Goal: Task Accomplishment & Management: Manage account settings

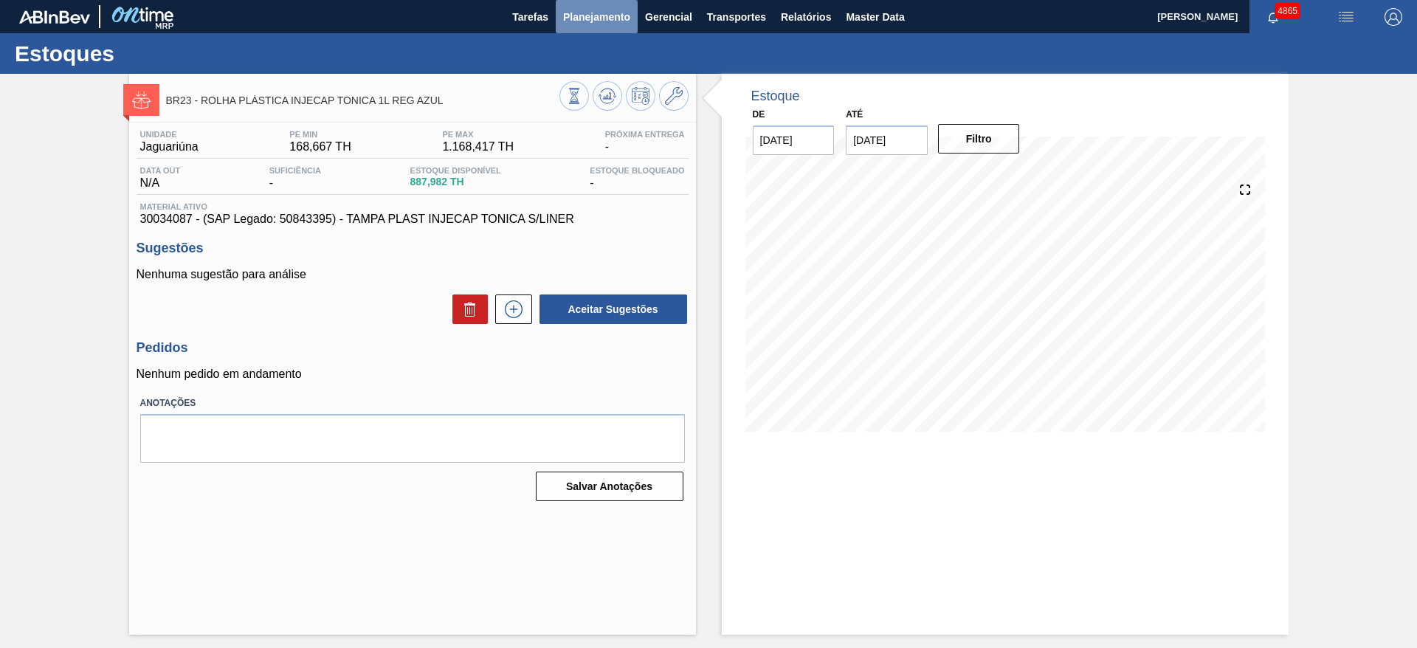
click at [589, 18] on span "Planejamento" at bounding box center [596, 17] width 67 height 18
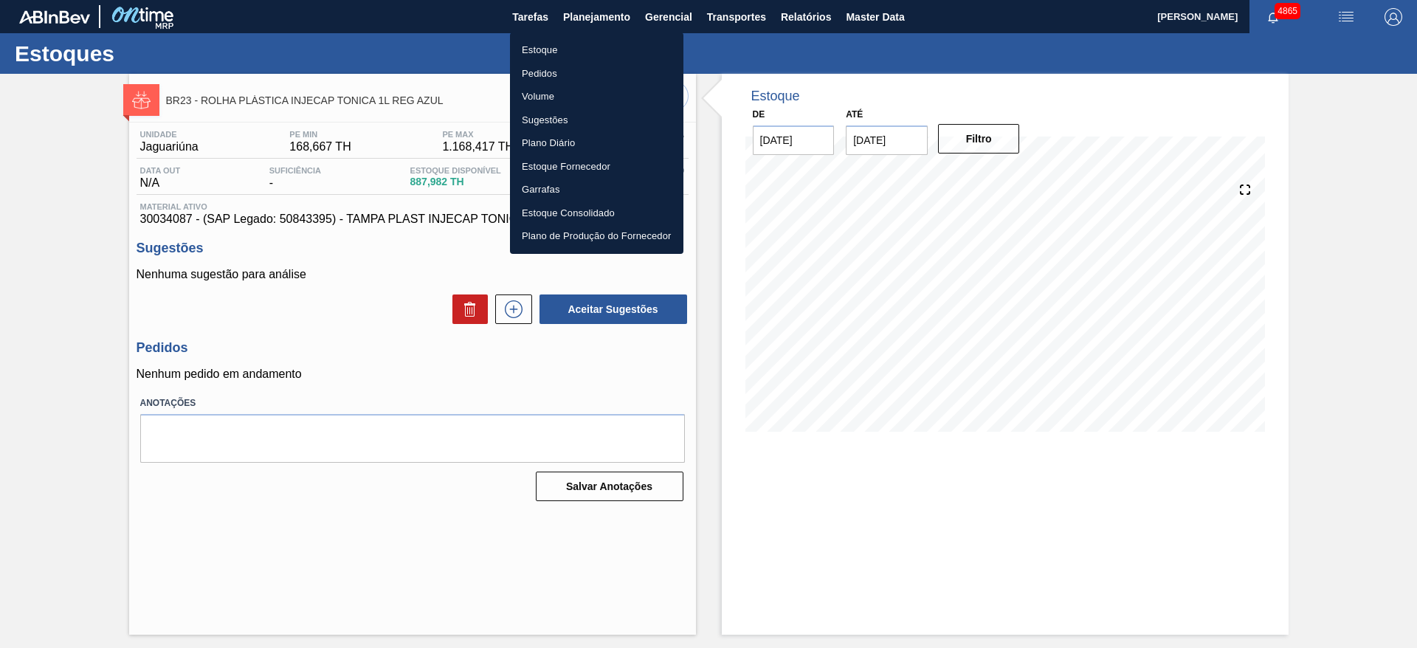
click at [574, 47] on li "Estoque" at bounding box center [596, 50] width 173 height 24
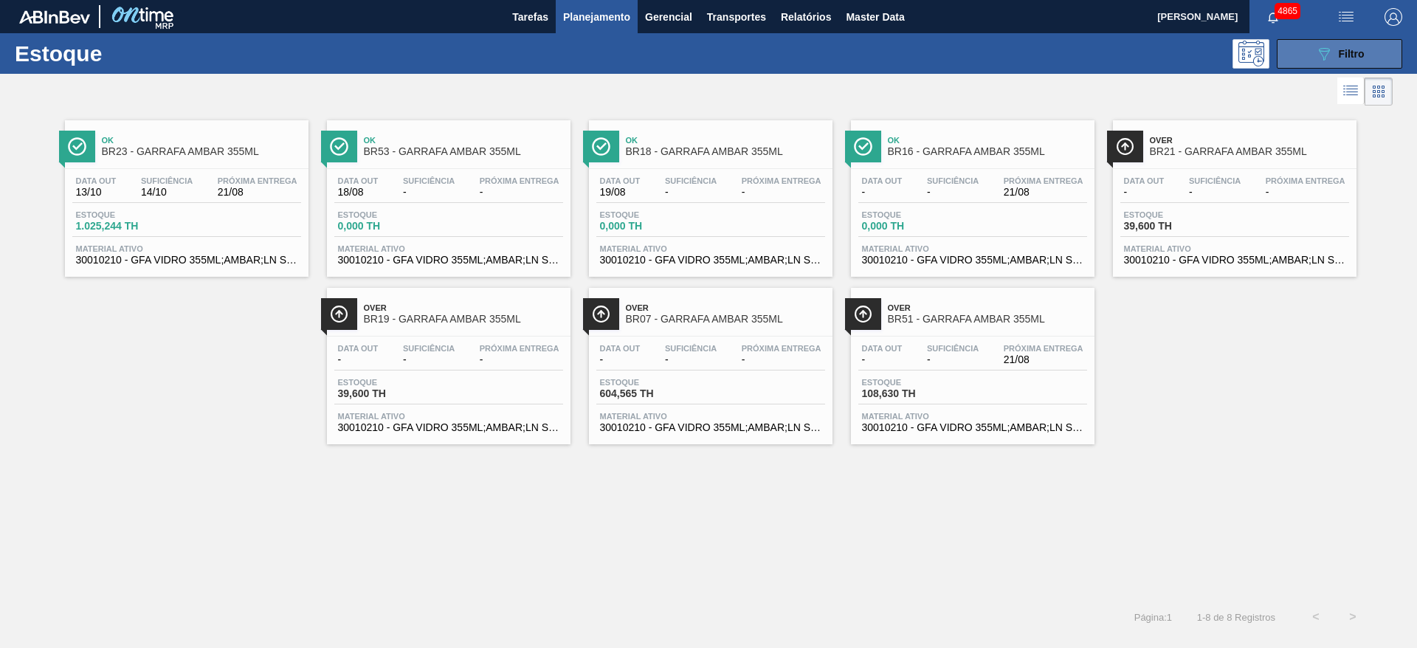
click at [1328, 50] on icon at bounding box center [1324, 54] width 11 height 13
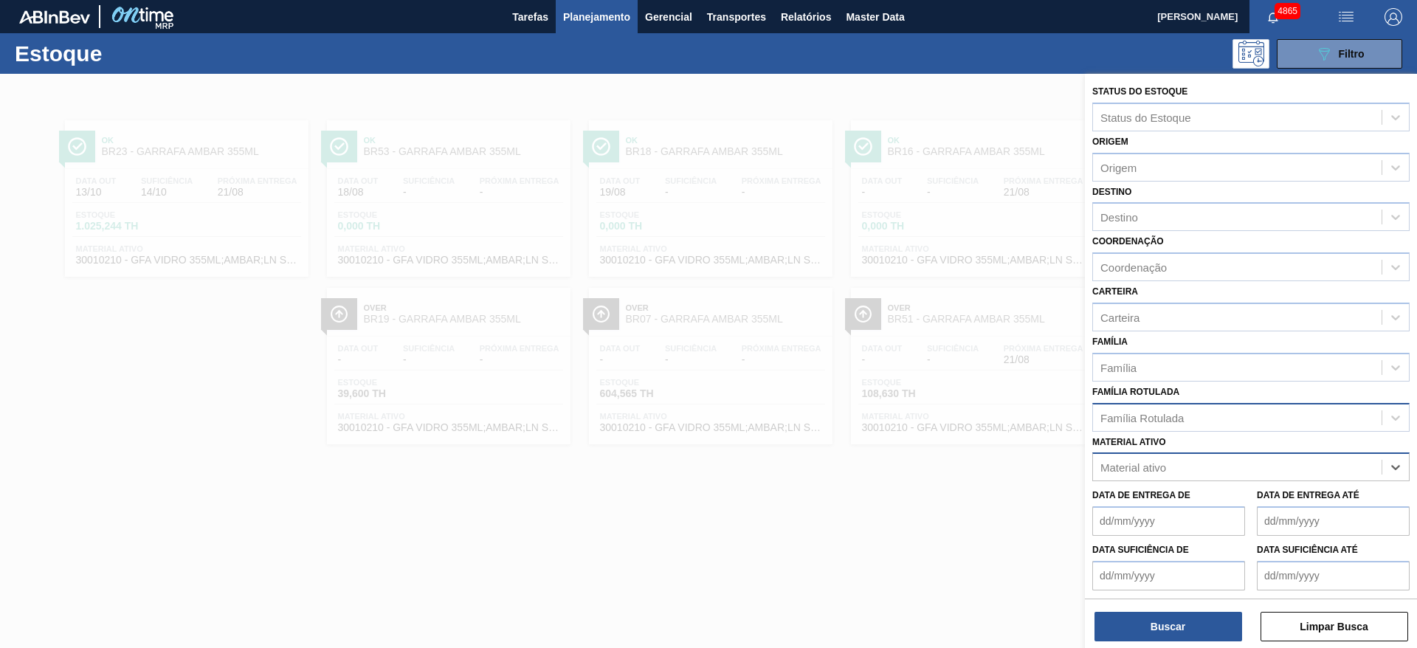
click at [1150, 418] on div "Família Rotulada" at bounding box center [1142, 417] width 83 height 13
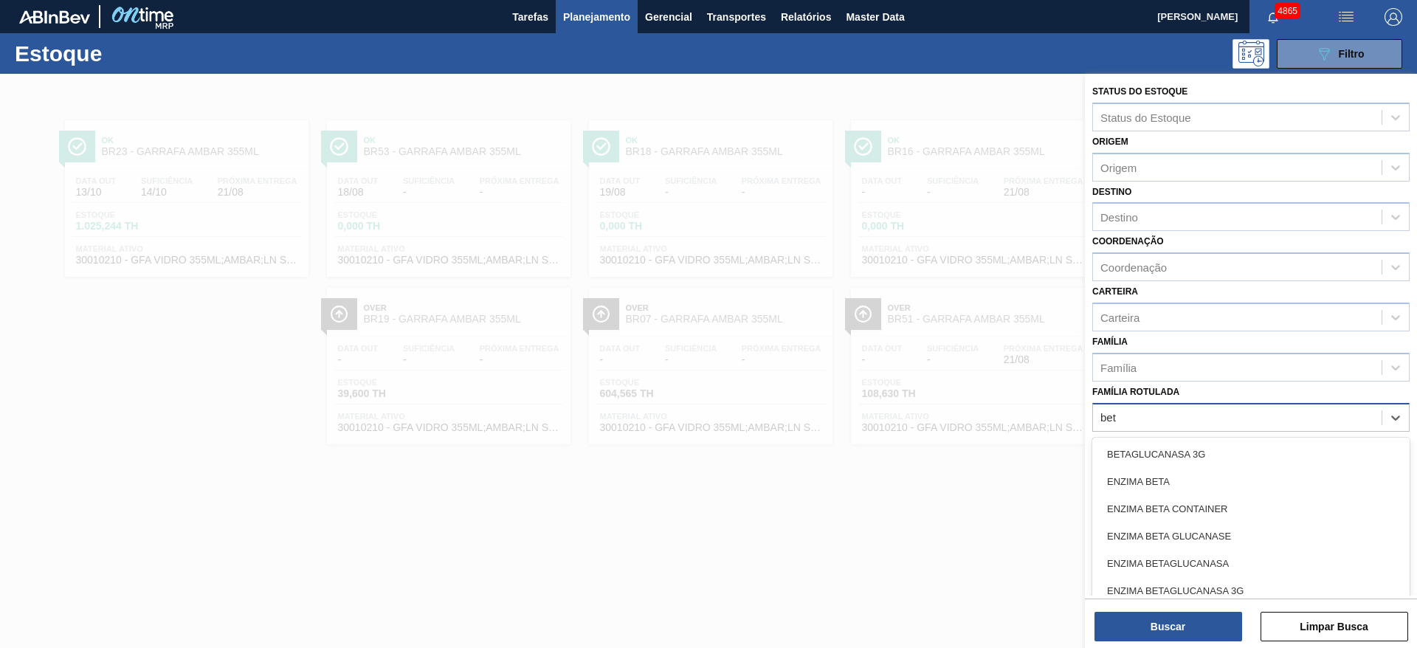
type Rotulada "beta"
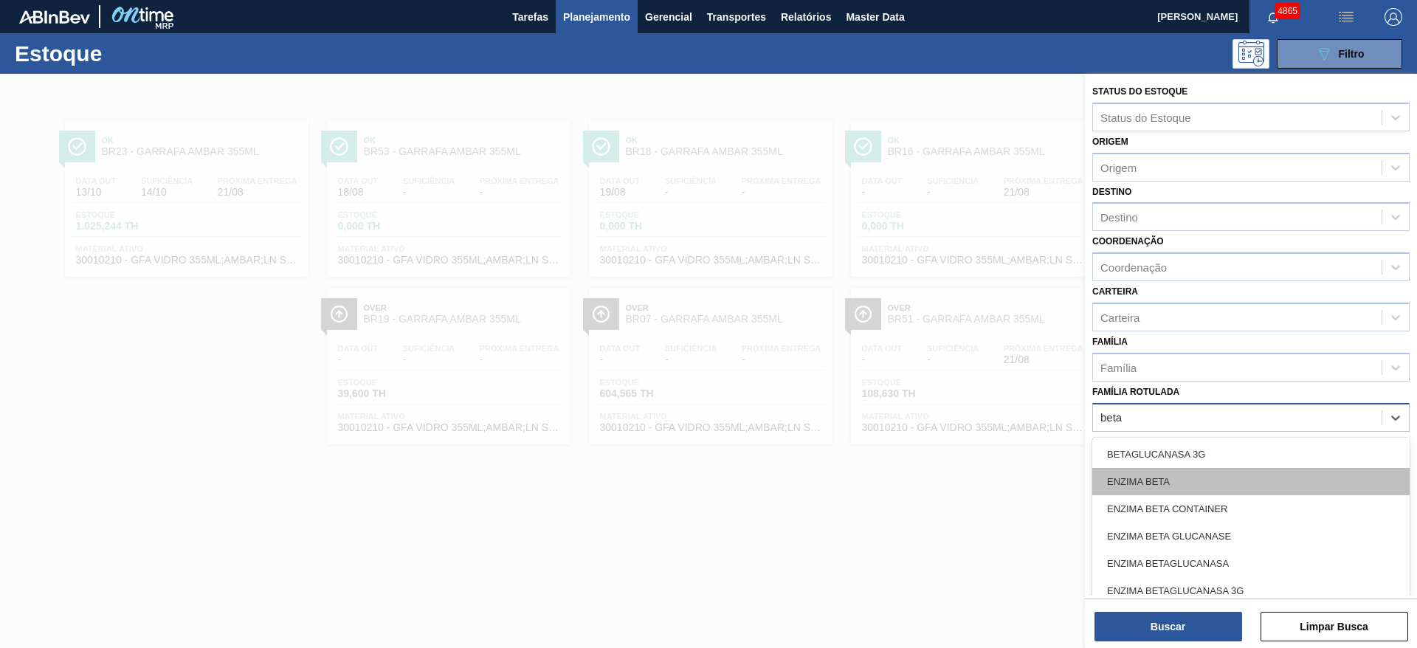
click at [1123, 484] on div "ENZIMA BETA" at bounding box center [1250, 481] width 317 height 27
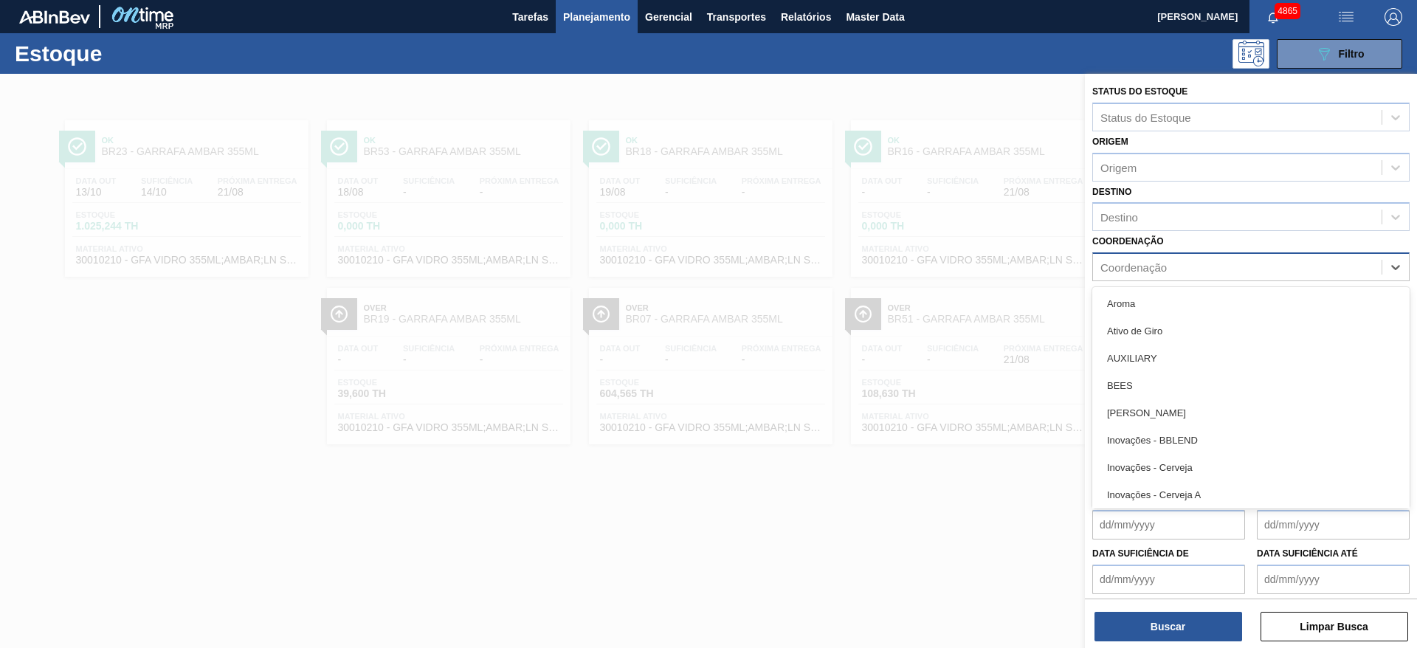
click at [1167, 275] on div "Coordenação" at bounding box center [1237, 267] width 289 height 21
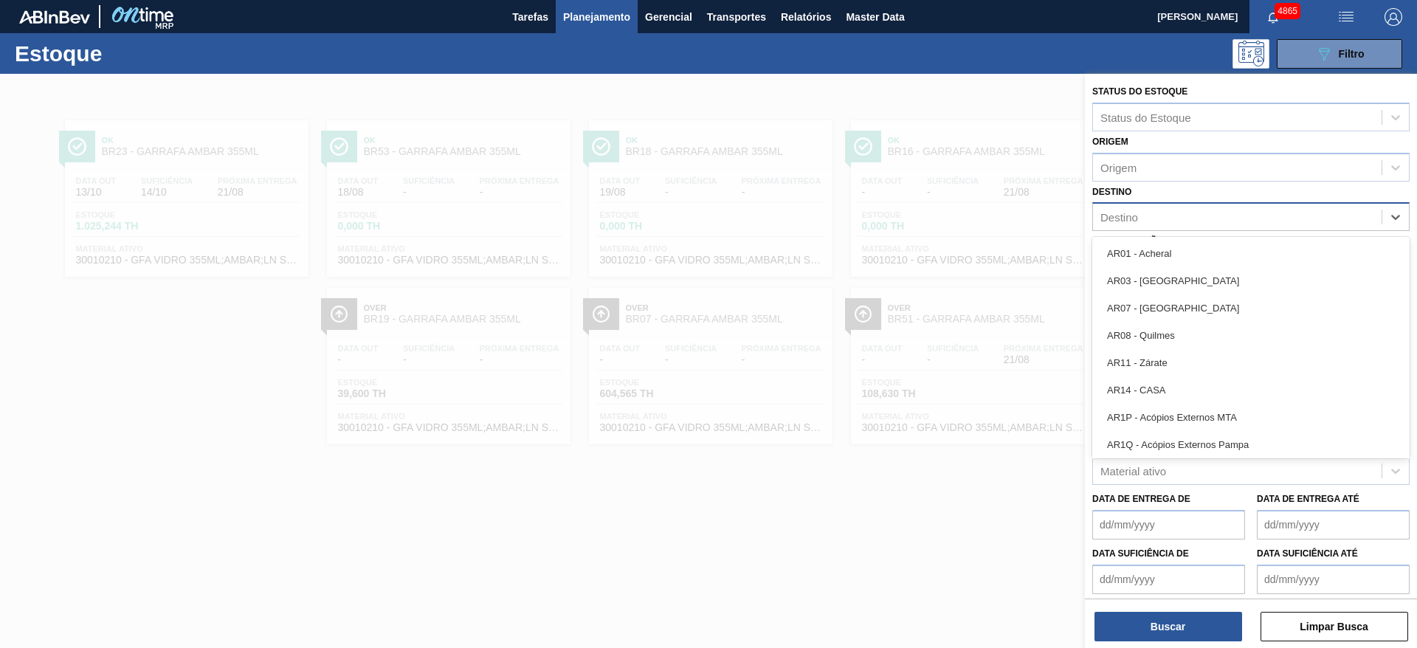
click at [1146, 216] on div "Destino" at bounding box center [1237, 217] width 289 height 21
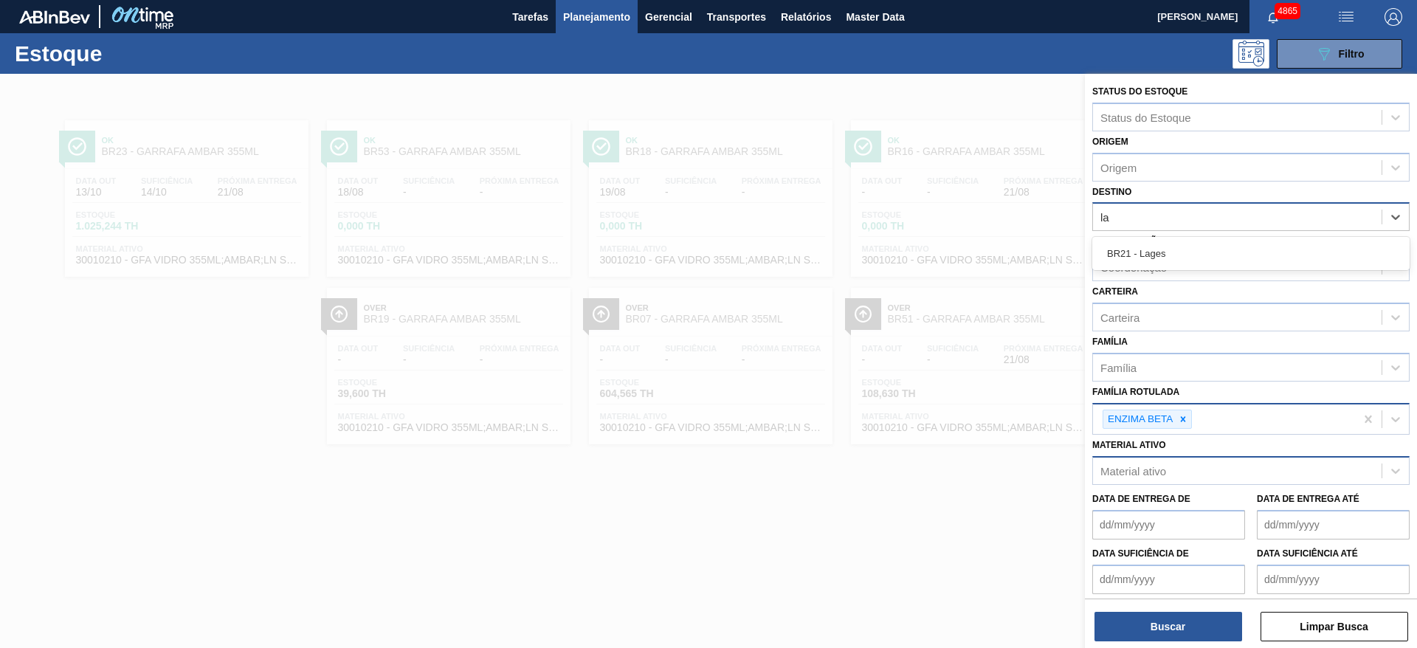
type input "lag"
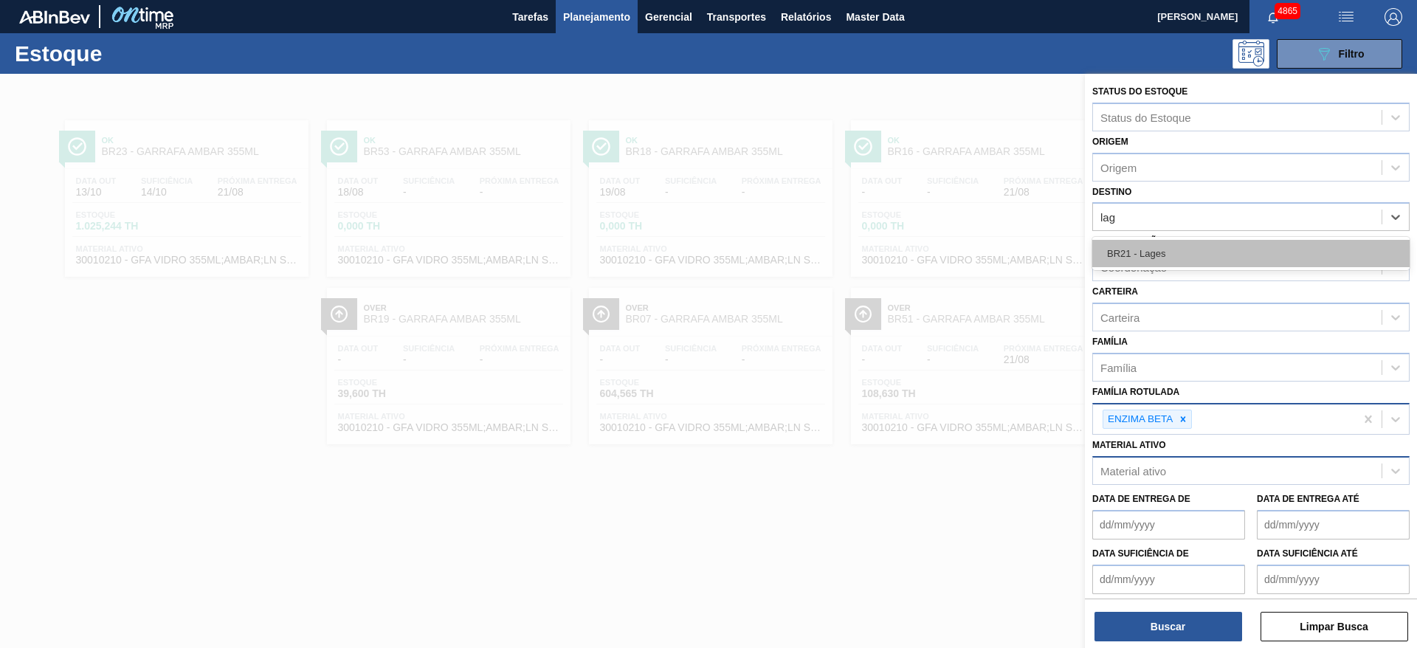
click at [1151, 252] on div "BR21 - Lages" at bounding box center [1250, 253] width 317 height 27
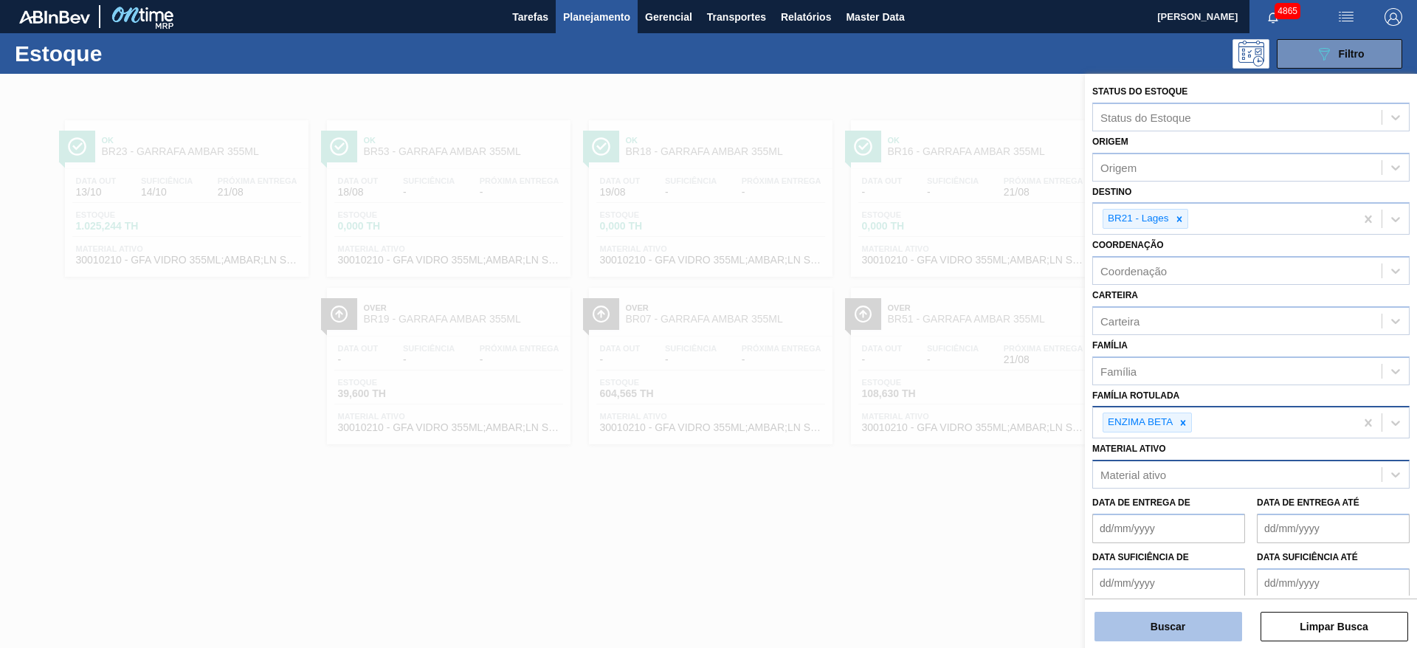
click at [1160, 624] on button "Buscar" at bounding box center [1169, 627] width 148 height 30
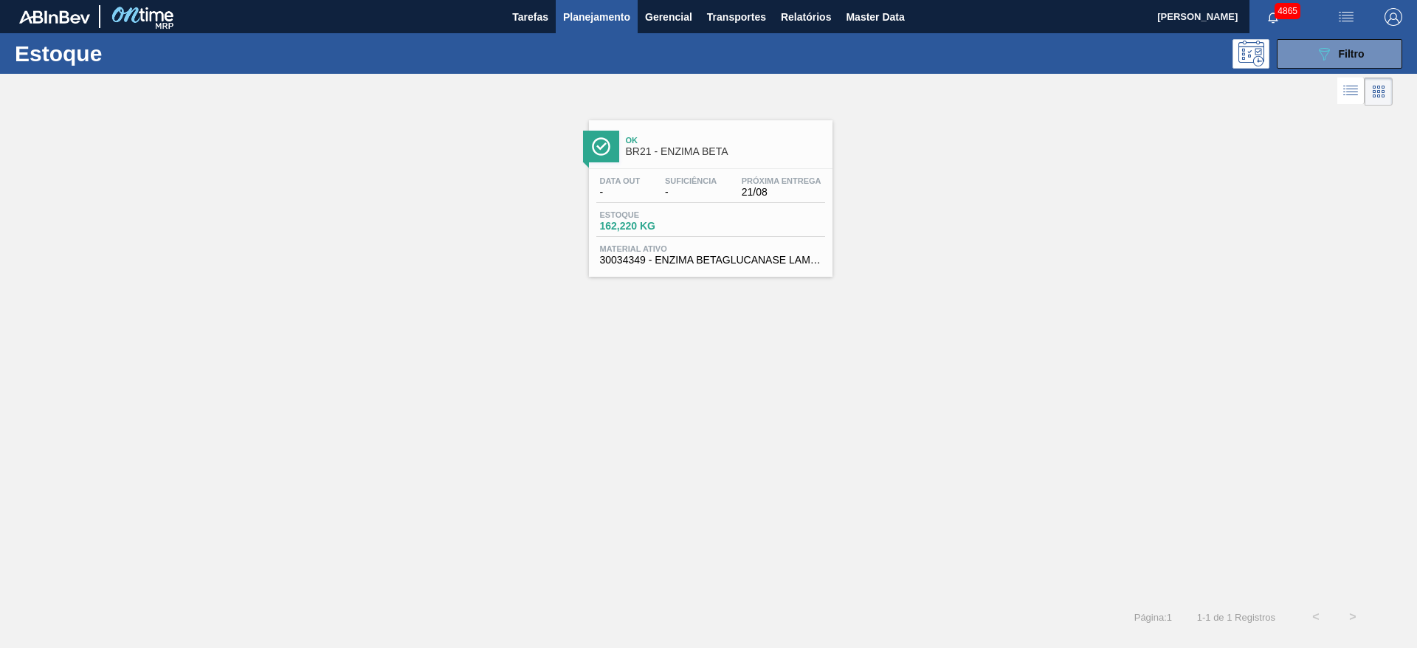
click at [718, 204] on div "Data out - Suficiência - Próxima Entrega 21/08 Estoque 162,220 KG Material ativ…" at bounding box center [711, 219] width 244 height 100
click at [1311, 60] on button "089F7B8B-B2A5-4AFE-B5C0-19BA573D28AC Filtro" at bounding box center [1339, 54] width 125 height 30
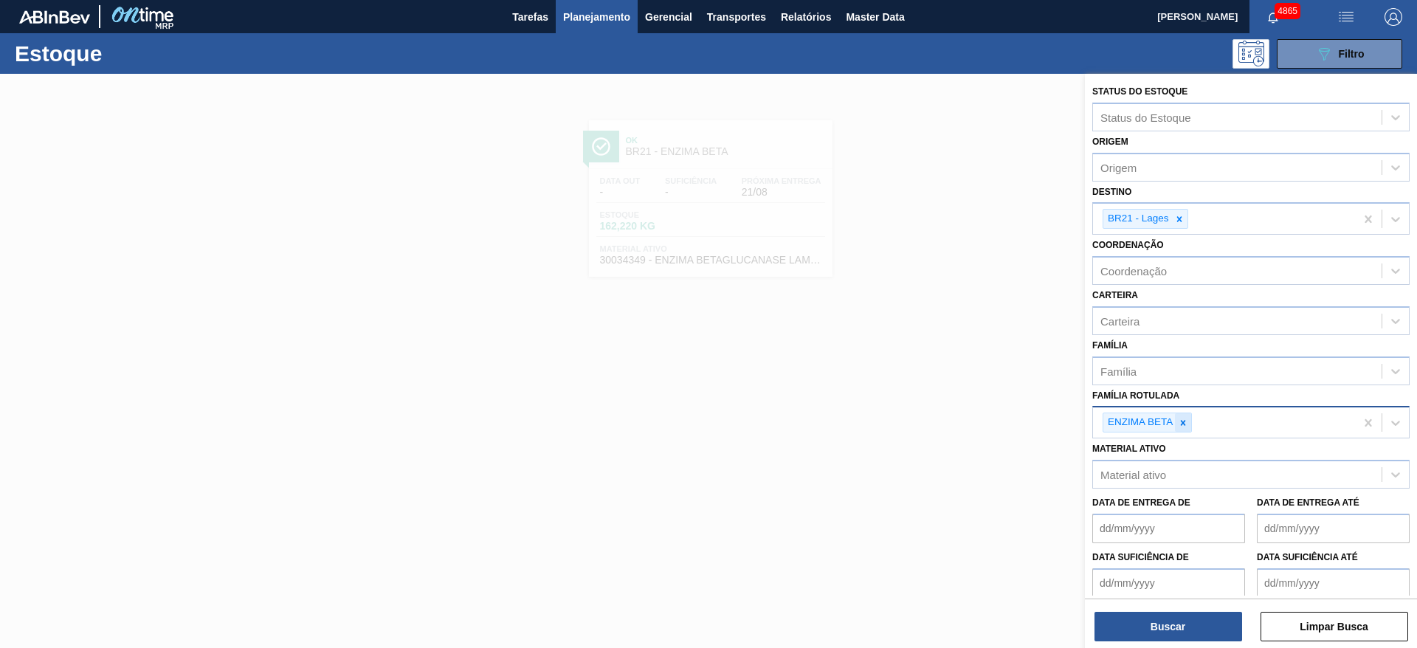
click at [1180, 418] on icon at bounding box center [1183, 423] width 10 height 10
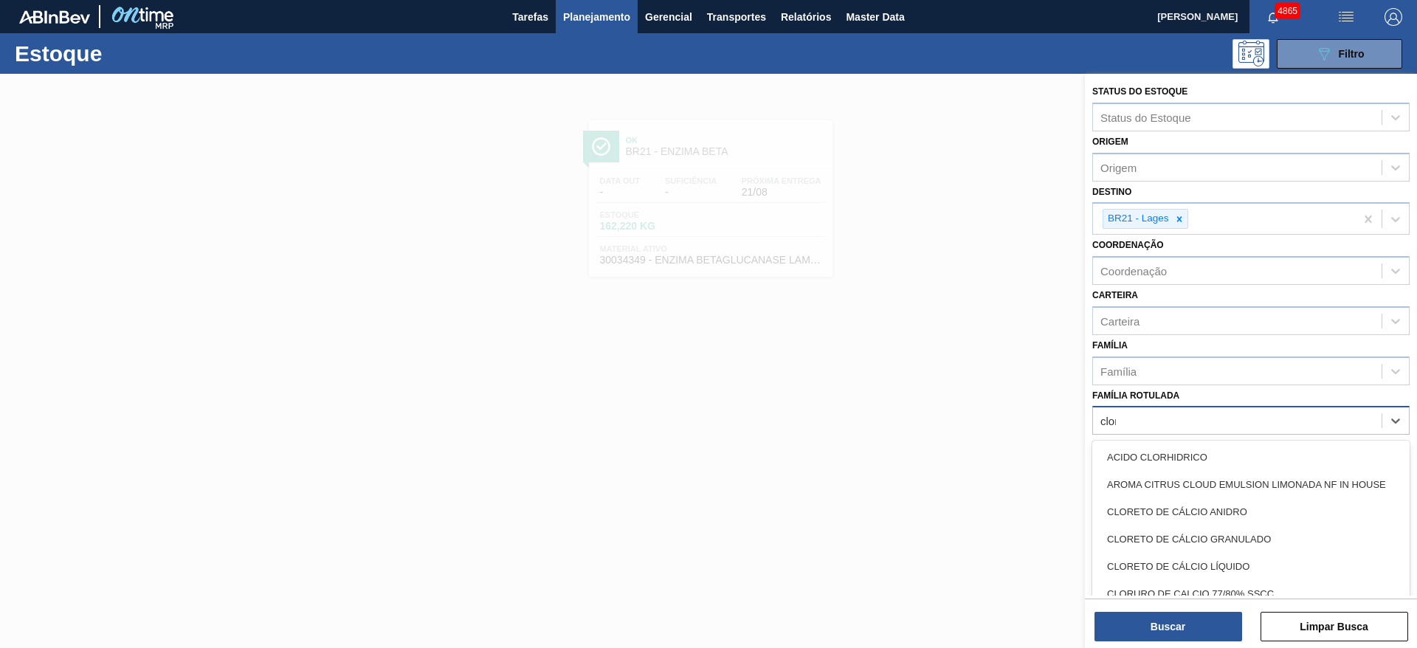
type Rotulada "clore"
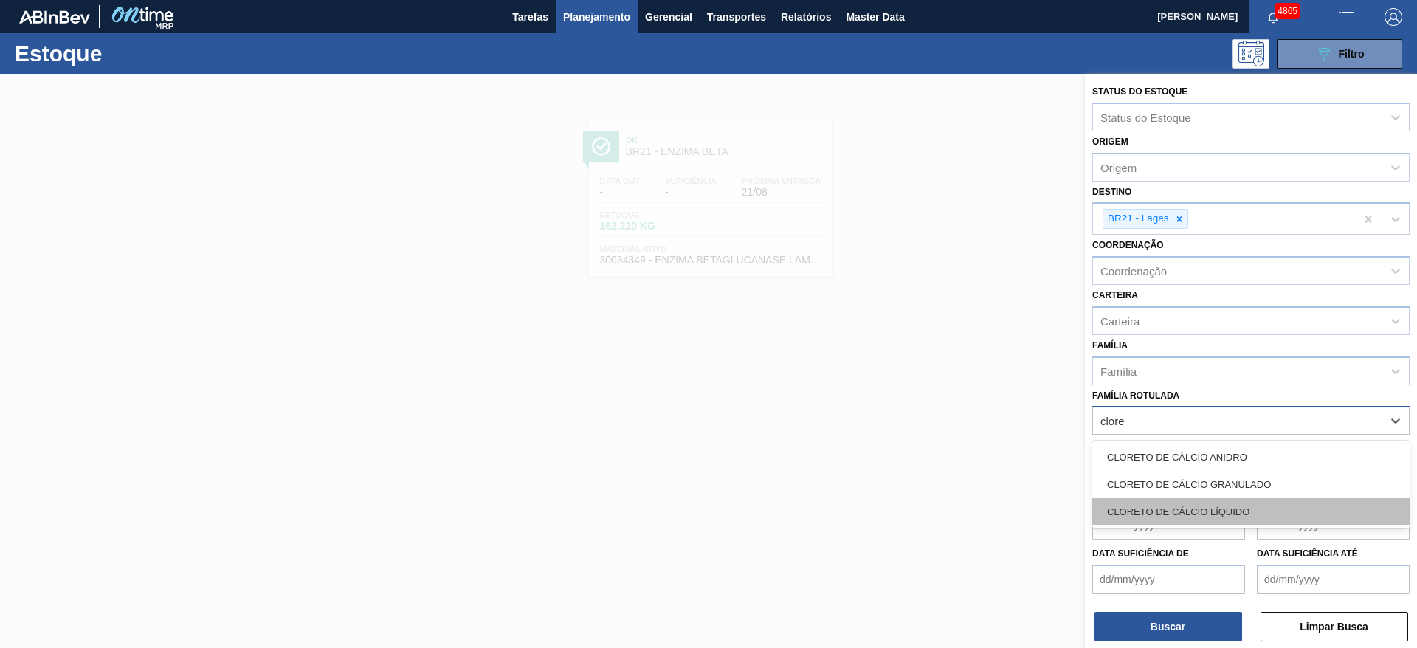
click at [1201, 521] on div "CLORETO DE CÁLCIO LÍQUIDO" at bounding box center [1250, 511] width 317 height 27
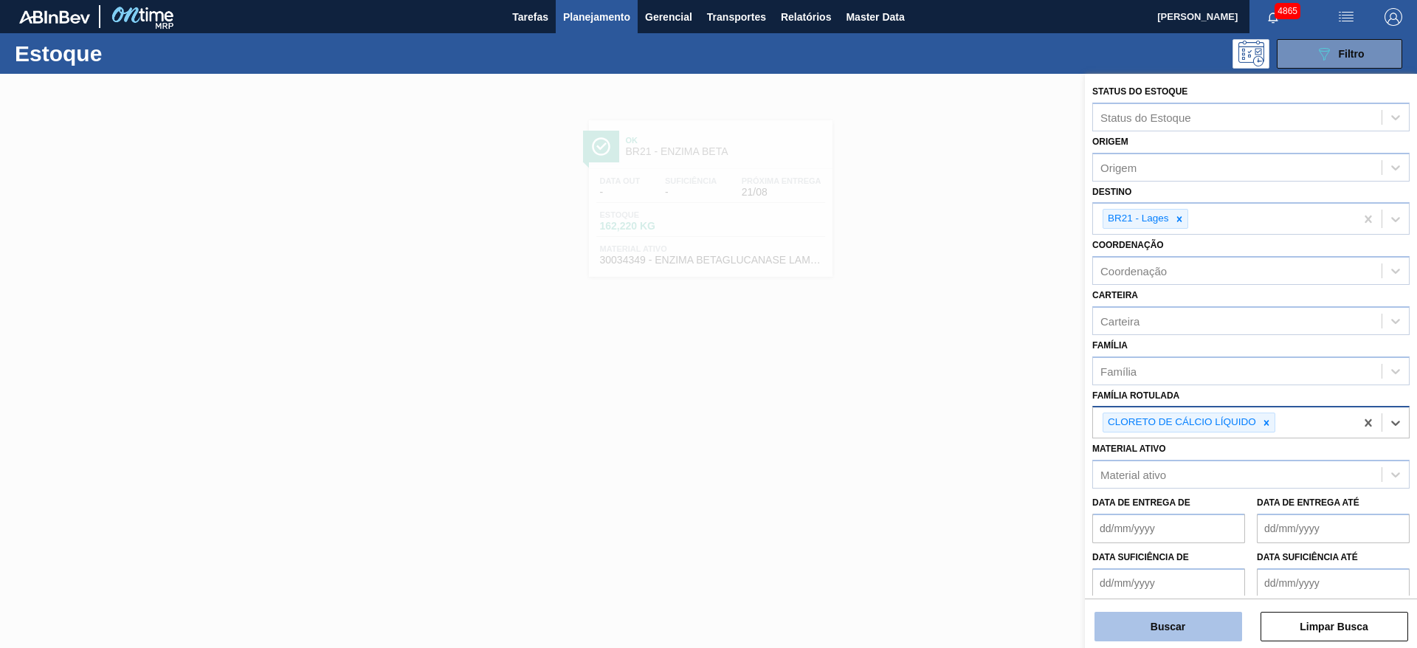
click at [1154, 636] on button "Buscar" at bounding box center [1169, 627] width 148 height 30
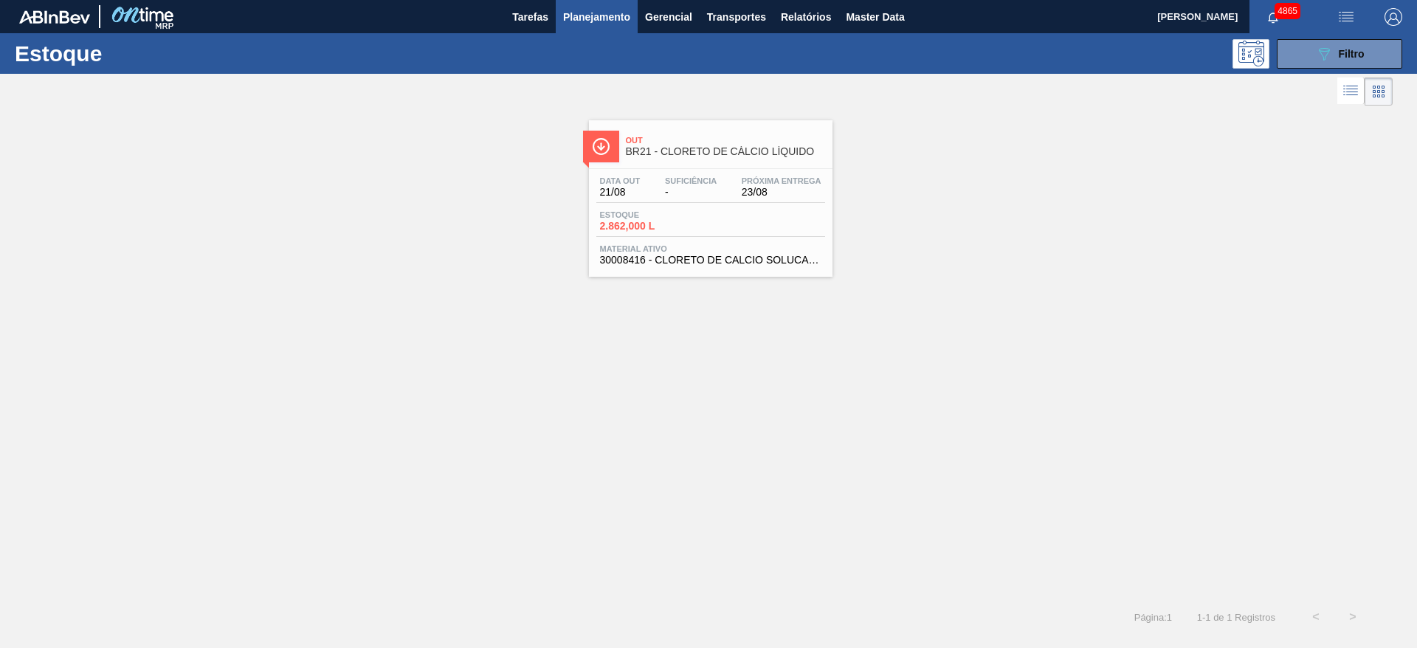
click at [810, 247] on span "Material ativo" at bounding box center [710, 248] width 221 height 9
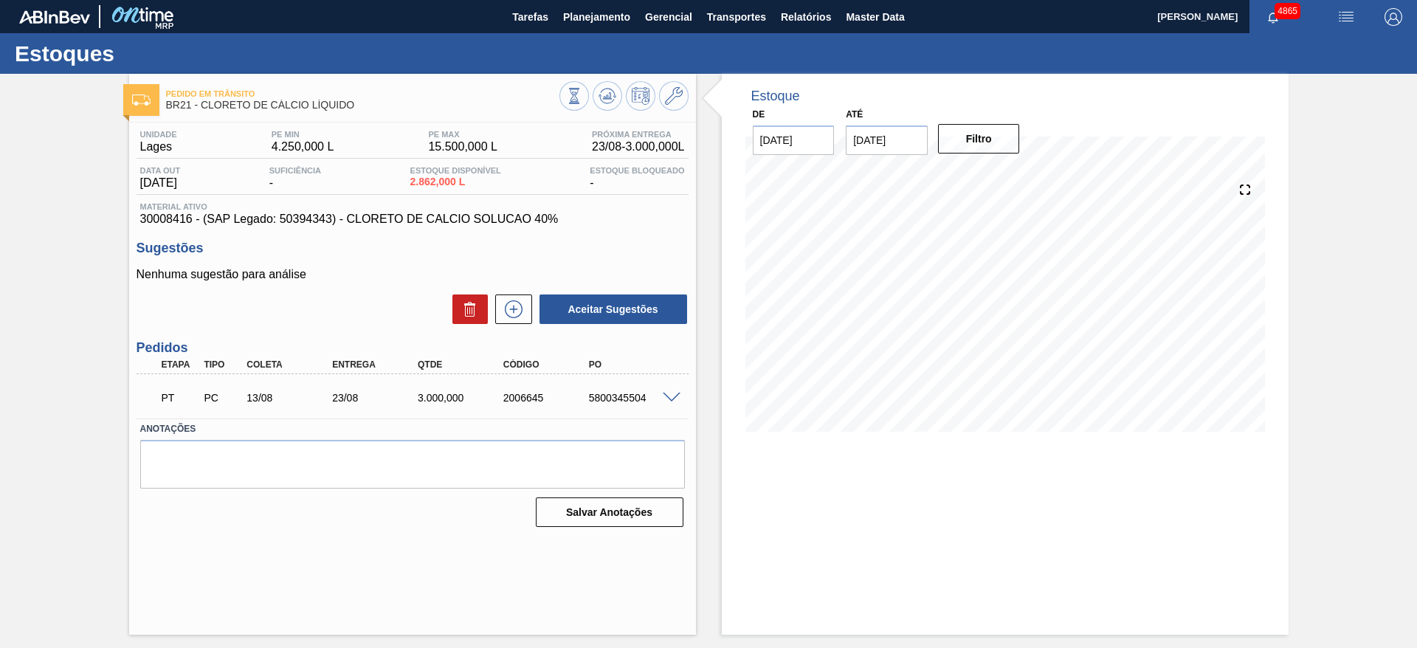
click at [664, 393] on span at bounding box center [672, 398] width 18 height 11
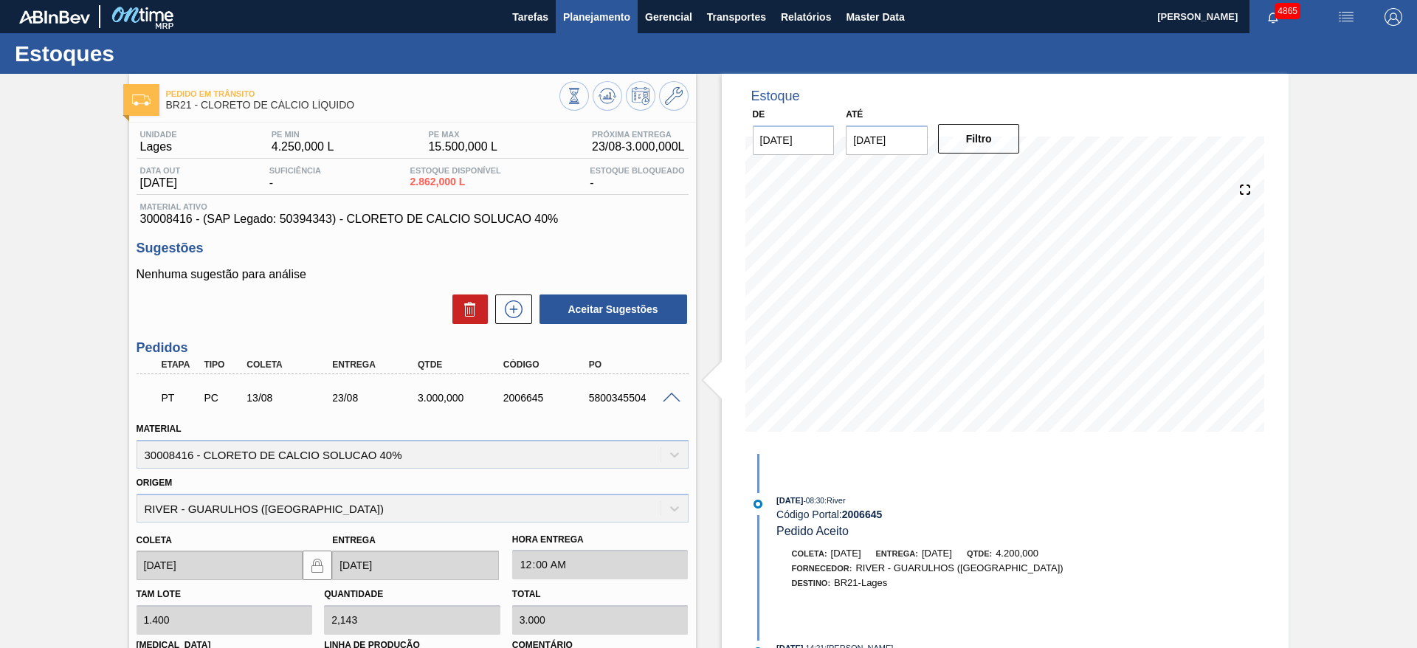
click at [591, 13] on span "Planejamento" at bounding box center [596, 17] width 67 height 18
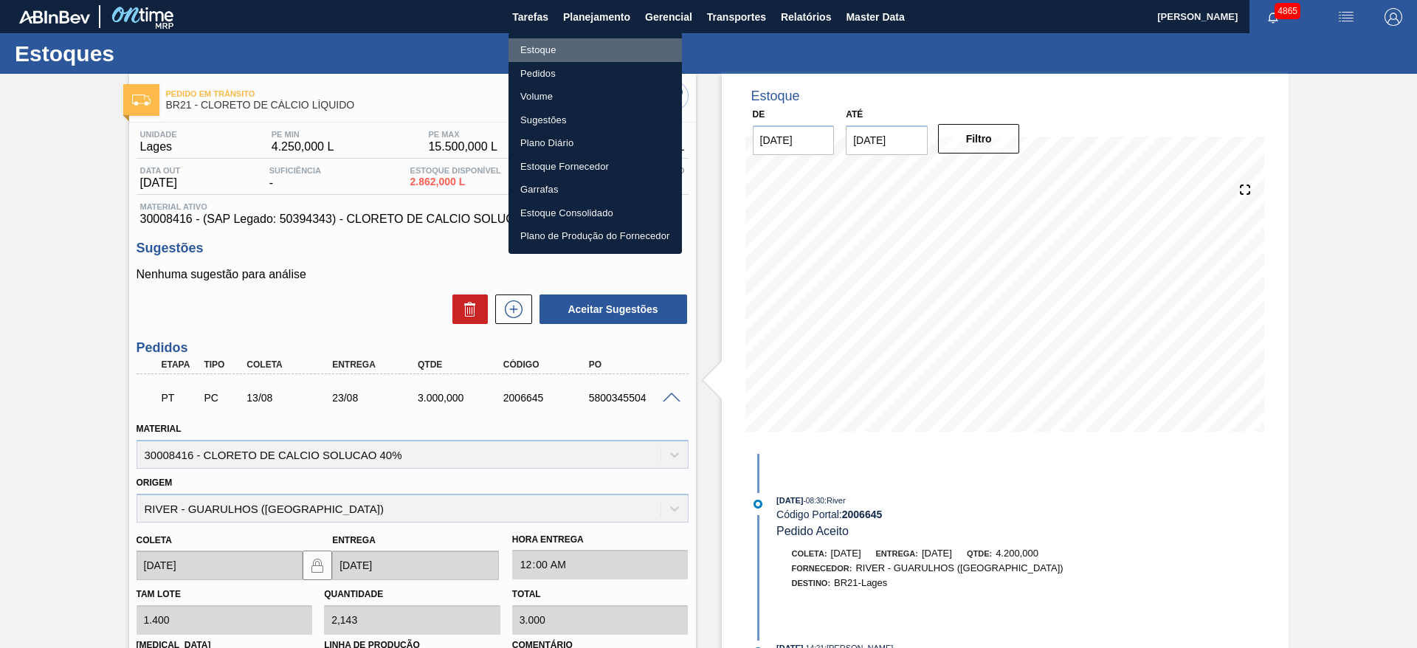
click at [588, 46] on li "Estoque" at bounding box center [595, 50] width 173 height 24
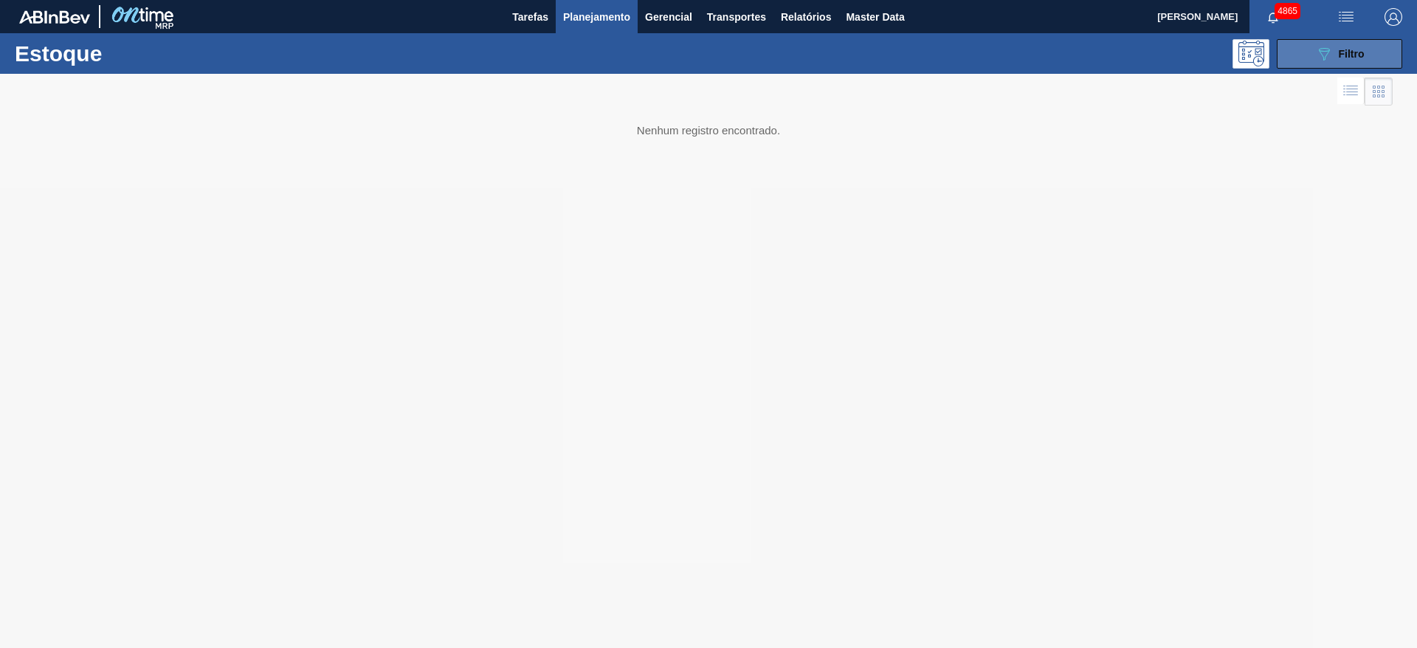
click at [1356, 52] on span "Filtro" at bounding box center [1352, 54] width 26 height 12
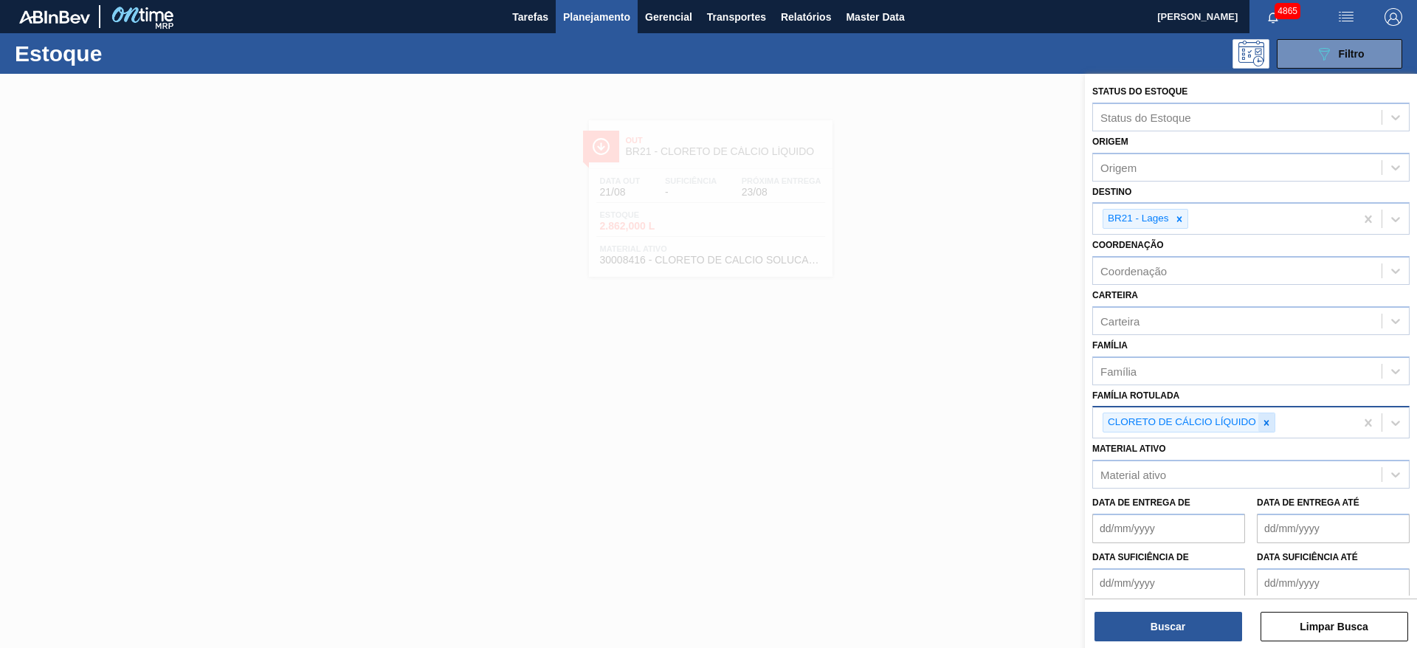
click at [1264, 431] on div "CLORETO DE CÁLCIO LÍQUIDO" at bounding box center [1189, 423] width 173 height 20
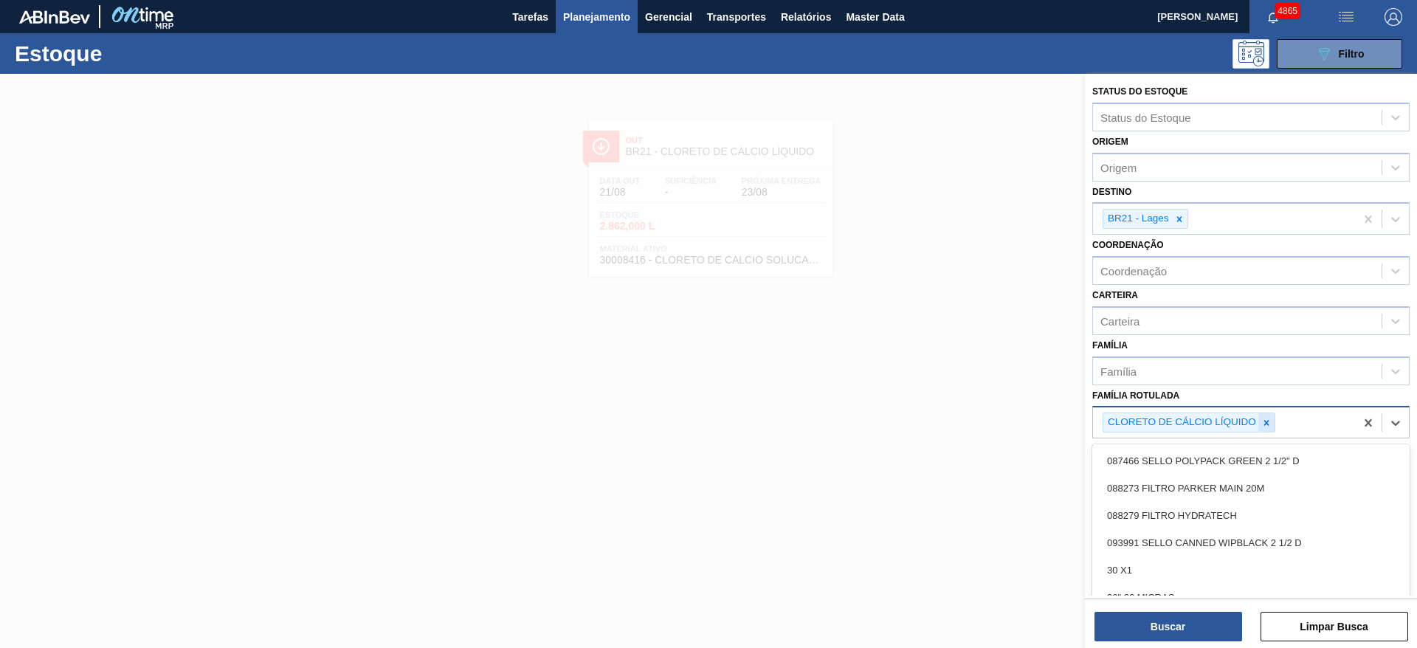
click at [1265, 419] on icon at bounding box center [1266, 423] width 10 height 10
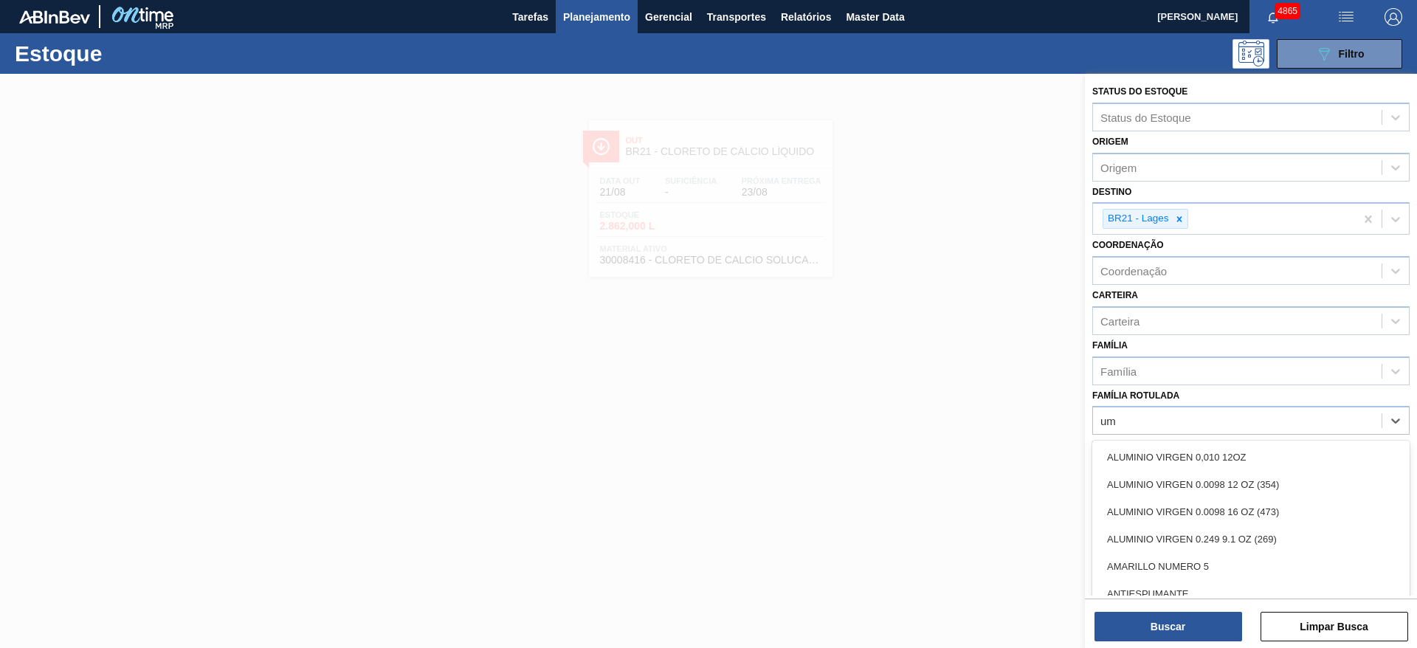
drag, startPoint x: 1261, startPoint y: 411, endPoint x: 1249, endPoint y: 396, distance: 18.9
click at [1249, 396] on div "Família Rotulada option CLORETO DE CÁLCIO LÍQUIDO, deselected. option ALUMINIO …" at bounding box center [1250, 410] width 317 height 50
click at [1102, 424] on Rotulada "umi" at bounding box center [1110, 421] width 19 height 13
type Rotulada "lumi"
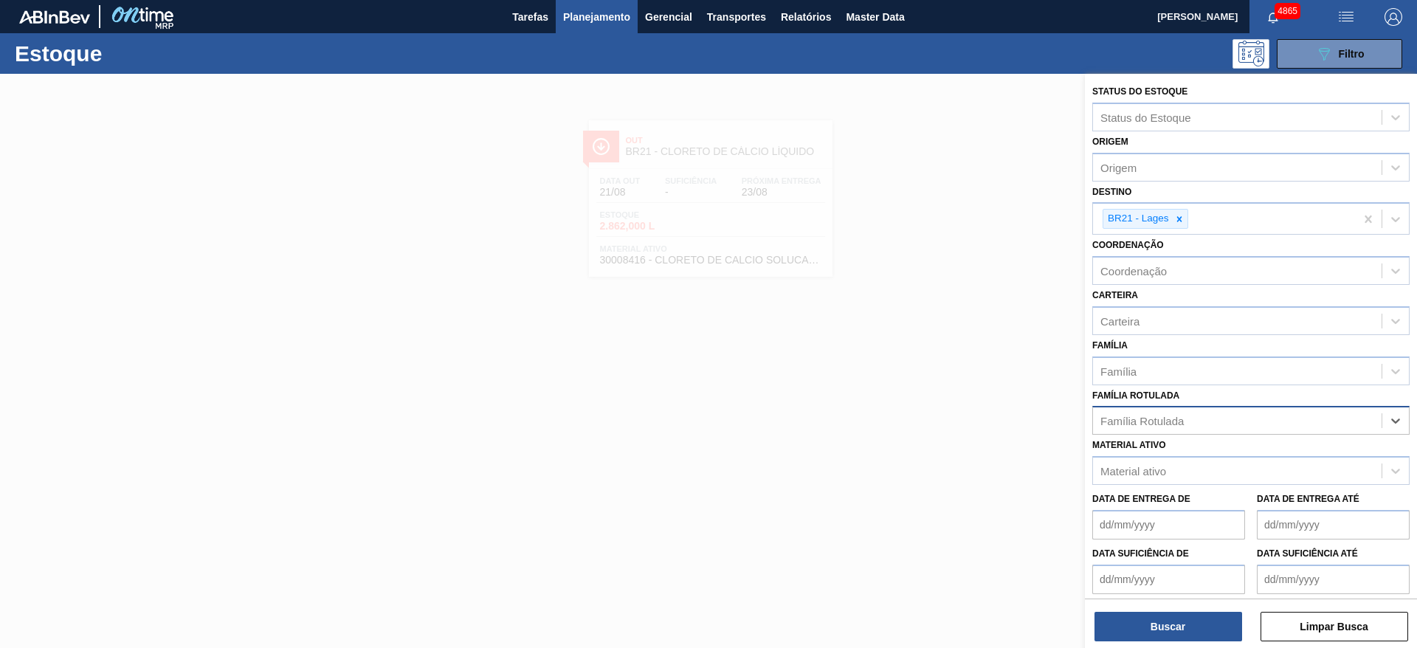
click at [1149, 419] on div "Família Rotulada" at bounding box center [1237, 420] width 289 height 21
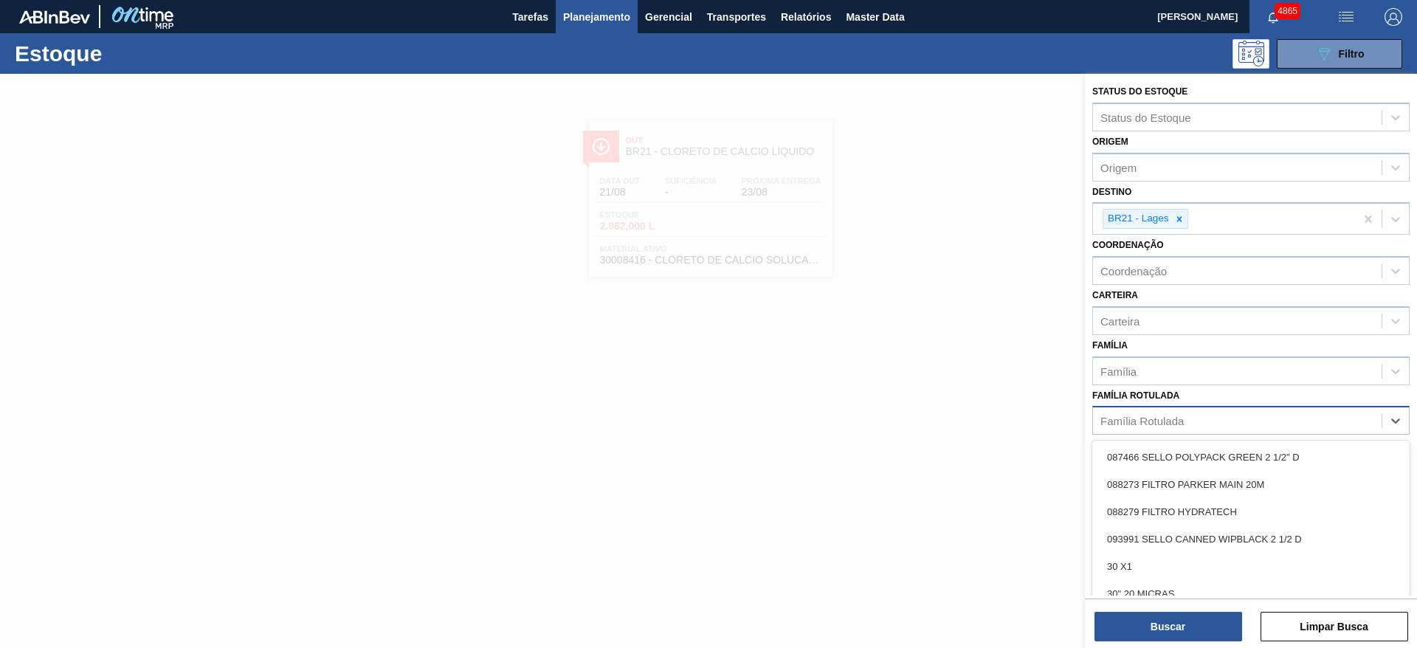
click at [1137, 421] on div "Família Rotulada" at bounding box center [1142, 421] width 83 height 13
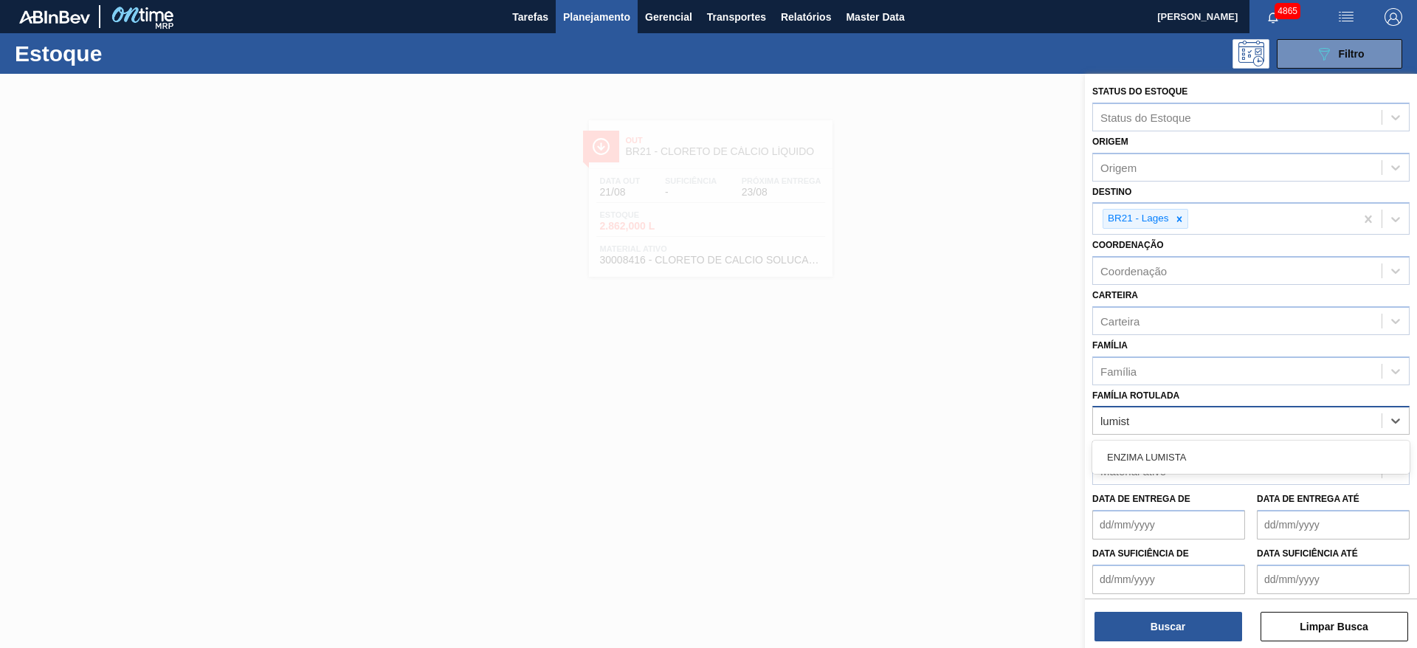
type Rotulada "lumista"
click at [1111, 452] on div "ENZIMA LUMISTA" at bounding box center [1250, 457] width 317 height 27
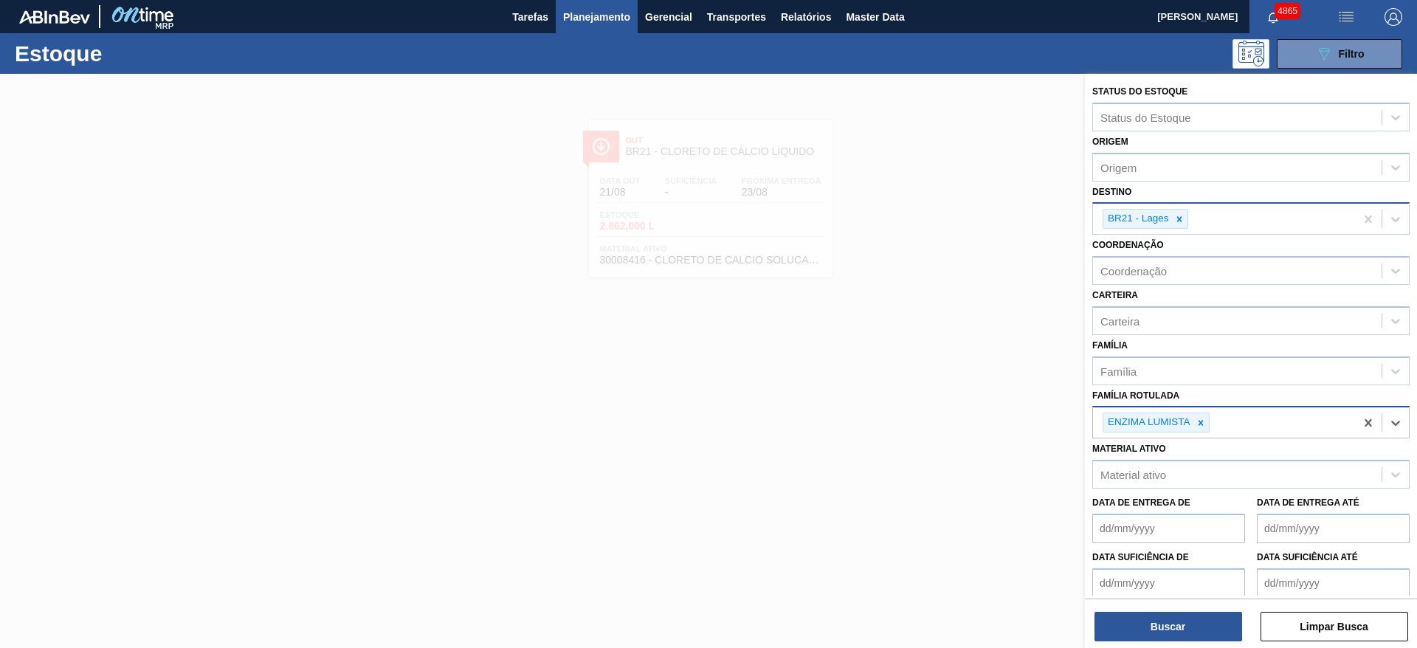
click at [1183, 216] on icon at bounding box center [1179, 219] width 10 height 10
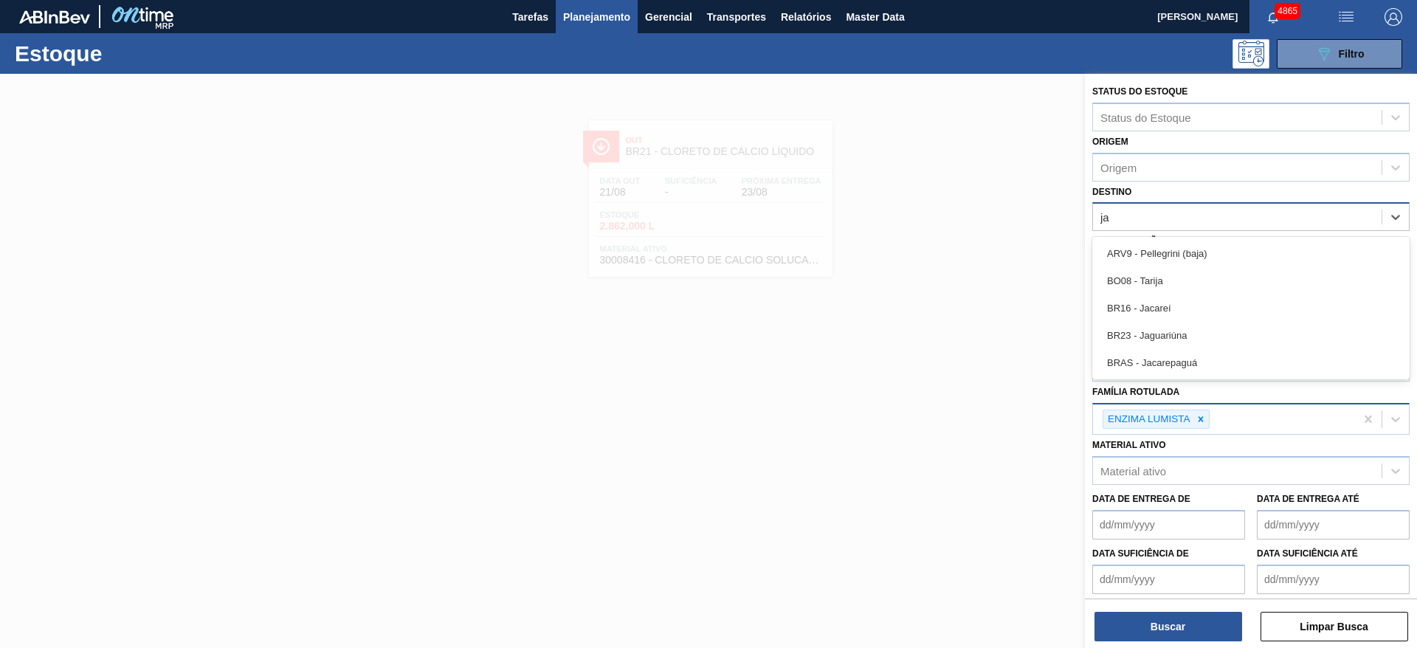
type input "jac"
drag, startPoint x: 1165, startPoint y: 253, endPoint x: 1166, endPoint y: 269, distance: 15.6
click at [1165, 255] on div "BR16 - Jacareí" at bounding box center [1250, 253] width 317 height 27
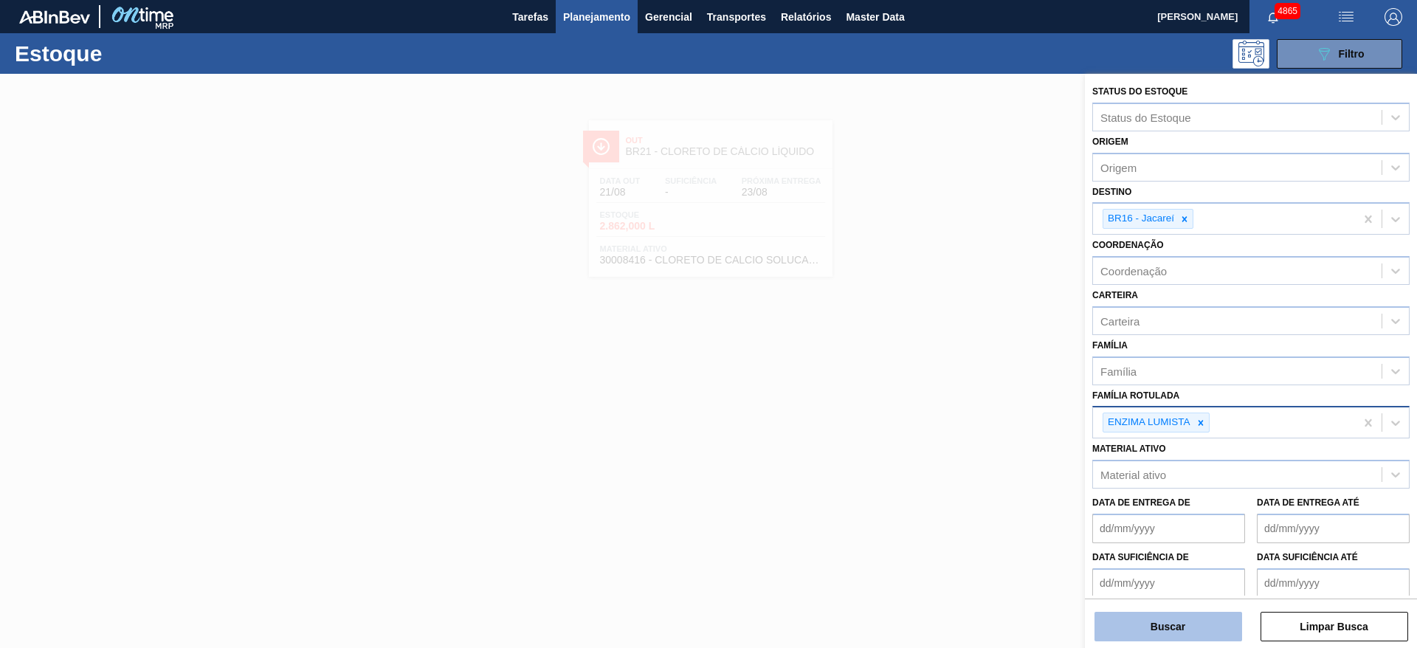
click at [1225, 626] on button "Buscar" at bounding box center [1169, 627] width 148 height 30
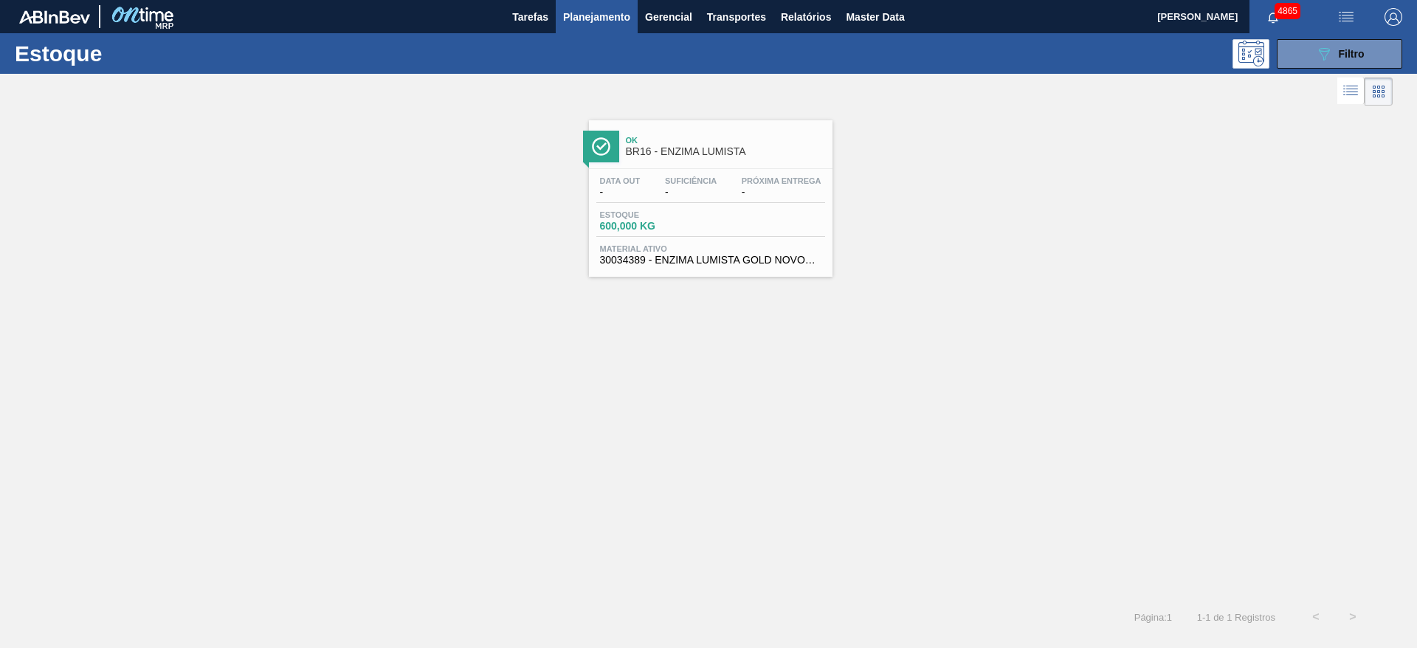
click at [715, 208] on div "Data out - Suficiência - Próxima Entrega - Estoque 600,000 KG Material ativo 30…" at bounding box center [711, 219] width 244 height 100
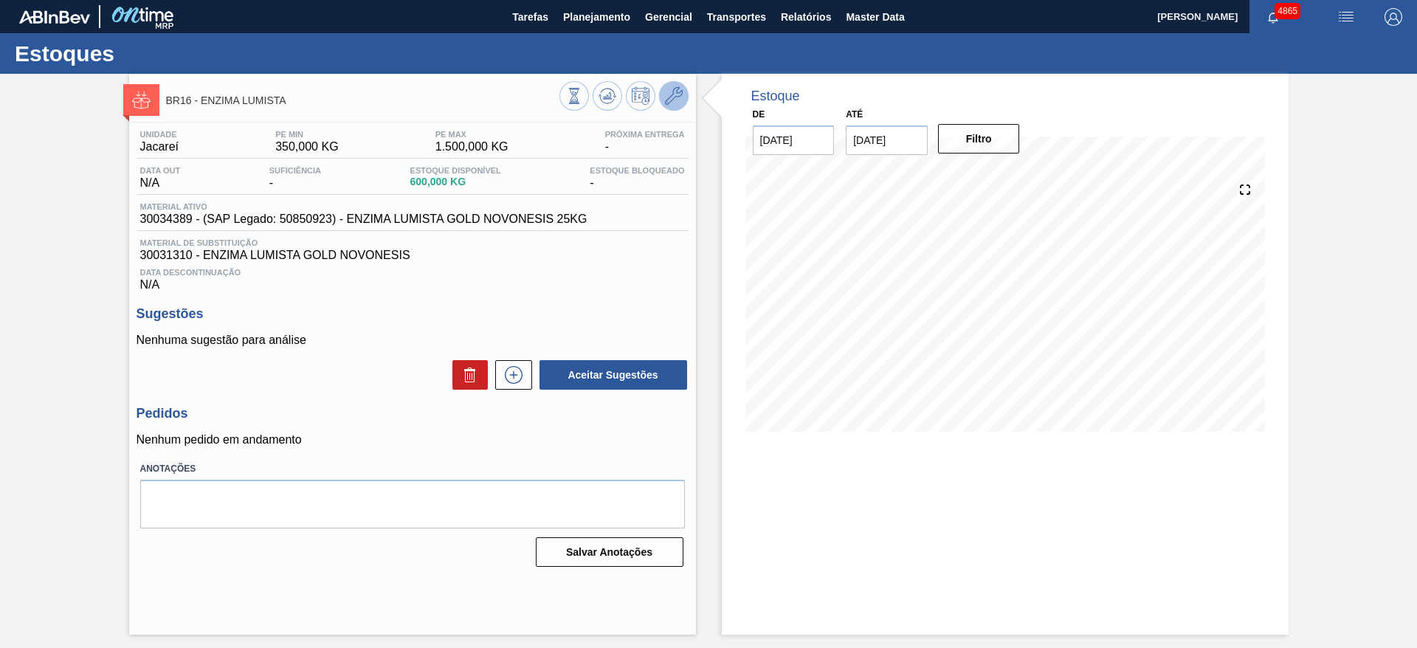
click at [687, 99] on button at bounding box center [674, 96] width 30 height 30
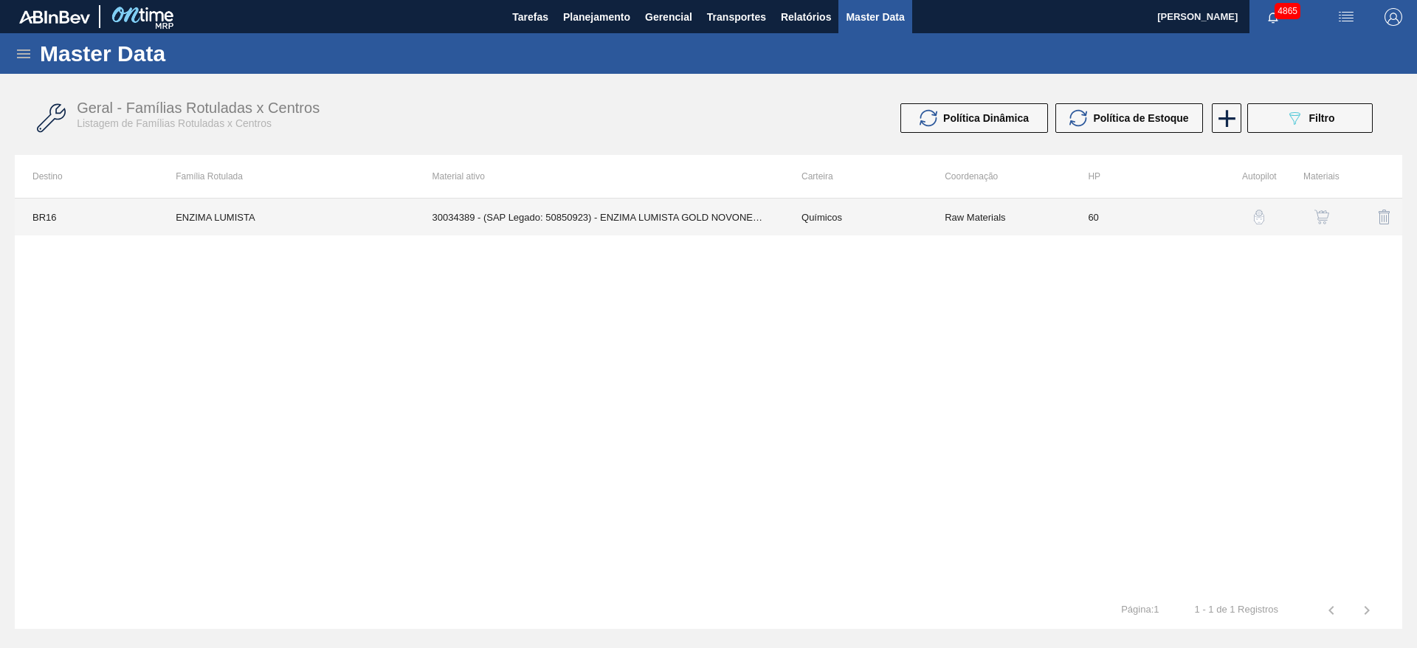
click at [119, 219] on td "BR16" at bounding box center [86, 217] width 143 height 37
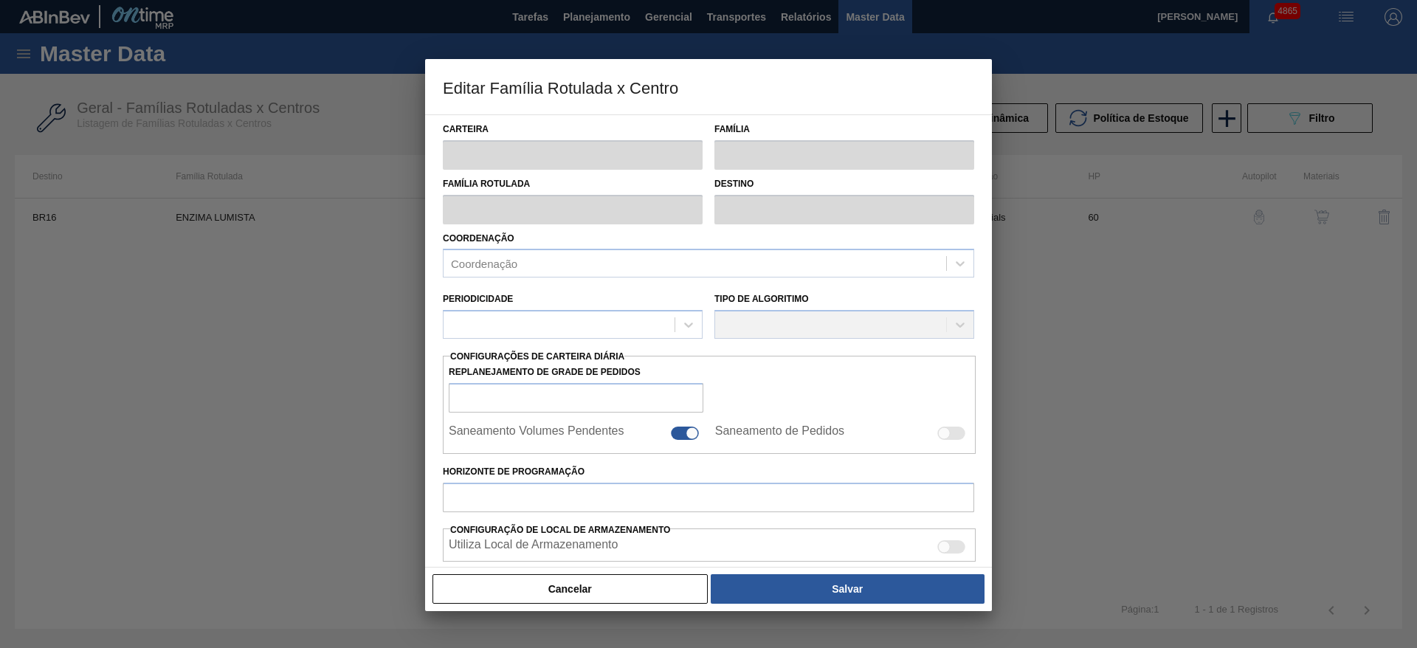
type input "Químicos"
type input "Enzima"
type input "ENZIMA LUMISTA"
type input "BR16 - Jacareí"
type input "60"
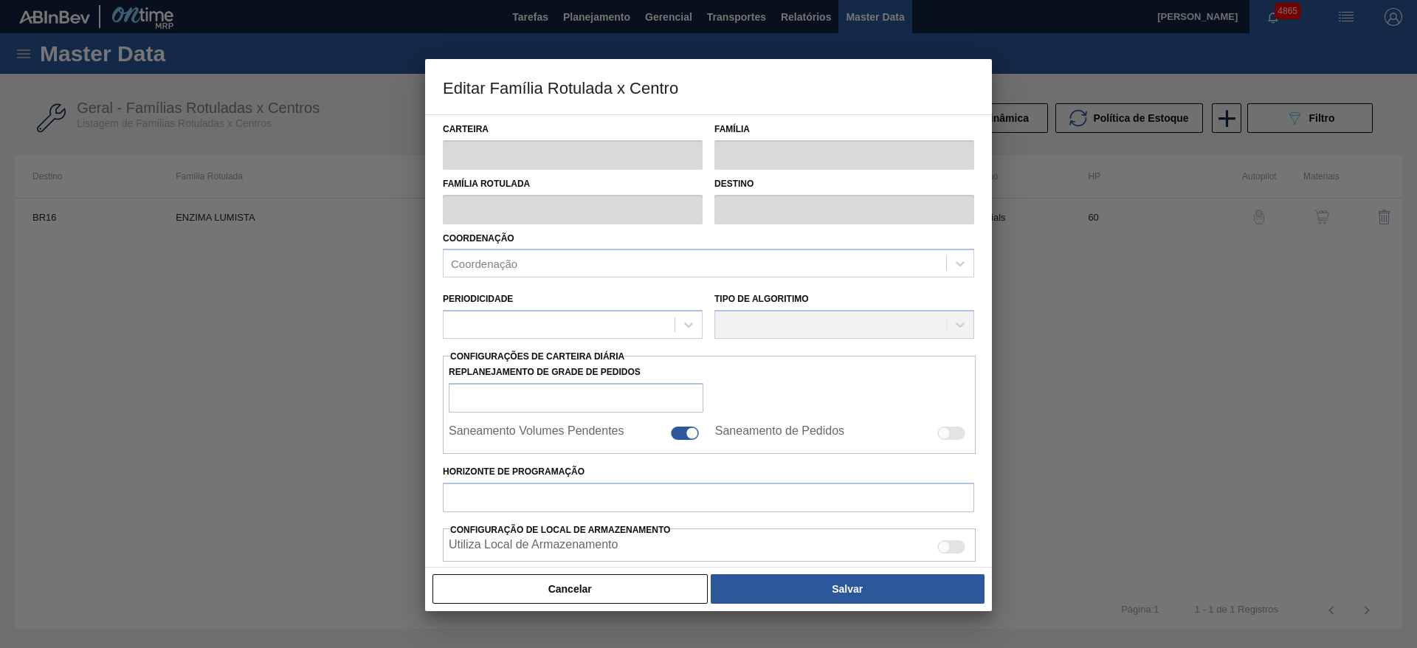
type input "350"
type input "1.500"
type input "50"
type input "925,000"
checkbox input "true"
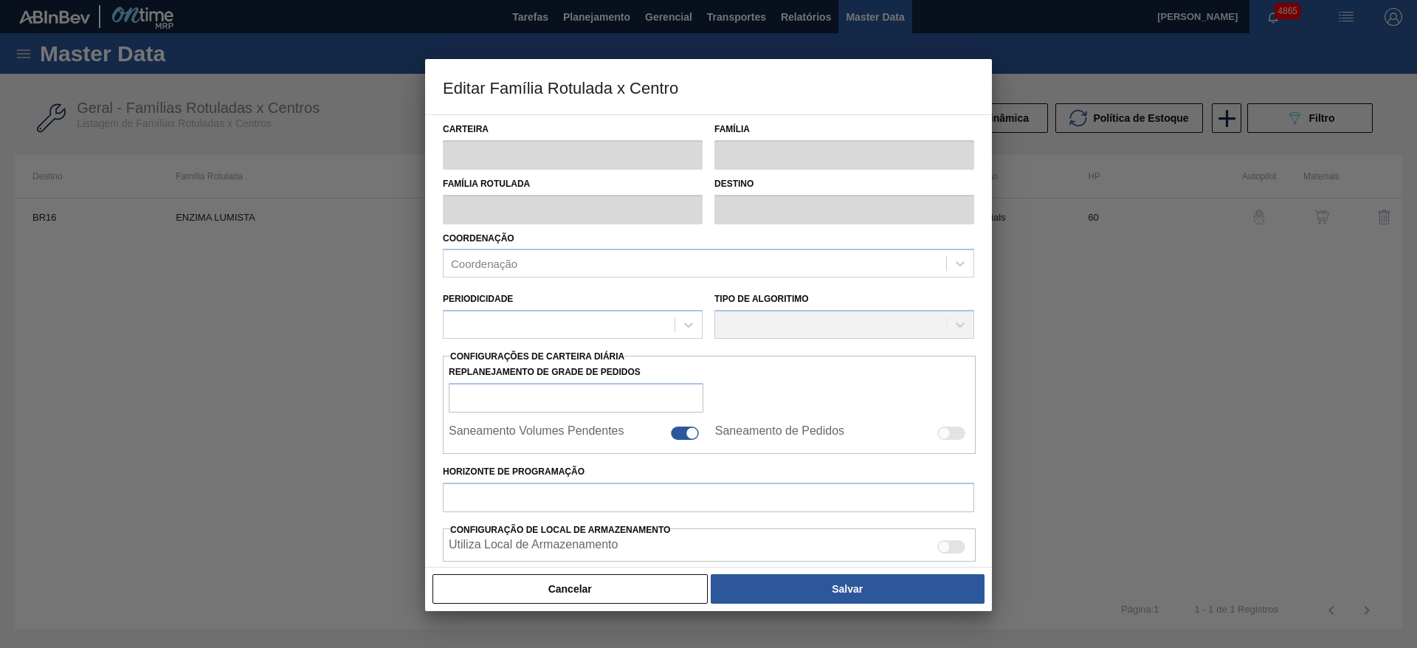
checkbox input "true"
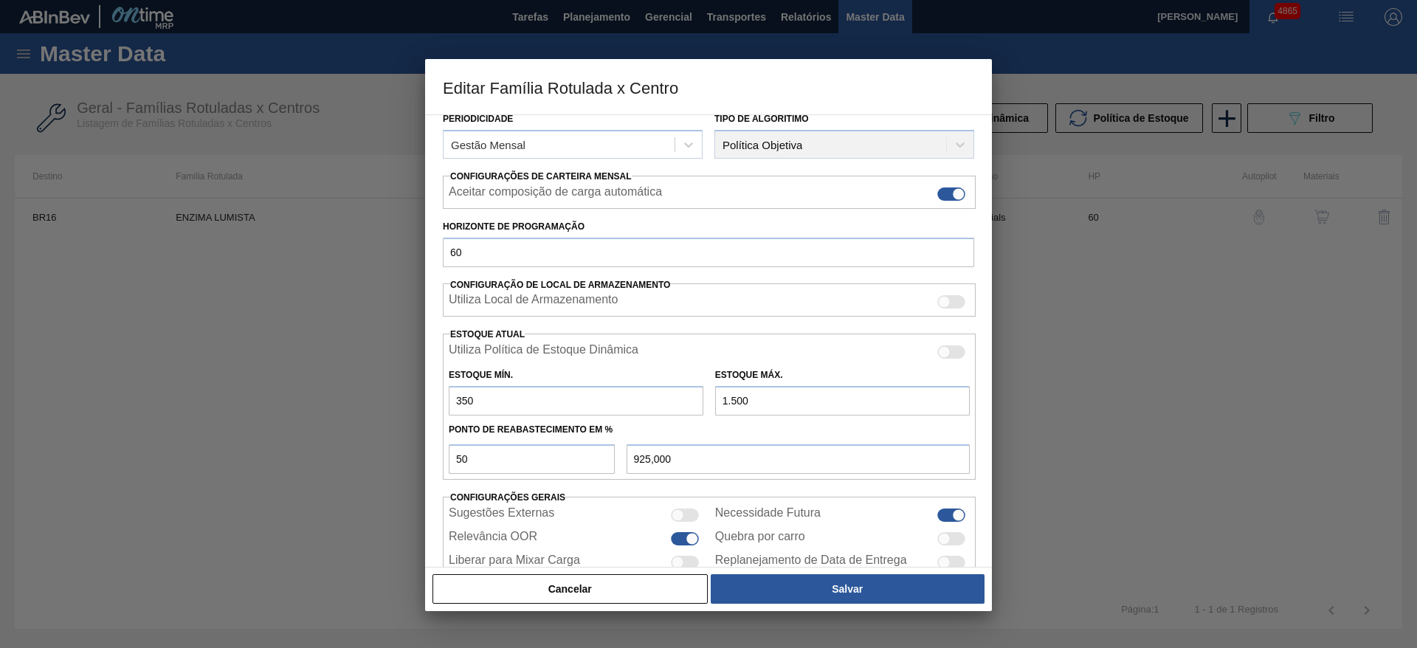
scroll to position [225, 0]
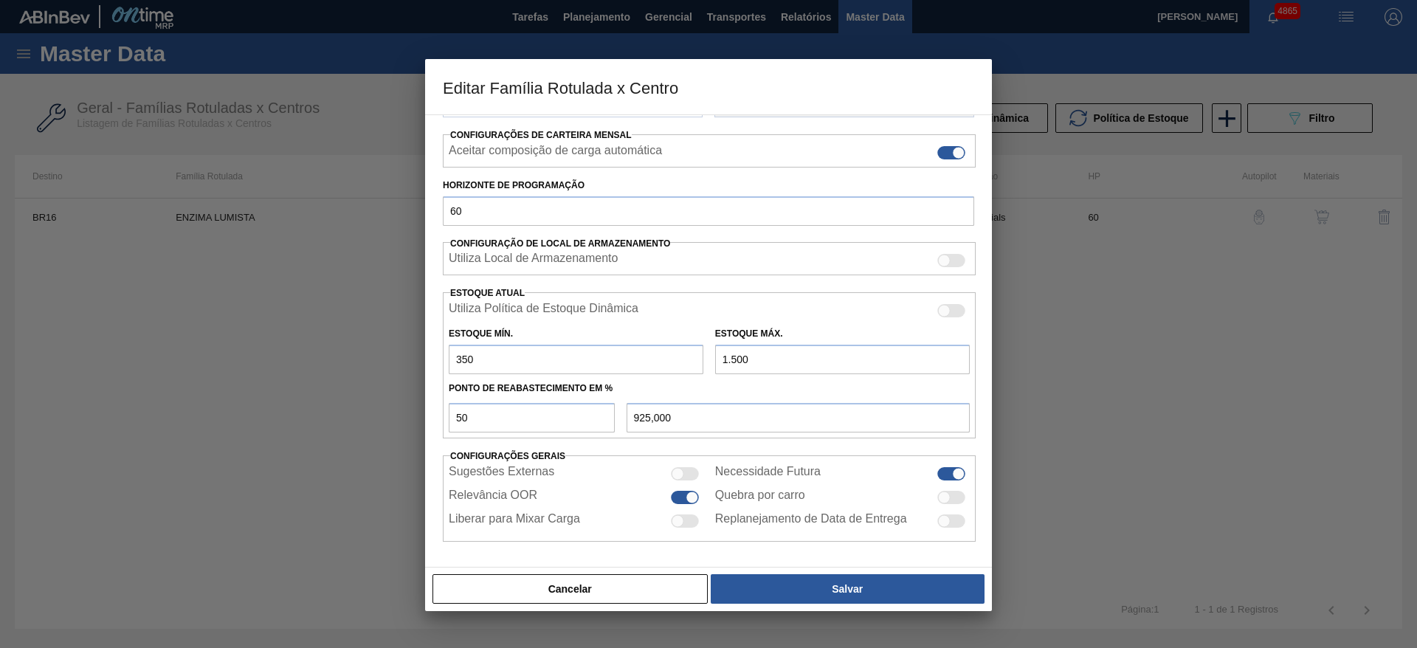
drag, startPoint x: 771, startPoint y: 356, endPoint x: 671, endPoint y: 340, distance: 101.0
click at [672, 341] on div "Estoque Mín. 350 Estoque Máx. 1.500" at bounding box center [709, 347] width 533 height 55
type input "2"
type input "176,000"
type input "24"
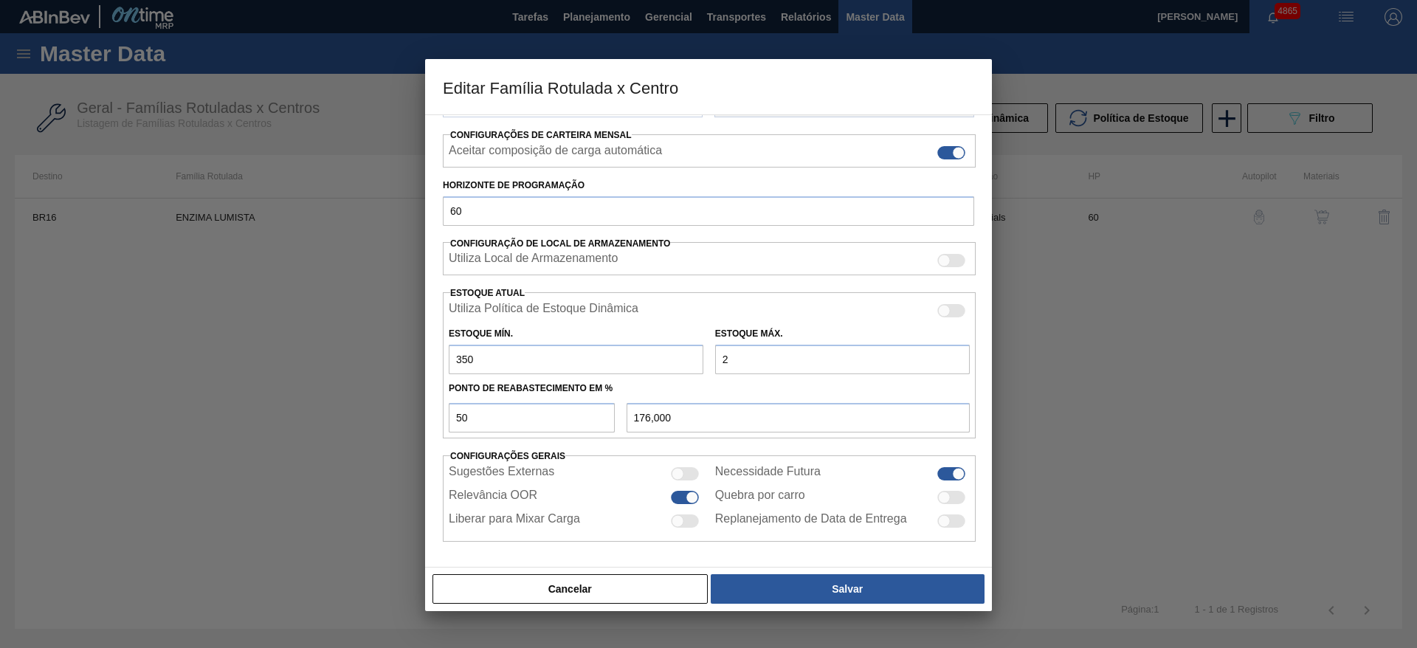
type input "187,000"
type input "240"
type input "295,000"
type input "2.400"
type input "1.375,000"
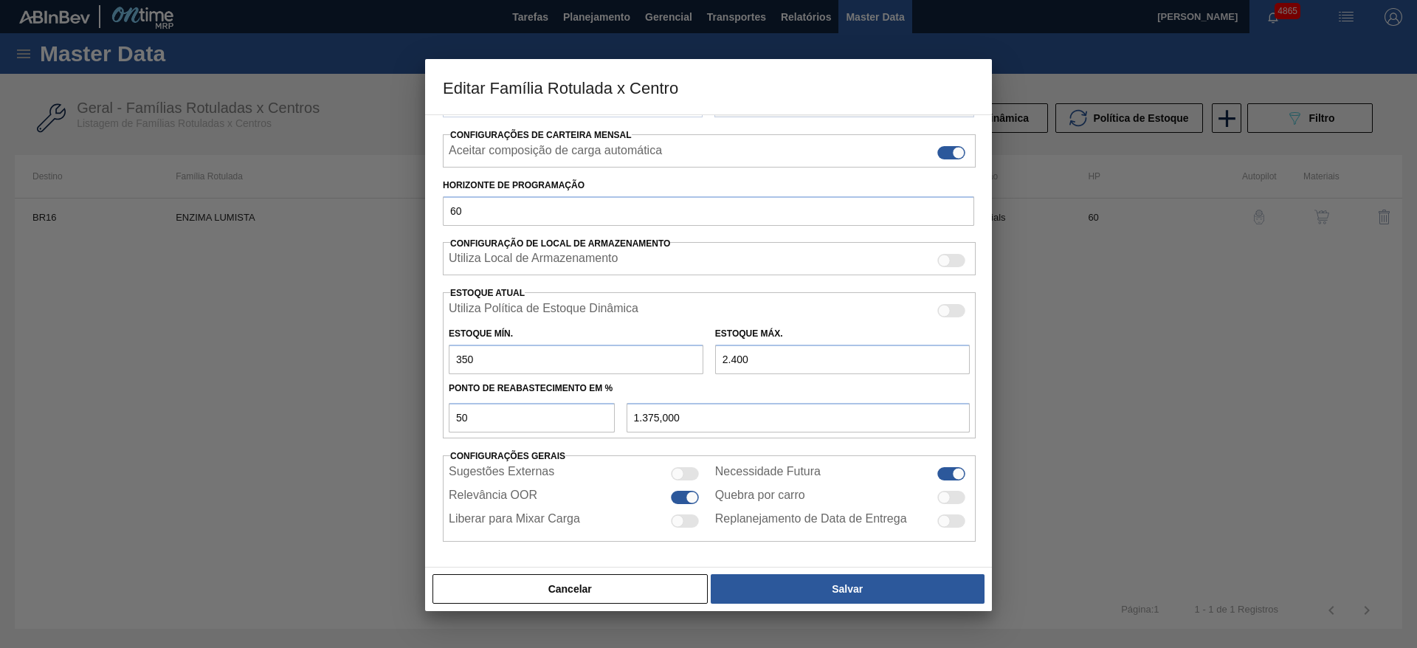
type input "2.400"
drag, startPoint x: 475, startPoint y: 357, endPoint x: 438, endPoint y: 349, distance: 38.5
click at [438, 349] on div "Carteira Químicos Família Enzima Família Rotulada ENZIMA LUMISTA Destino BR16 -…" at bounding box center [708, 340] width 567 height 453
type input "5"
type input "1.202,500"
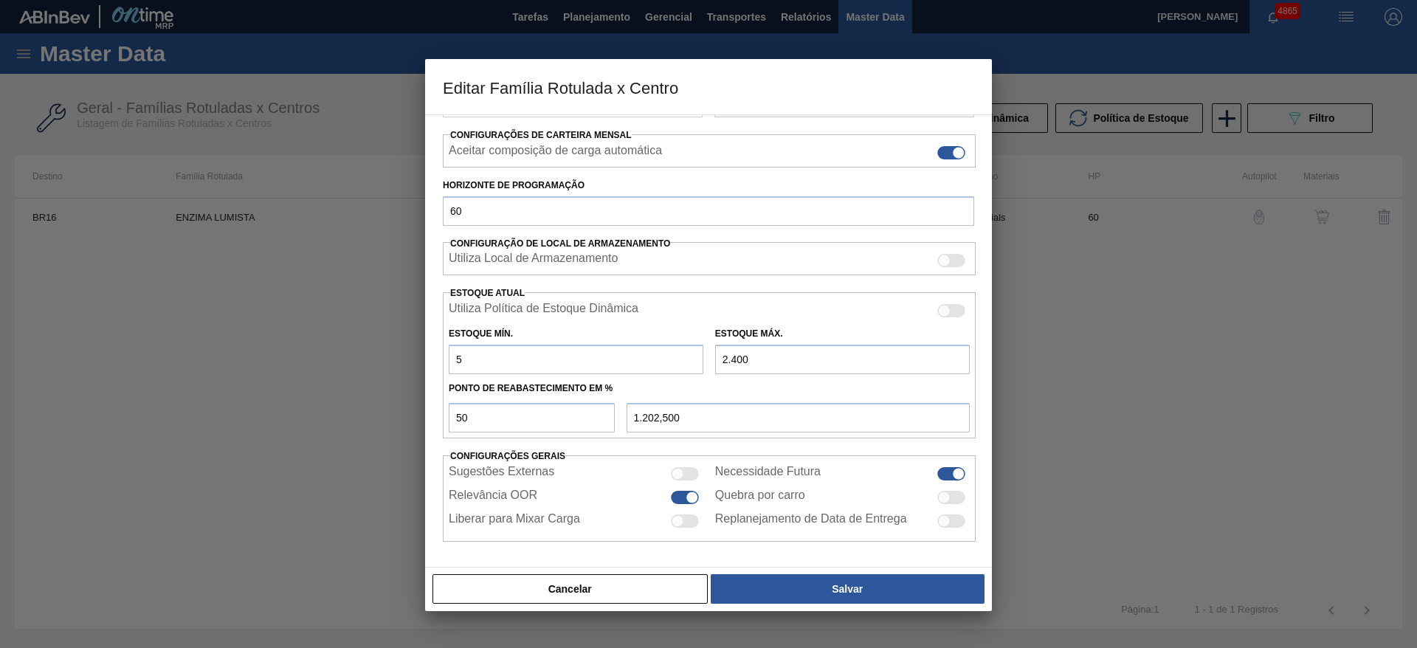
type input "50"
type input "1.225,000"
type input "500"
type input "1.450,000"
drag, startPoint x: 490, startPoint y: 355, endPoint x: 410, endPoint y: 363, distance: 80.1
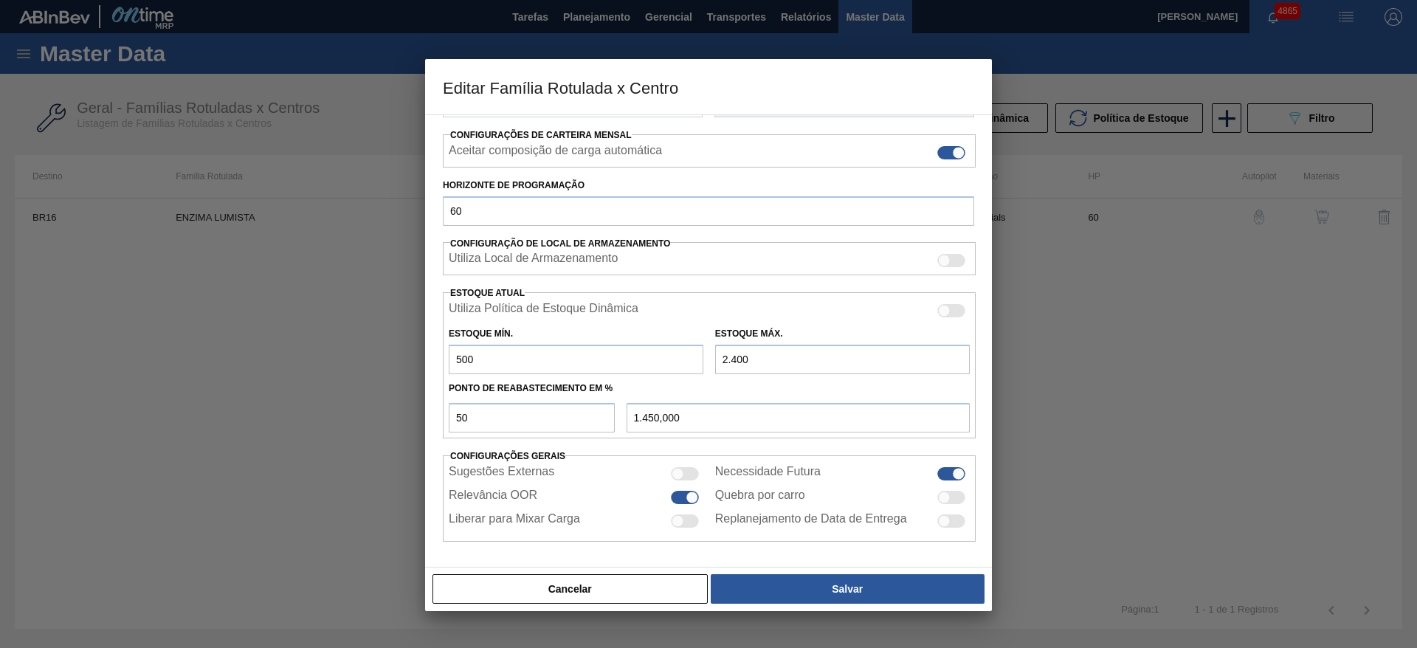
click at [410, 363] on div "Editar Família Rotulada x Centro Carteira Químicos Família Enzima Família Rotul…" at bounding box center [708, 324] width 1417 height 648
type input "4"
type input "1.202,000"
type input "45"
type input "1.222,500"
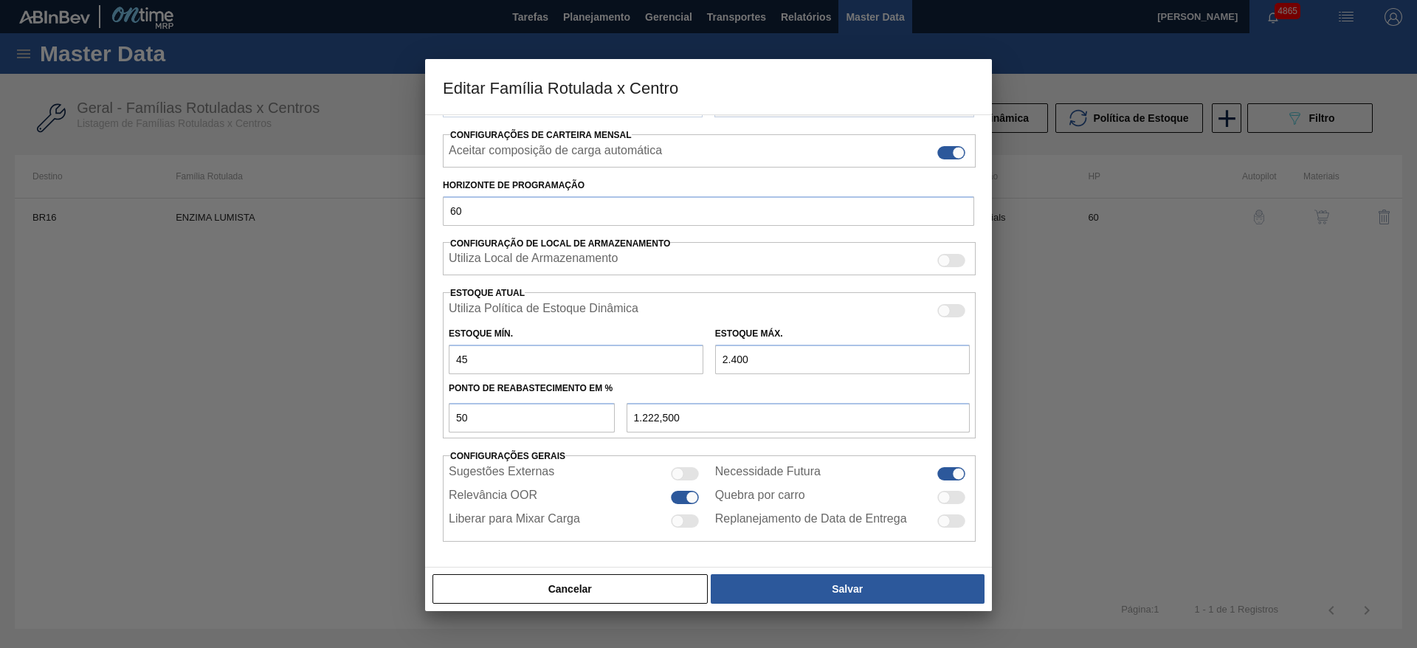
type input "450"
type input "1.425,000"
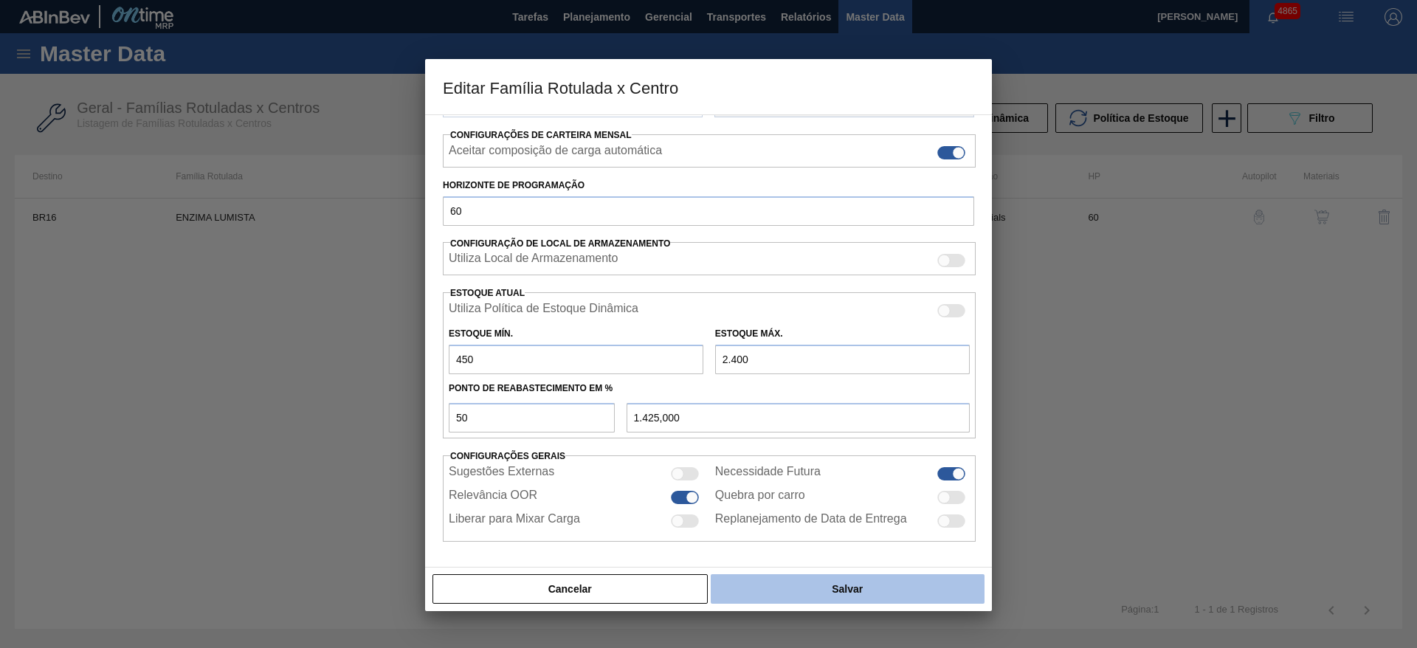
type input "450"
click at [768, 584] on button "Salvar" at bounding box center [848, 589] width 274 height 30
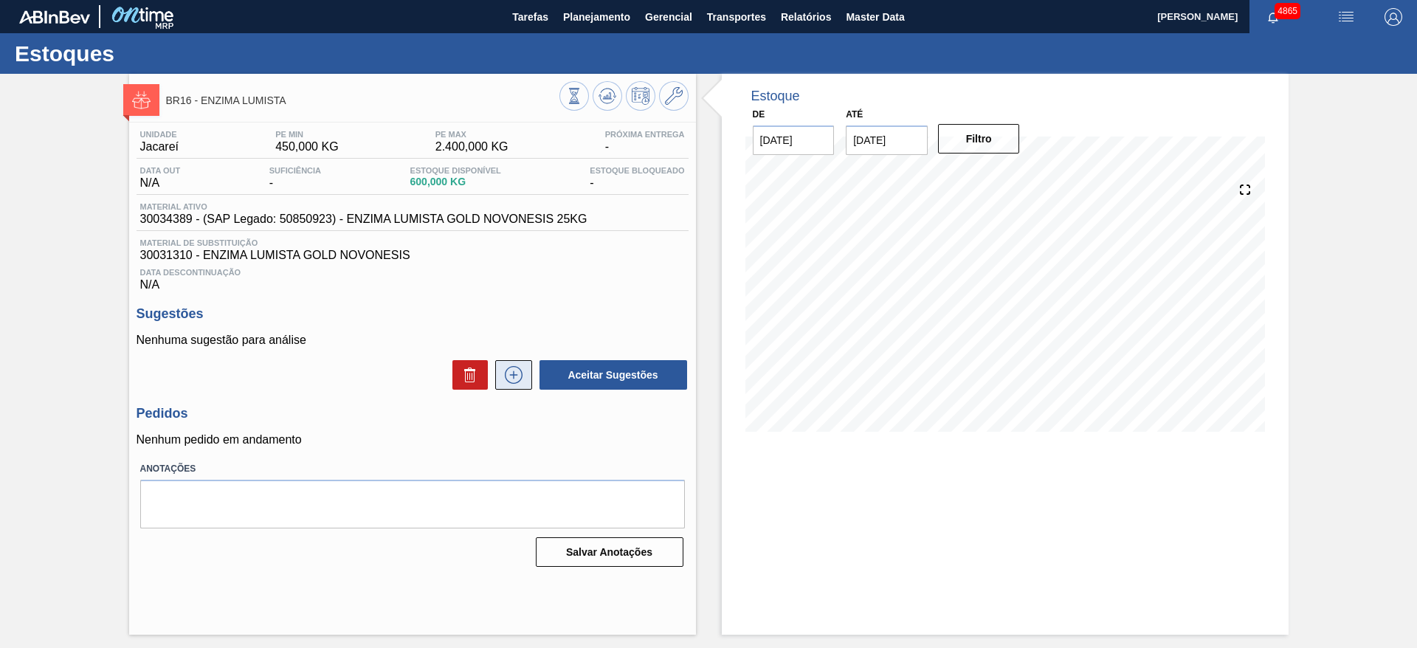
click at [510, 375] on icon at bounding box center [513, 374] width 8 height 1
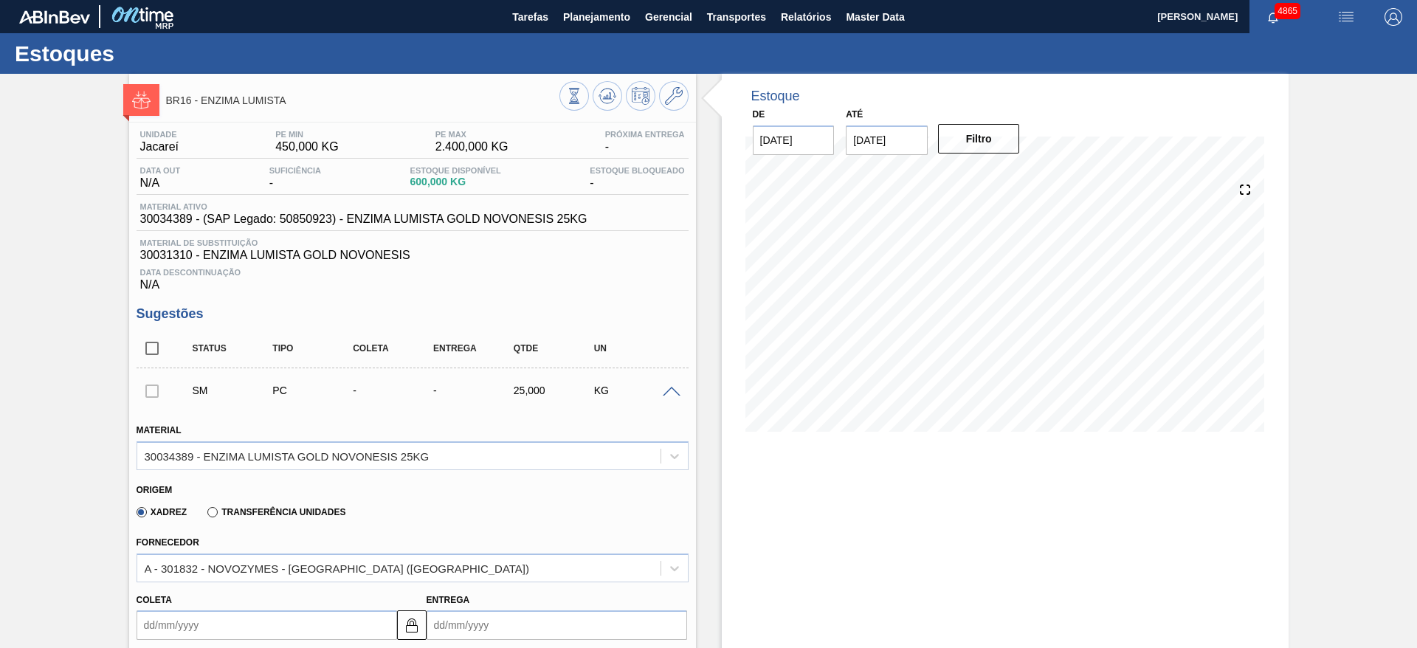
scroll to position [221, 0]
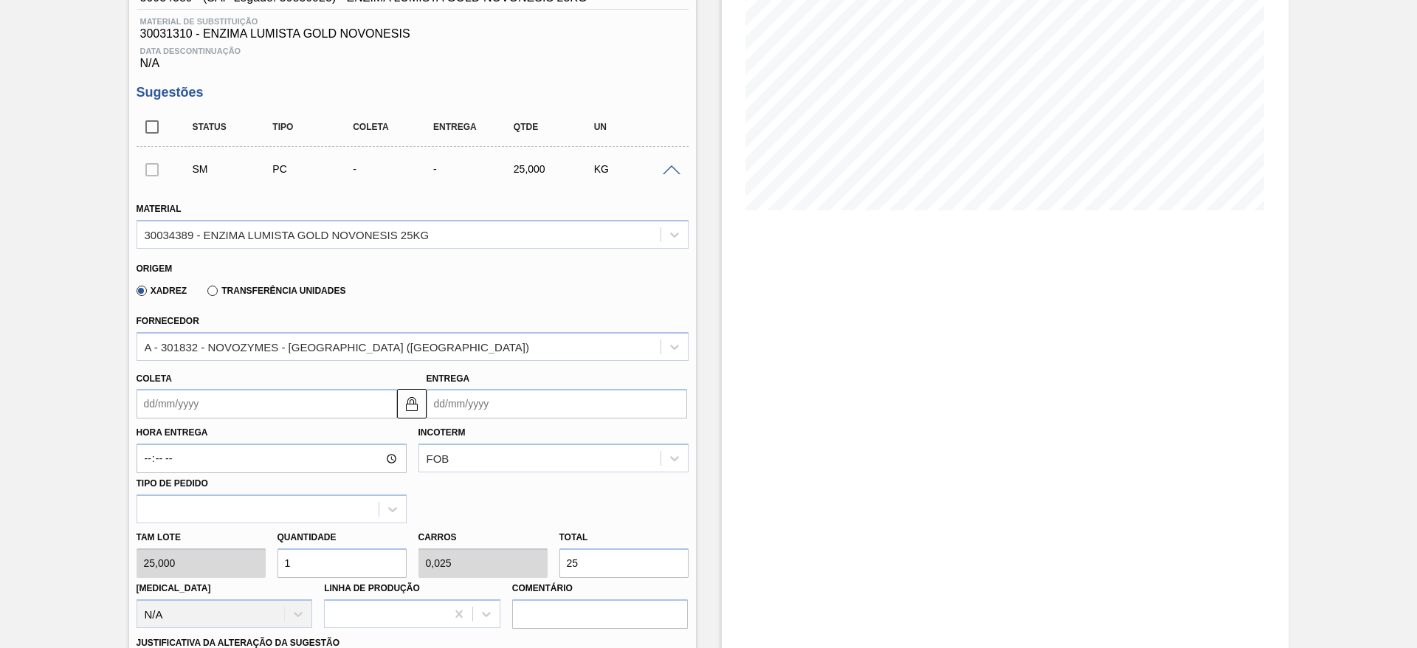
click at [236, 393] on input "Coleta" at bounding box center [267, 404] width 261 height 30
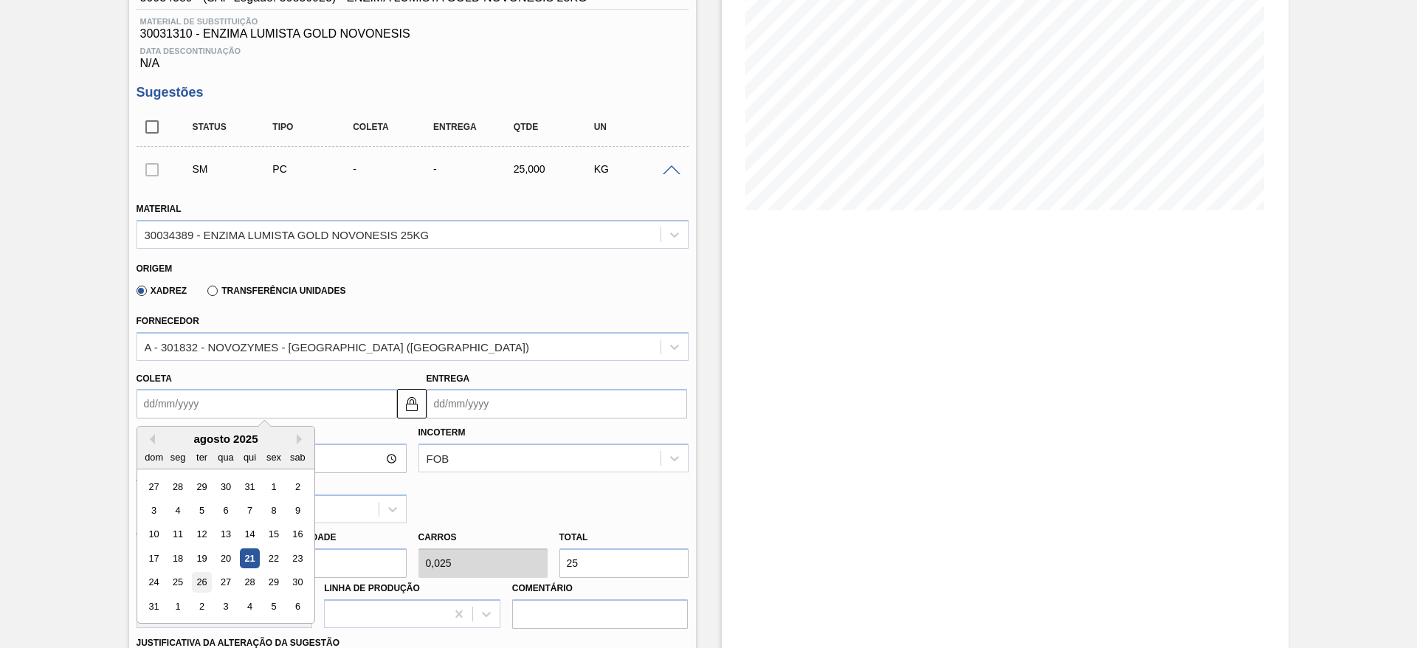
click at [197, 579] on div "26" at bounding box center [201, 583] width 20 height 20
type input "[DATE]"
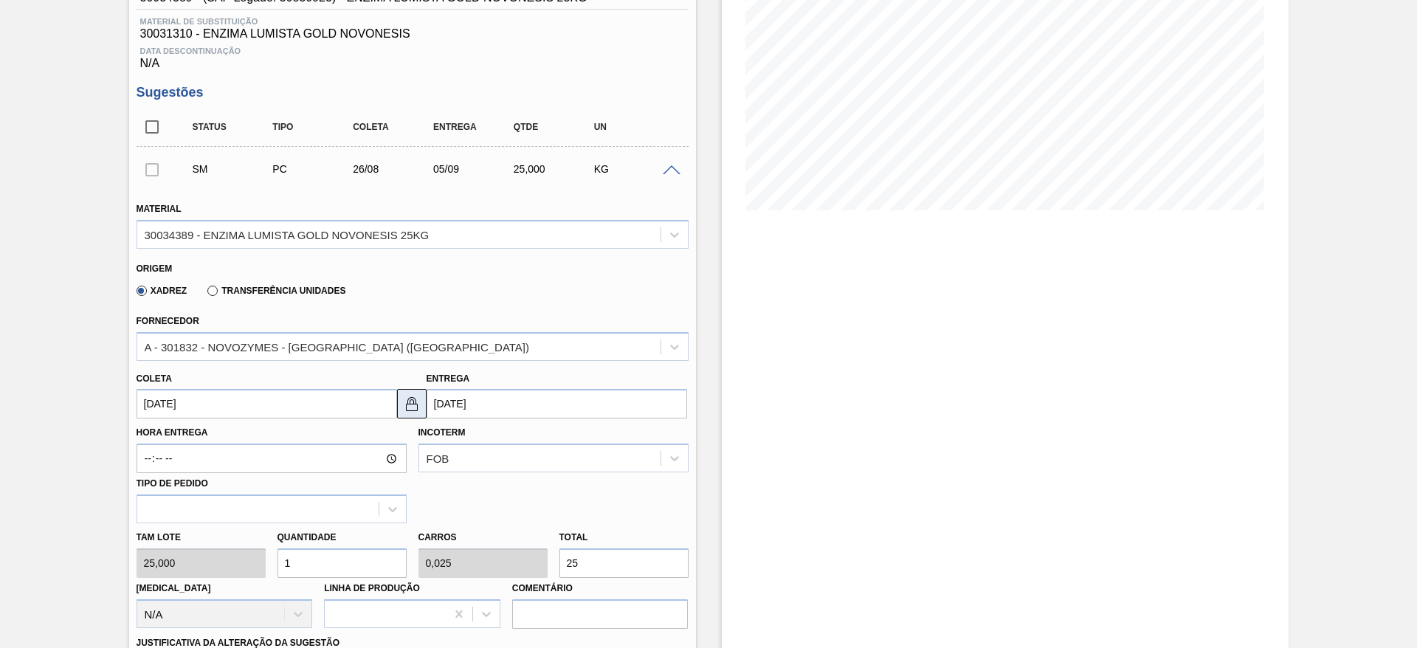
click at [400, 416] on button at bounding box center [412, 404] width 30 height 30
click at [421, 413] on button at bounding box center [412, 404] width 30 height 30
click at [452, 410] on input "[DATE]" at bounding box center [557, 404] width 261 height 30
click at [410, 407] on img at bounding box center [412, 404] width 18 height 18
click at [442, 408] on input "[DATE]" at bounding box center [557, 404] width 261 height 30
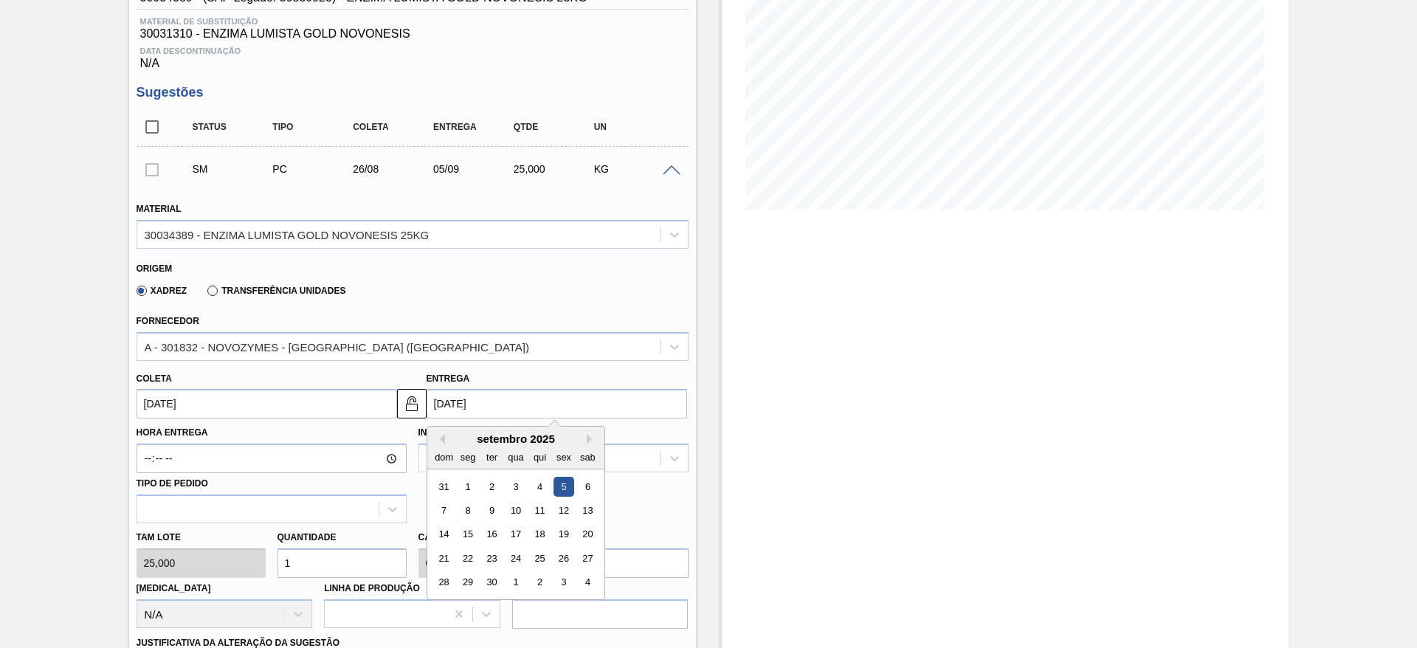
click at [444, 433] on div "setembro 2025" at bounding box center [515, 439] width 177 height 13
click at [439, 441] on button "Previous Month" at bounding box center [440, 439] width 10 height 10
click at [489, 610] on div "2" at bounding box center [491, 606] width 20 height 20
type input "[DATE]"
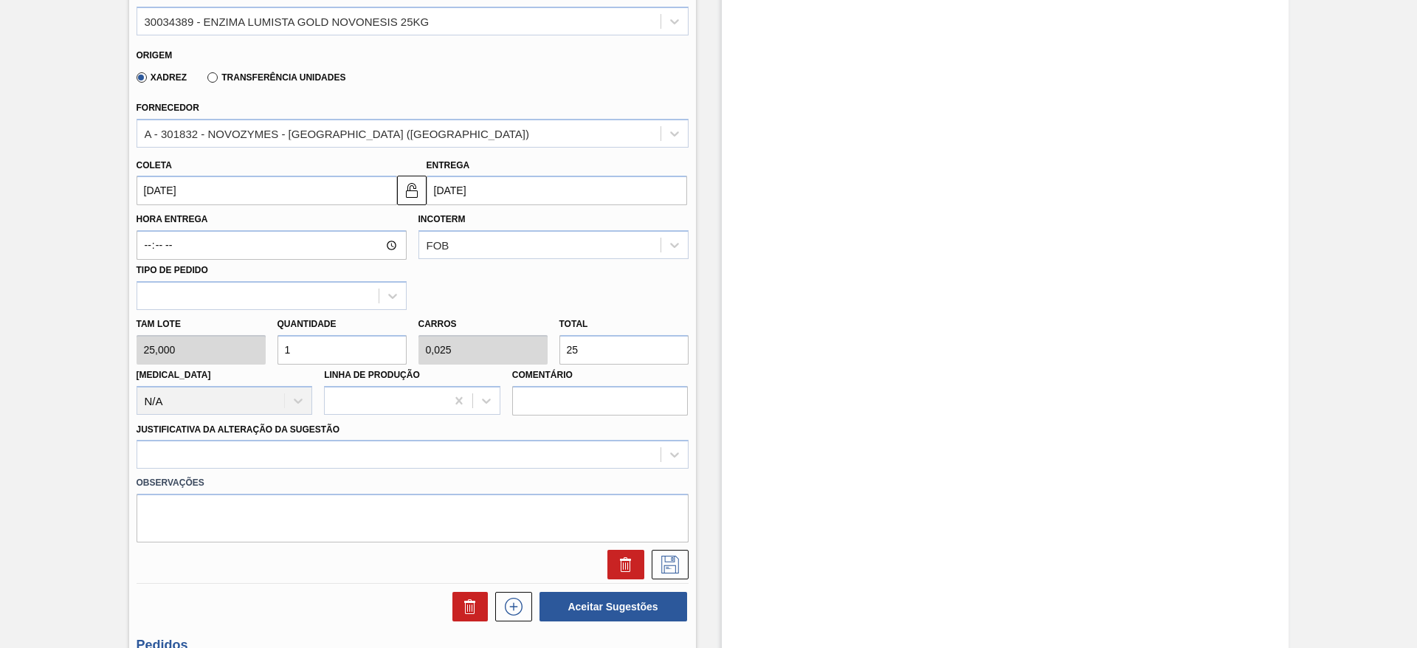
scroll to position [554, 0]
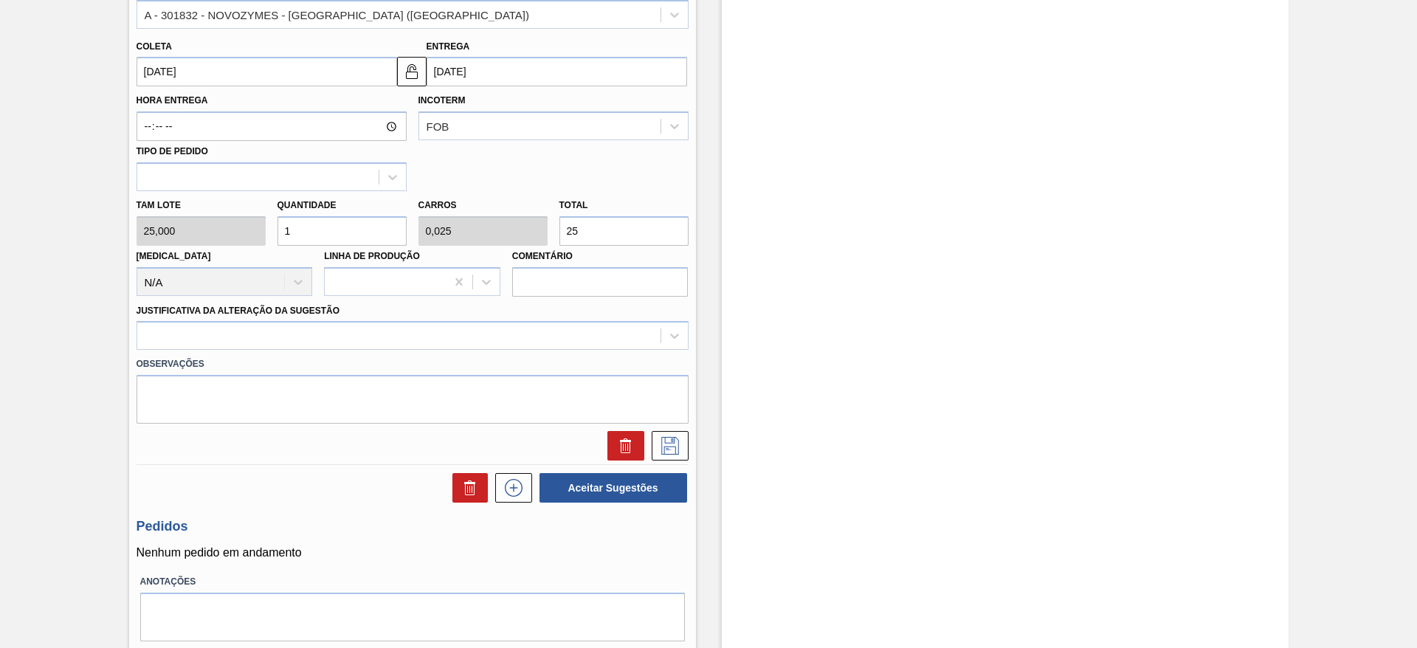
click at [537, 232] on div "Tam lote 25,000 Quantidade 1 Carros 0,025 Total 25 [MEDICAL_DATA] N/A Linha de …" at bounding box center [413, 244] width 564 height 106
type input "0,04"
type input "0,001"
type input "1"
type input "0,56"
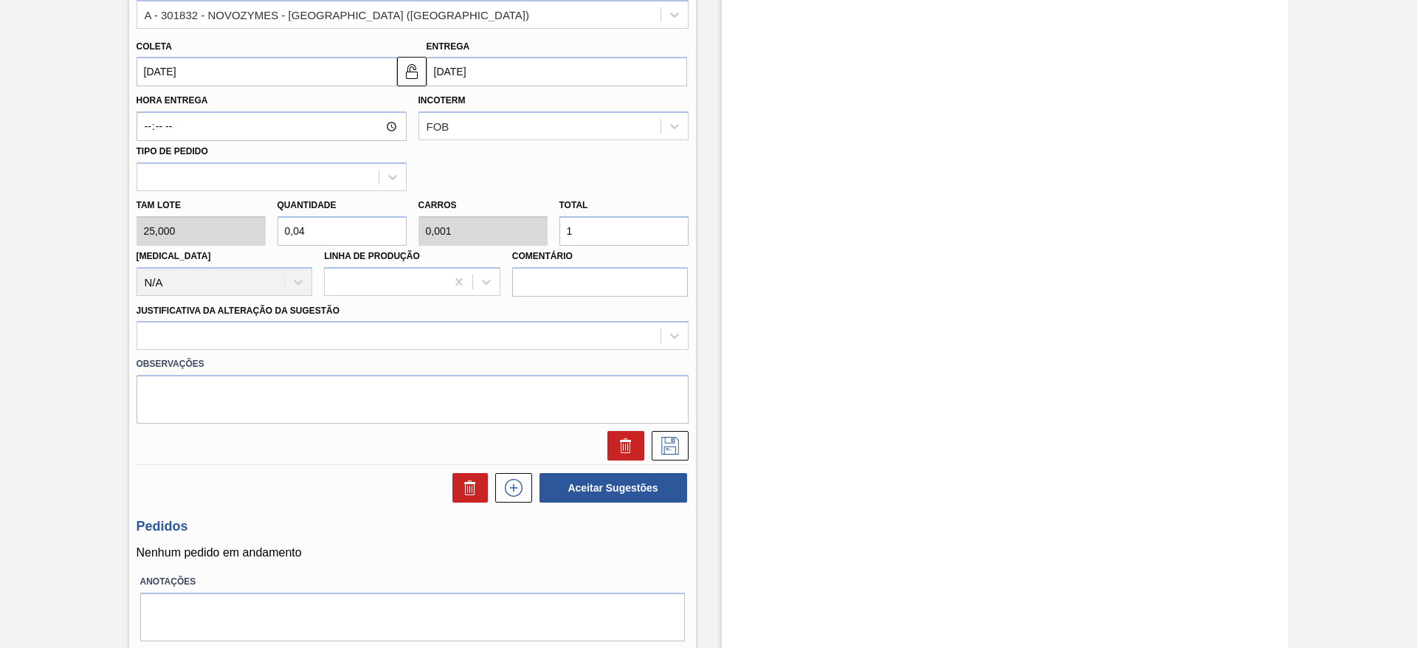
type input "0,014"
type input "14"
type input "5,6"
type input "0,14"
type input "140"
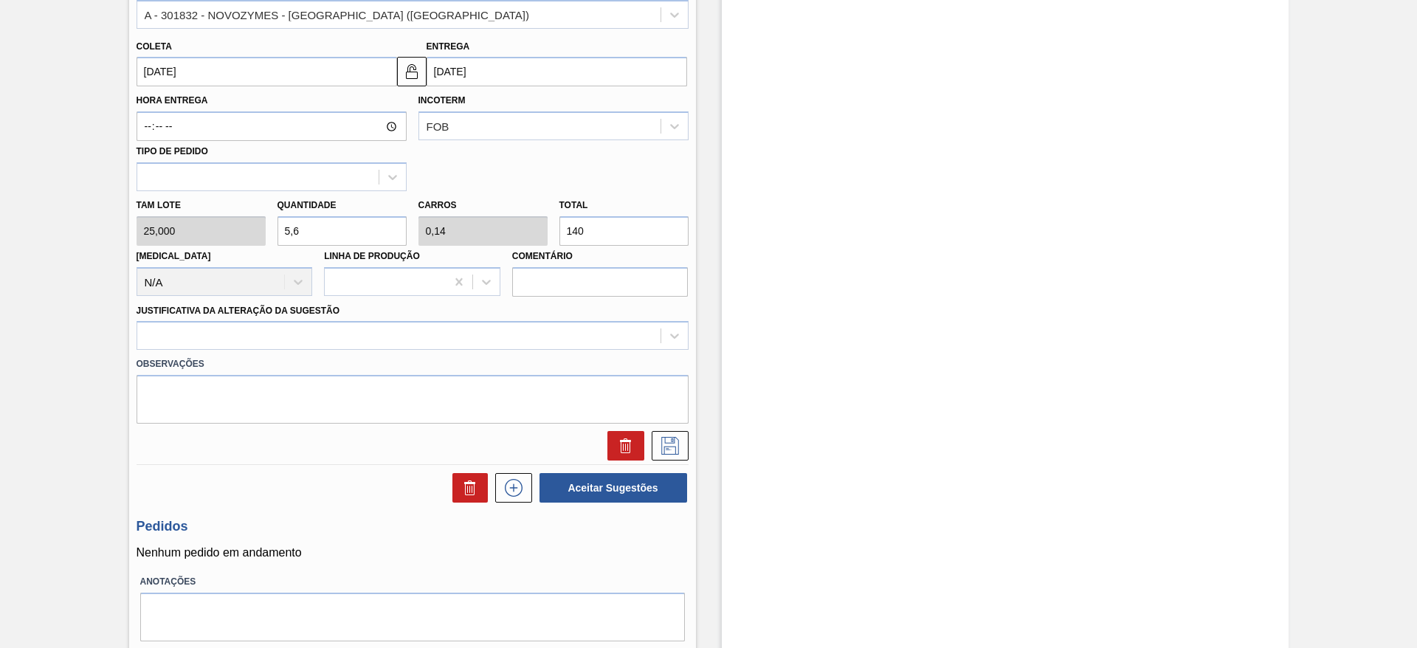
type input "56"
type input "1,4"
type input "1.400"
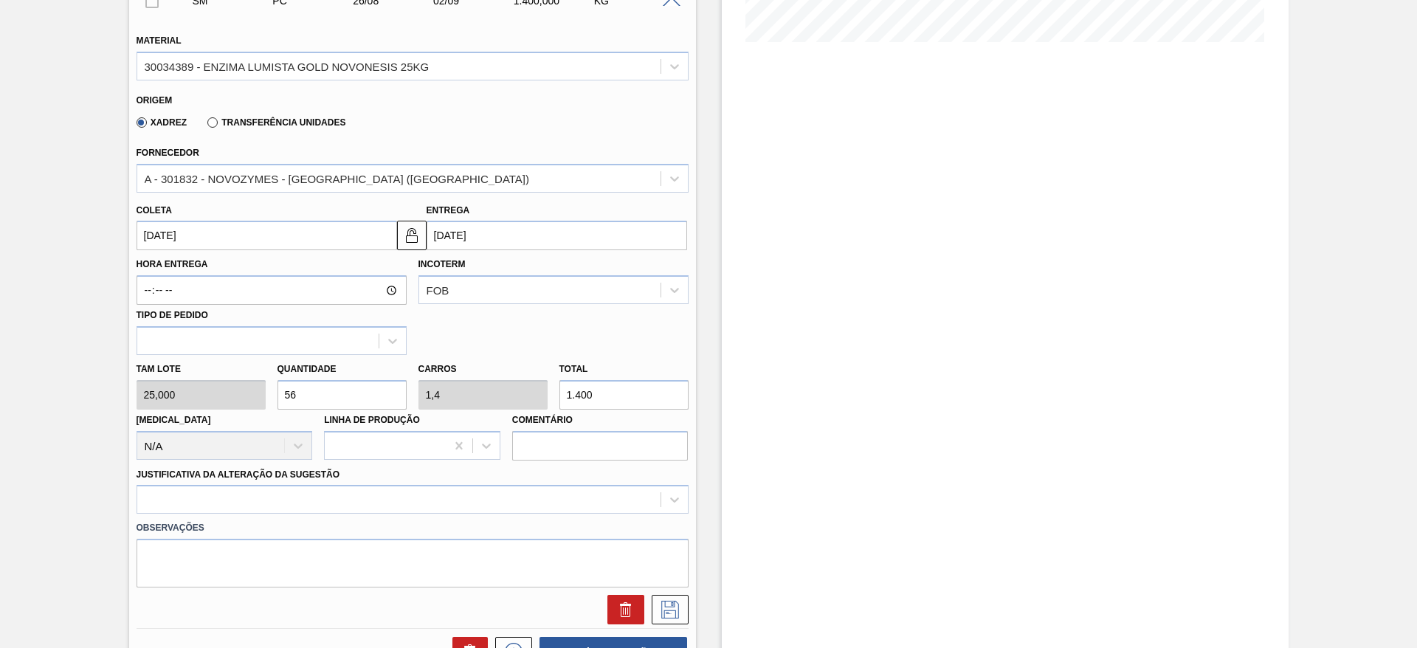
scroll to position [443, 0]
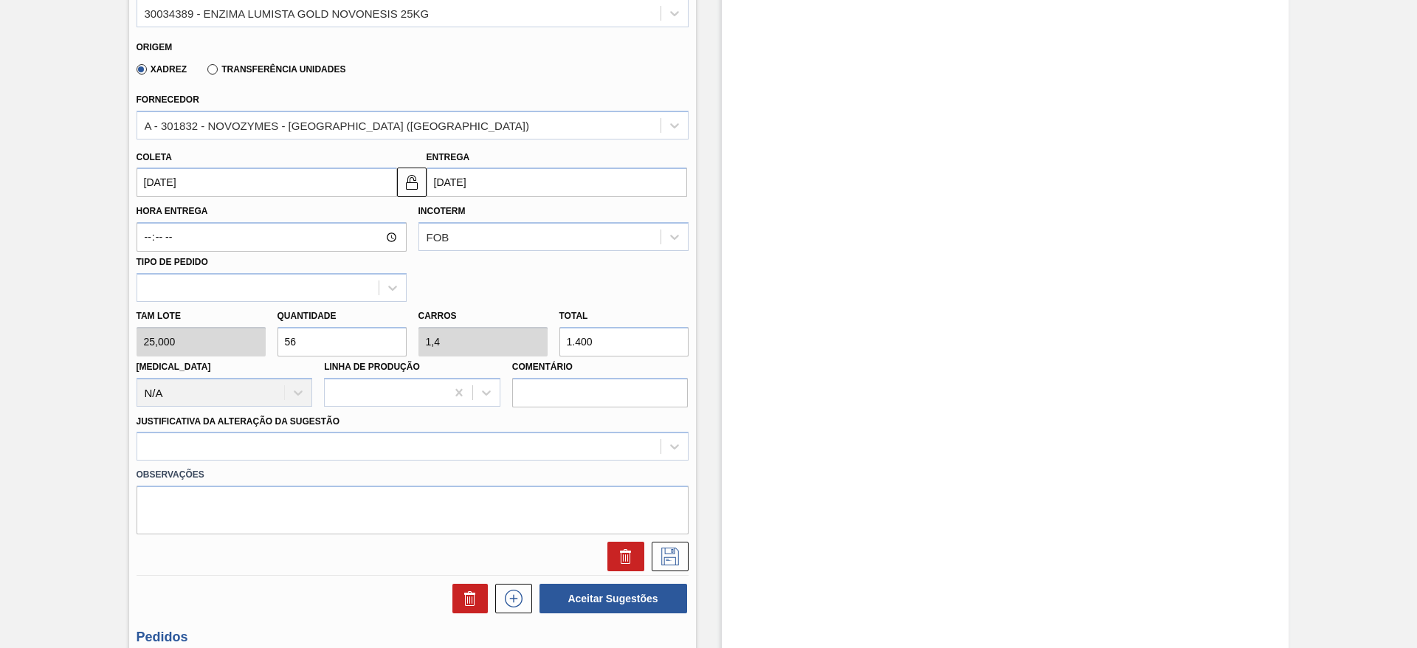
click at [576, 347] on input "1.400" at bounding box center [624, 342] width 129 height 30
type input "68"
type input "1,7"
type input "1.700"
type input "4"
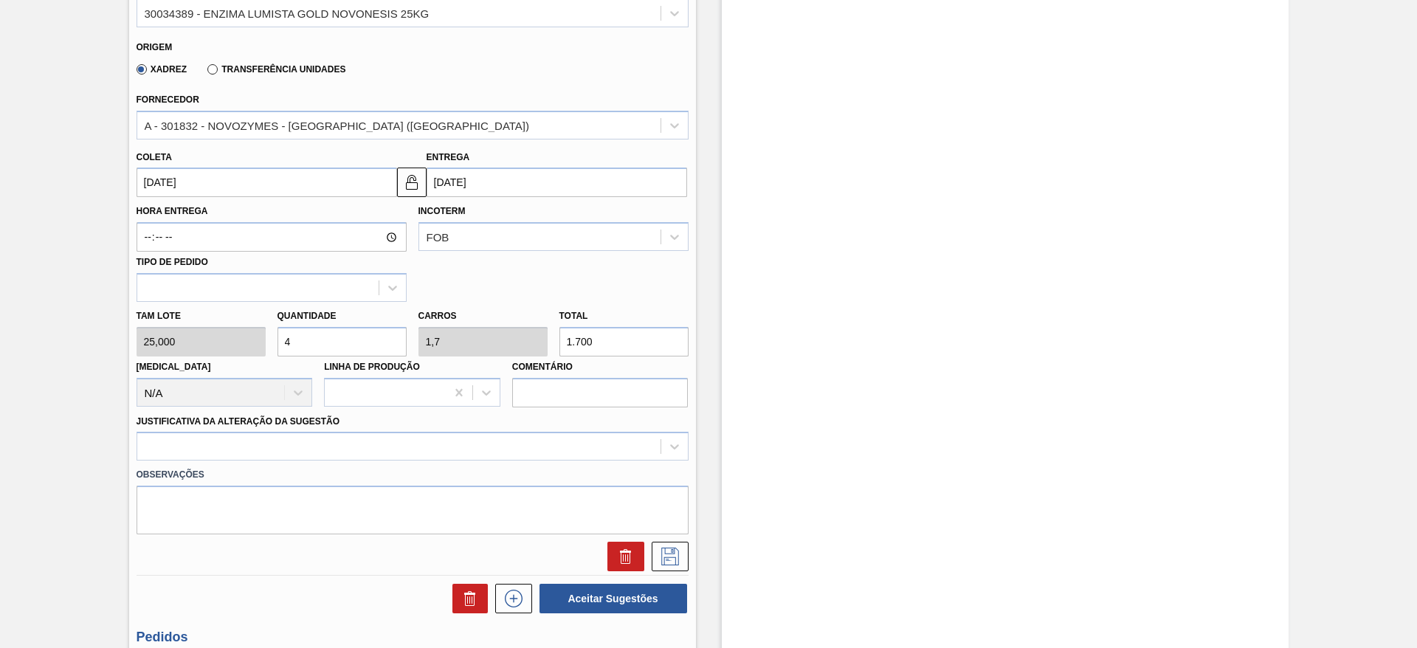
type input "0,1"
type input "100"
type input "72"
type input "1,8"
type input "1.800"
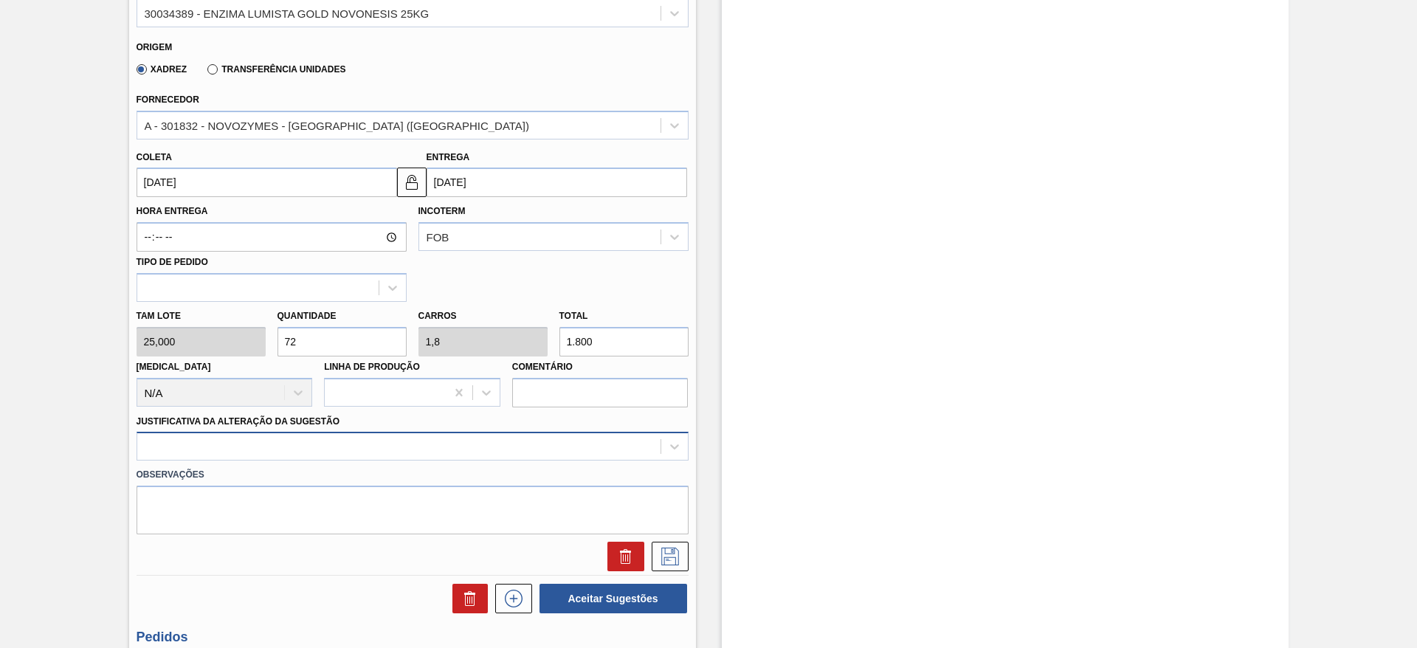
click at [429, 450] on div at bounding box center [413, 446] width 552 height 29
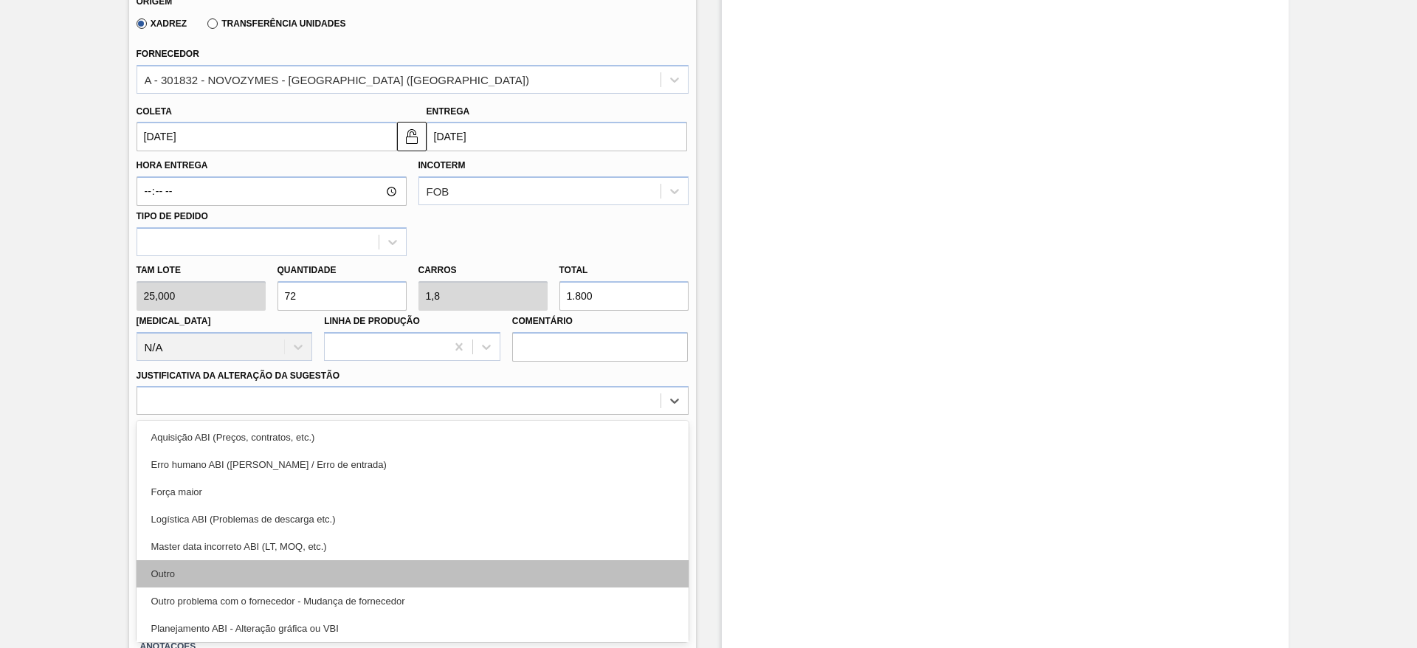
click at [450, 575] on div "Outro" at bounding box center [413, 573] width 552 height 27
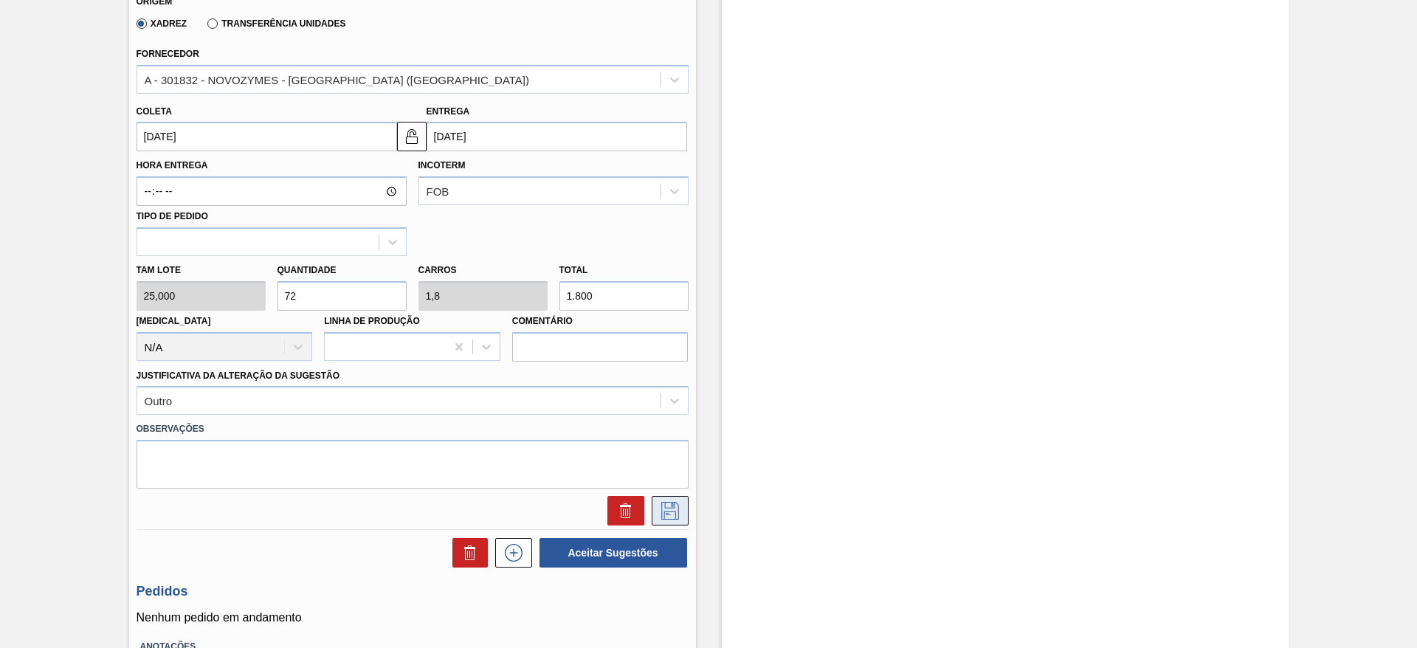
click at [667, 513] on icon at bounding box center [669, 509] width 7 height 12
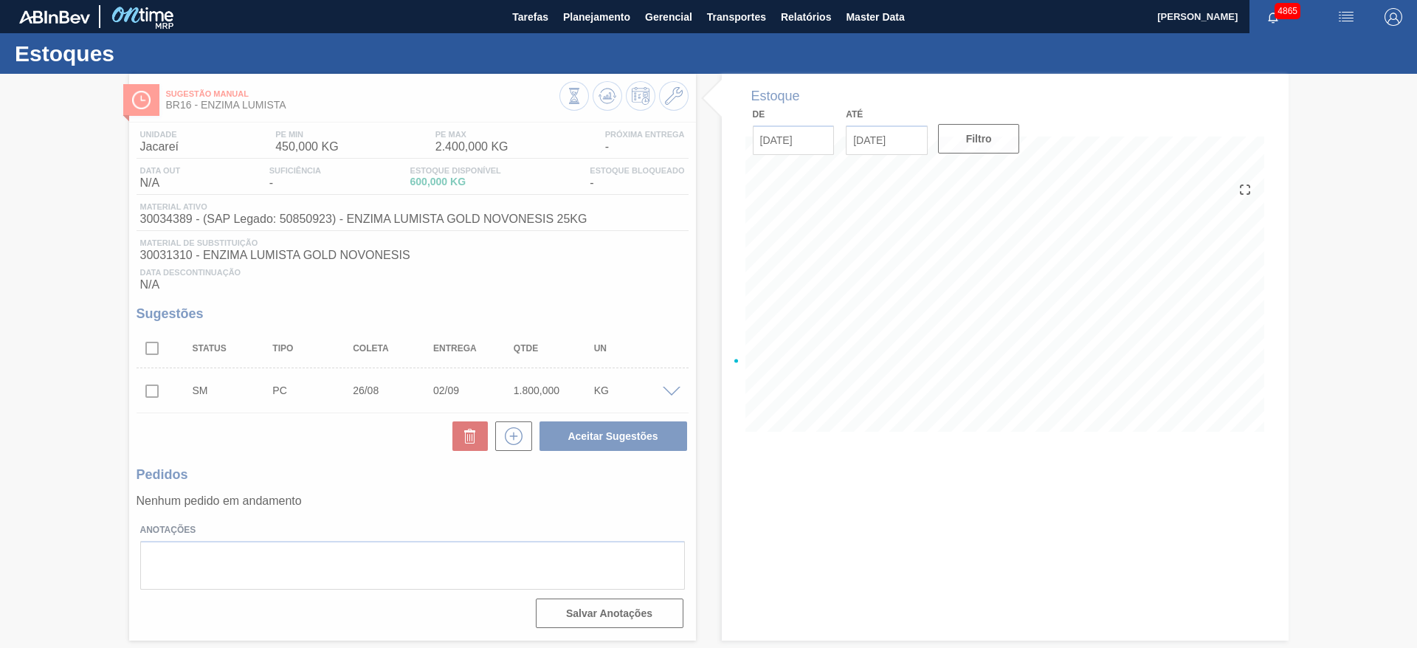
scroll to position [0, 0]
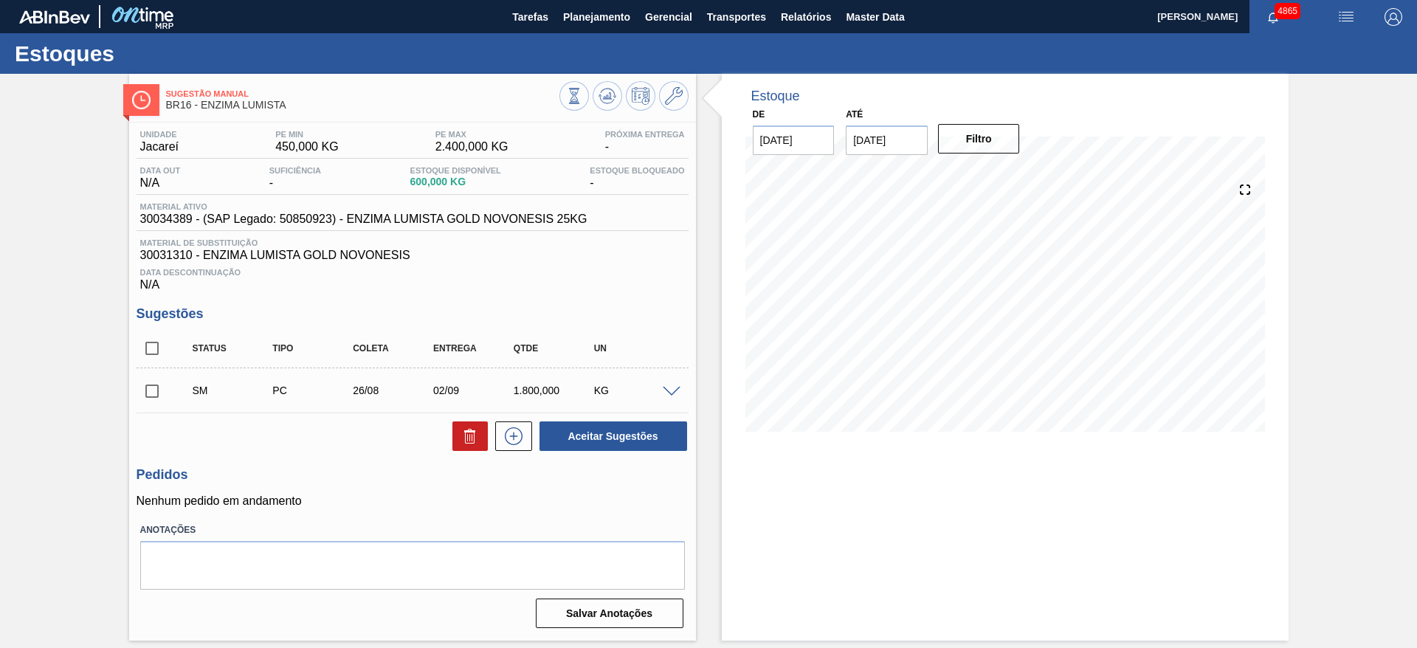
click at [669, 387] on span at bounding box center [672, 392] width 18 height 11
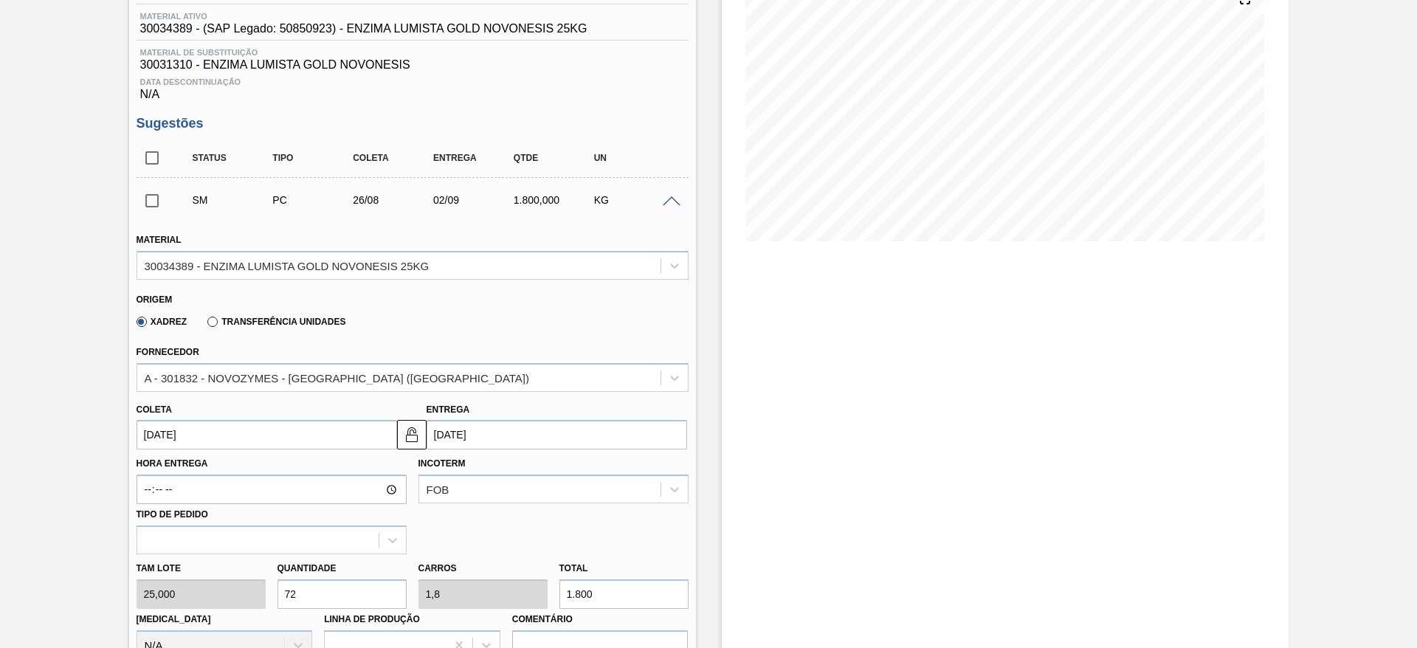
scroll to position [221, 0]
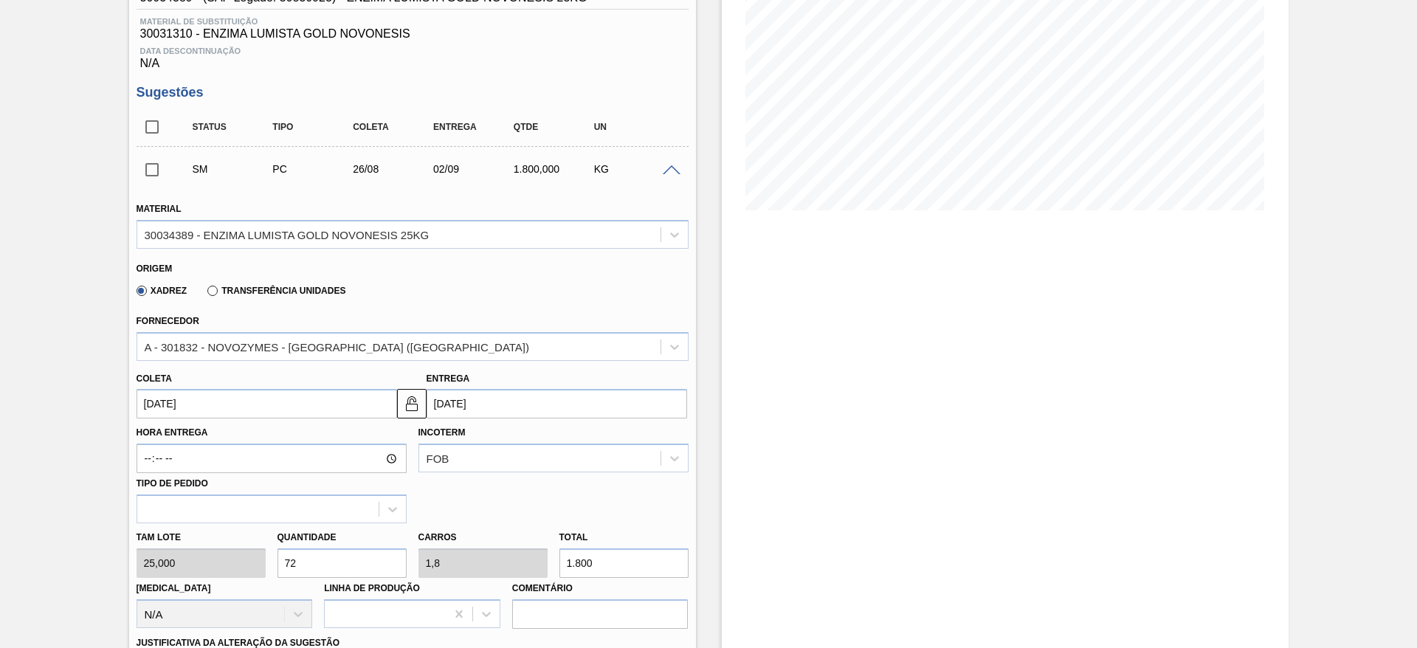
click at [579, 564] on input "1.800" at bounding box center [624, 563] width 129 height 30
type input "60"
type input "1,5"
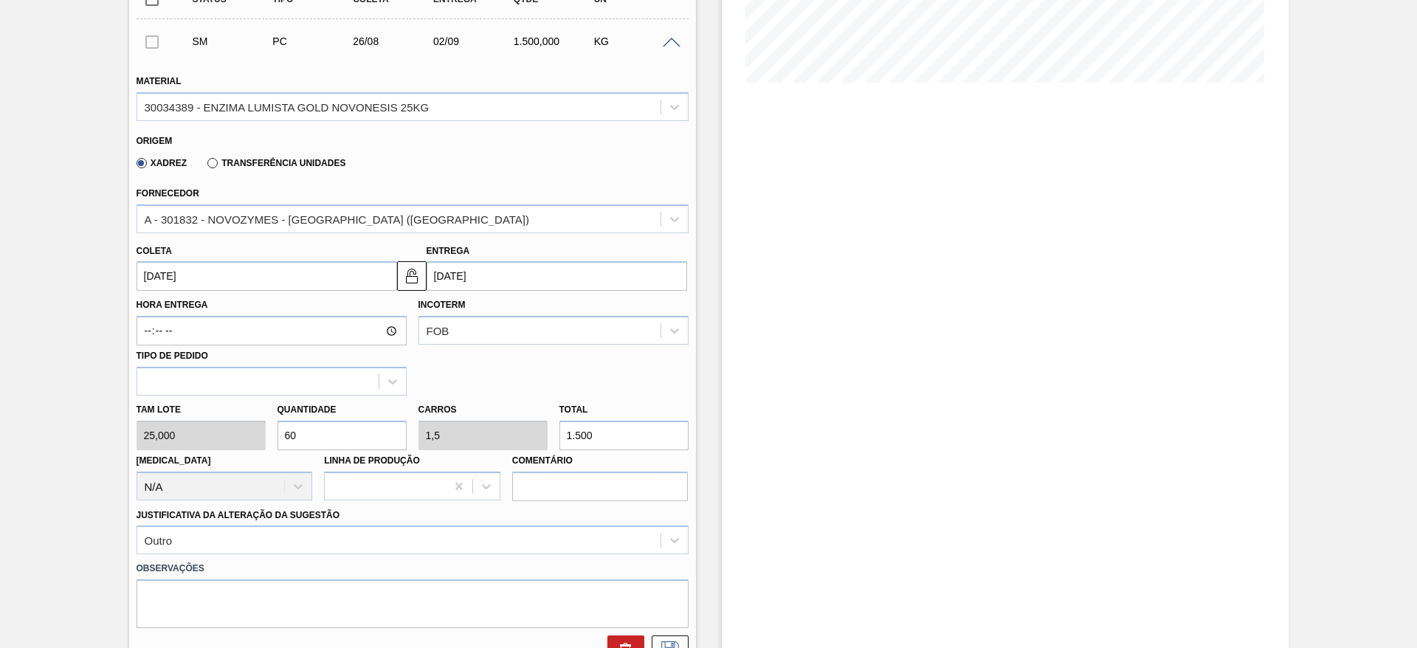
scroll to position [443, 0]
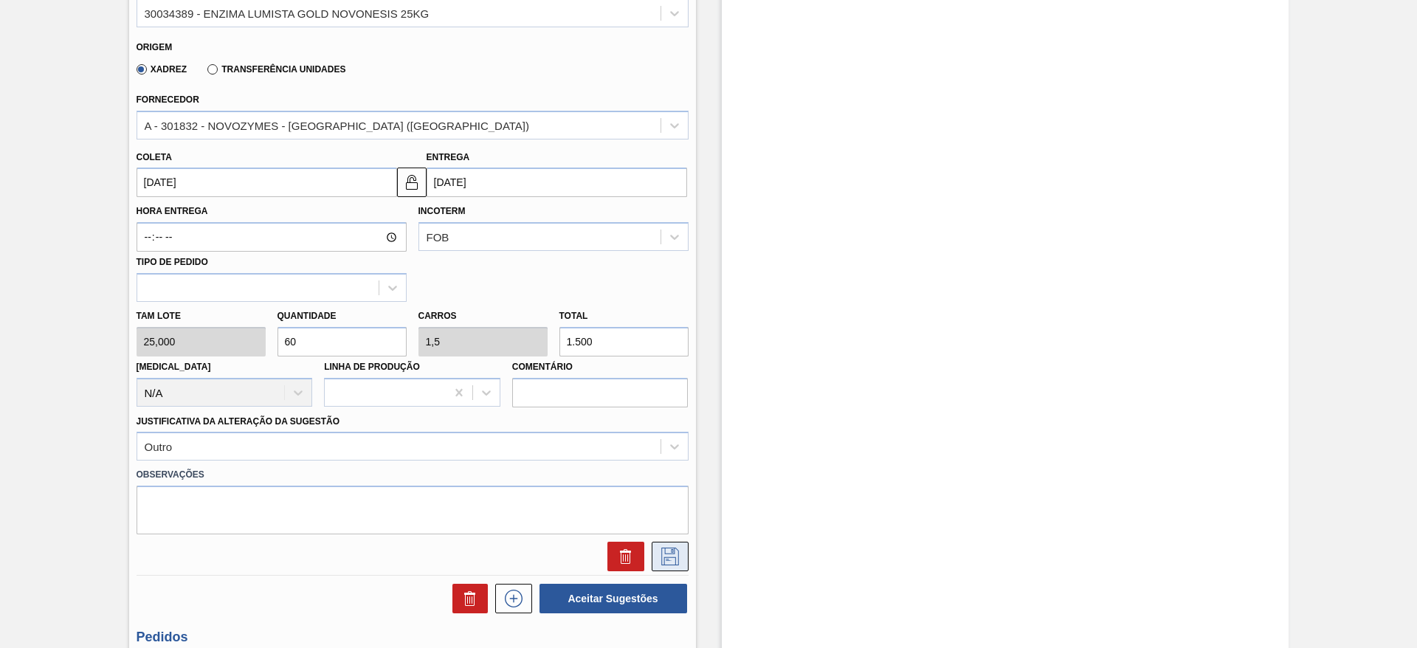
type input "1.500"
click at [664, 550] on icon at bounding box center [670, 557] width 18 height 18
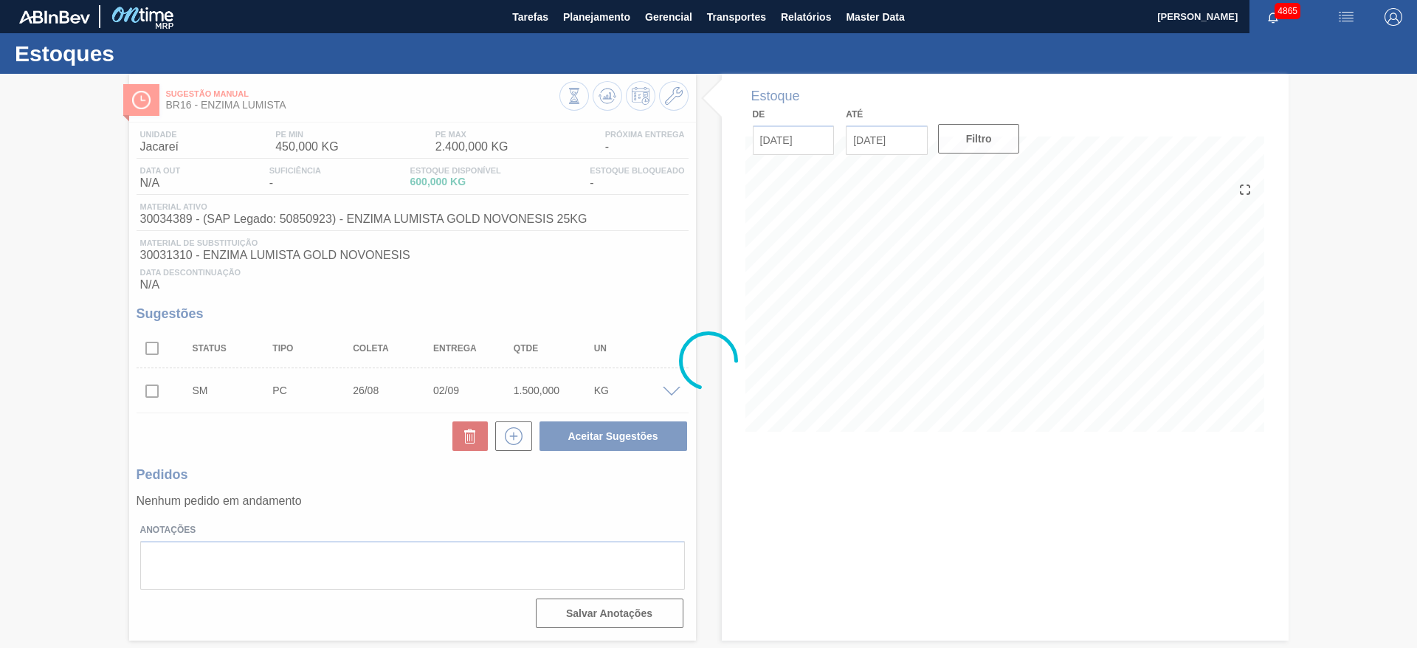
scroll to position [0, 0]
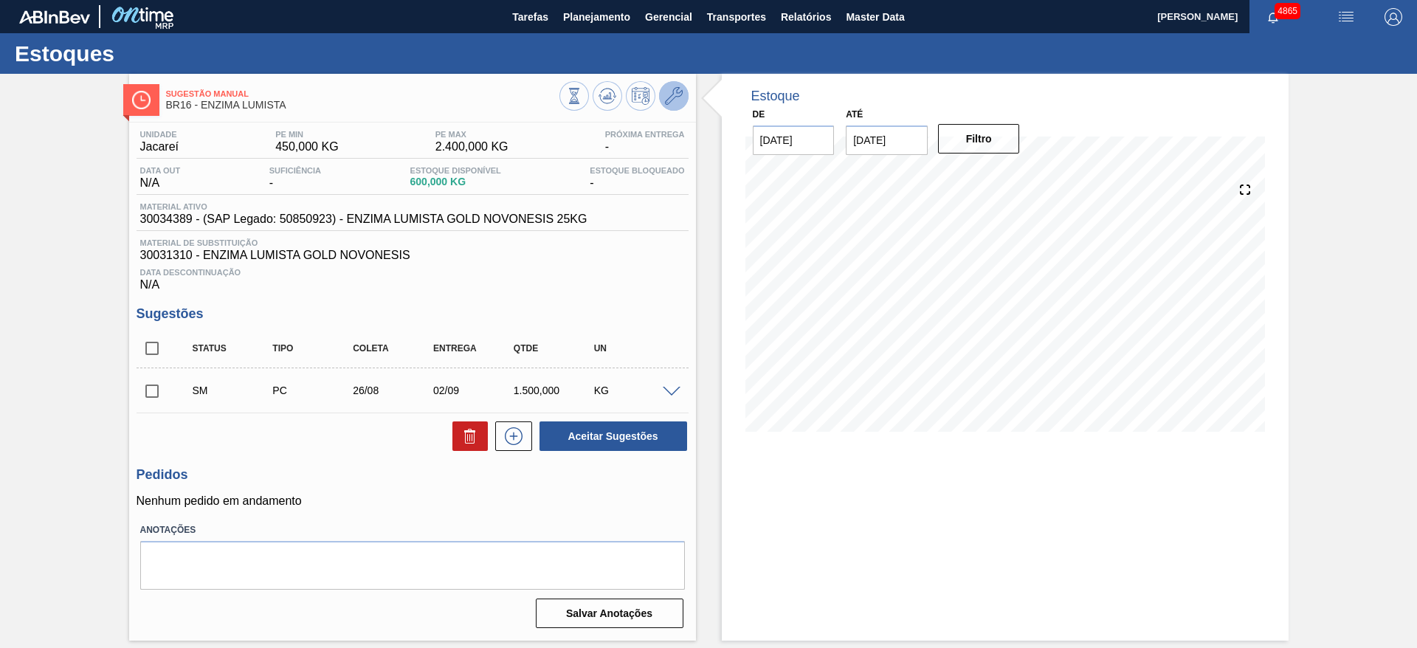
click at [678, 88] on icon at bounding box center [674, 96] width 18 height 18
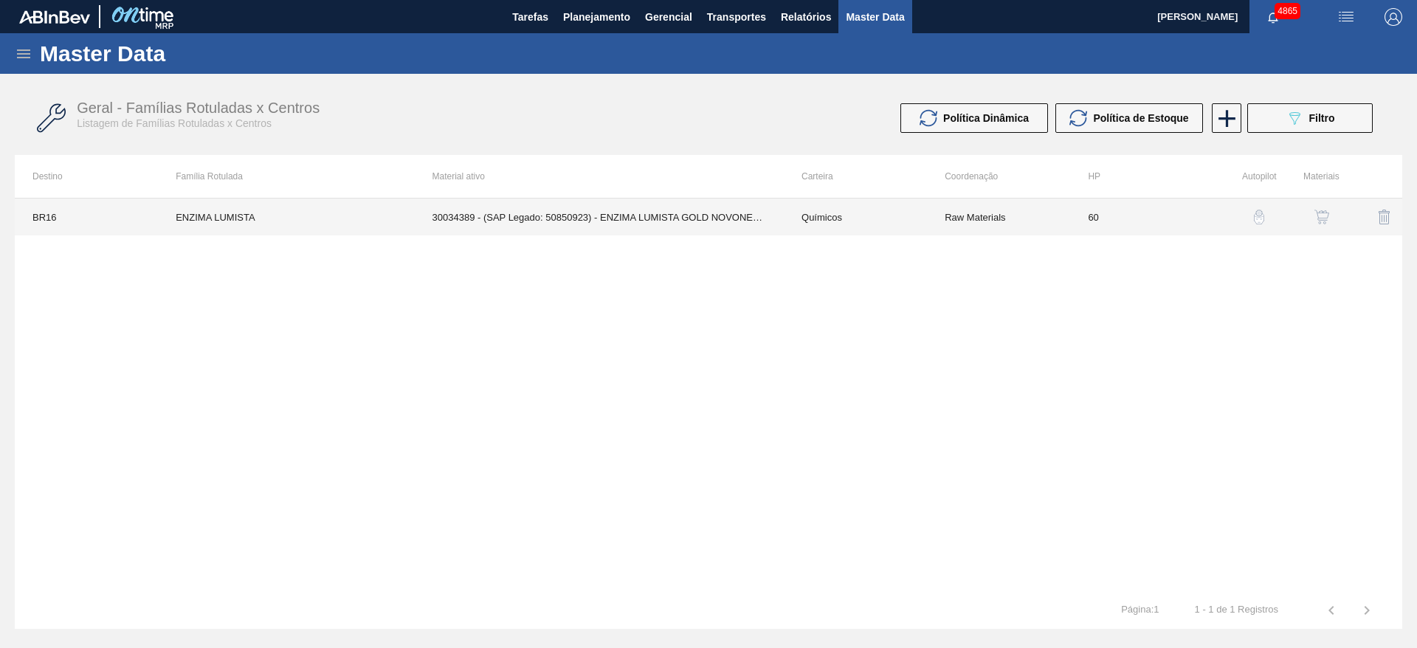
click at [730, 210] on td "30034389 - (SAP Legado: 50850923) - ENZIMA LUMISTA GOLD NOVONESIS 25KG" at bounding box center [599, 217] width 369 height 37
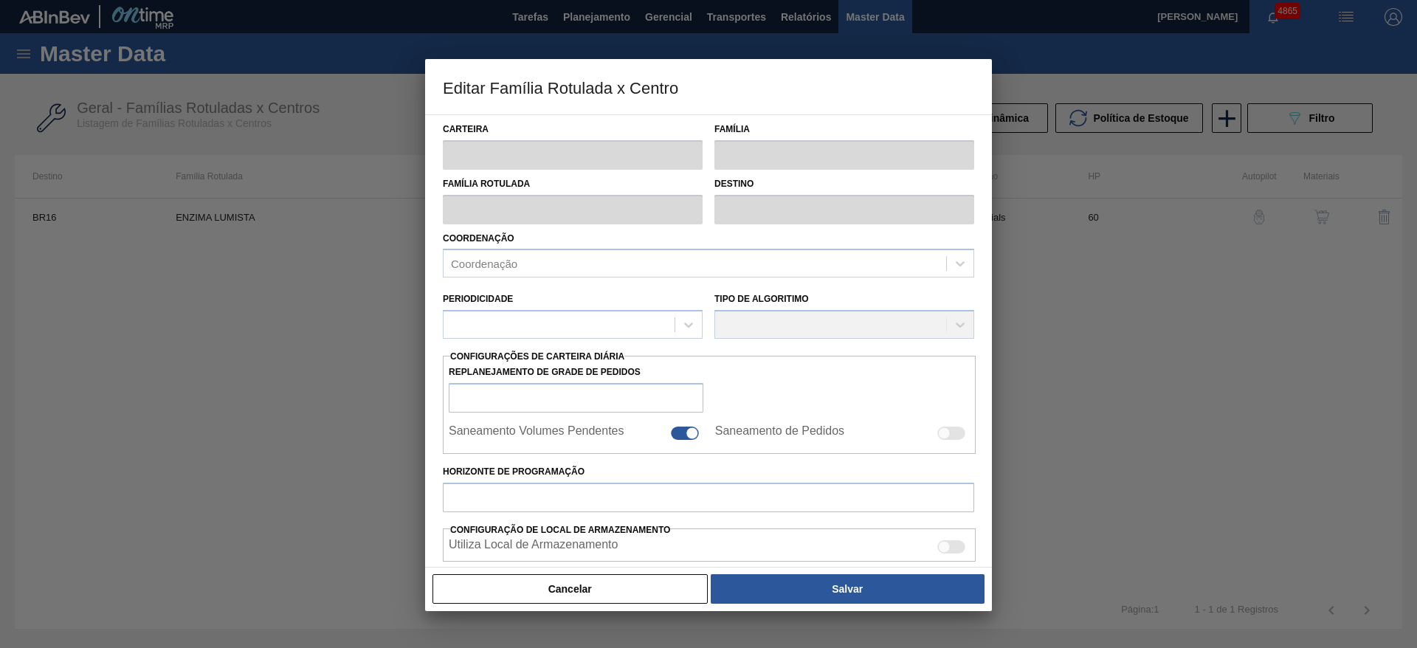
type input "Químicos"
type input "Enzima"
type input "ENZIMA LUMISTA"
type input "BR16 - Jacareí"
type input "60"
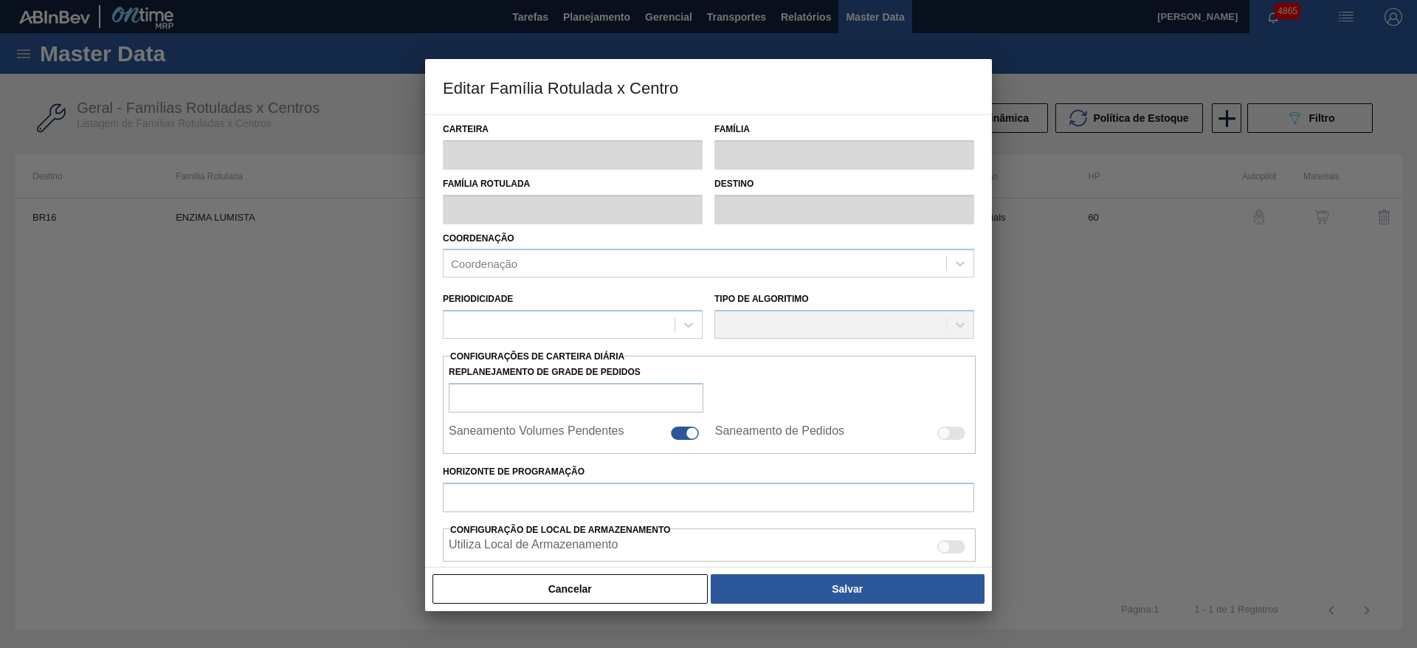
type input "450"
type input "2.400"
type input "50"
type input "1.425,000"
checkbox input "true"
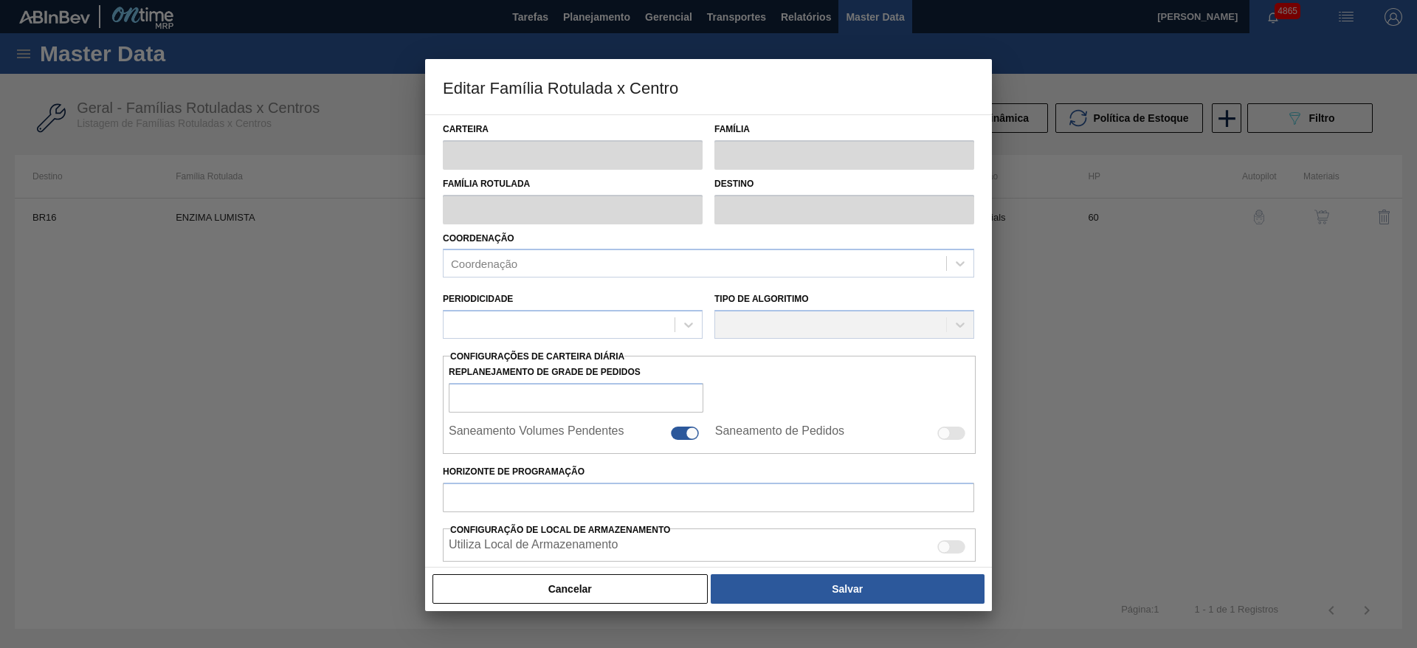
checkbox input "true"
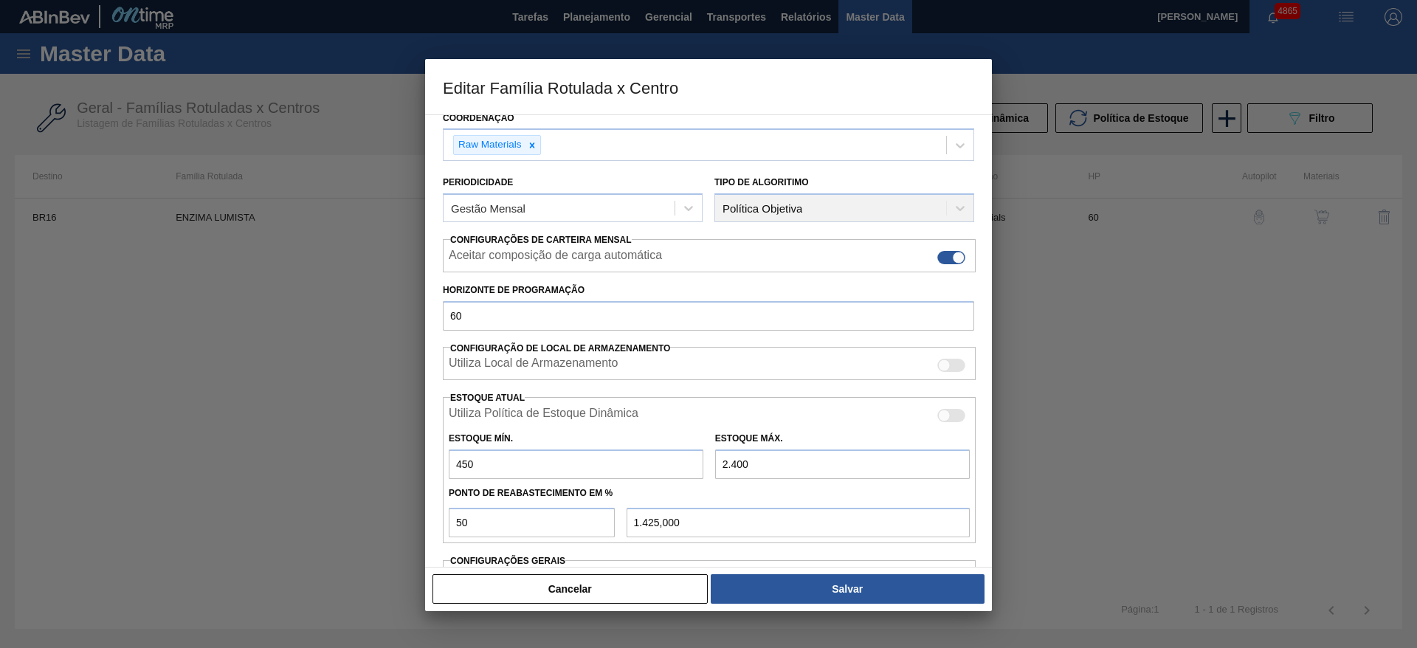
scroll to position [221, 0]
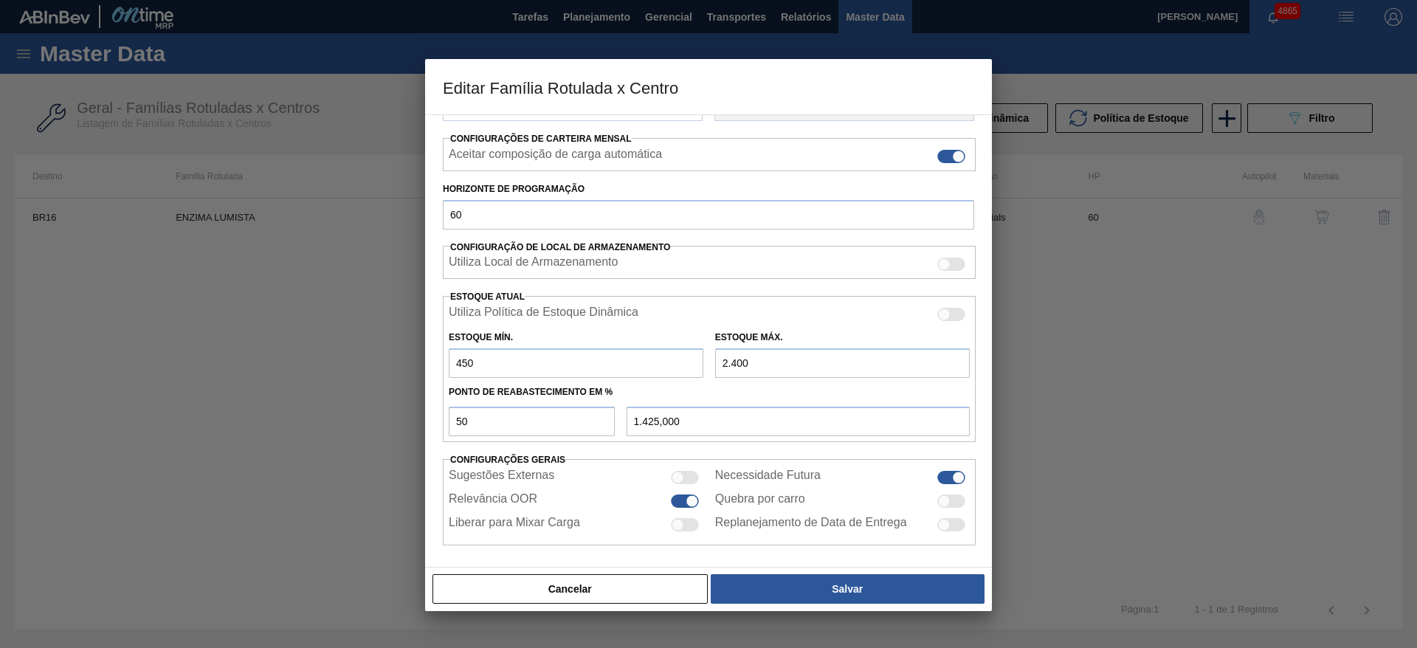
click at [735, 370] on input "2.400" at bounding box center [842, 363] width 255 height 30
type input "24.500"
type input "12.475,000"
drag, startPoint x: 788, startPoint y: 362, endPoint x: 622, endPoint y: 368, distance: 166.2
click at [622, 368] on div "Estoque Mín. 450 Estoque Máx. 24.500" at bounding box center [709, 350] width 533 height 55
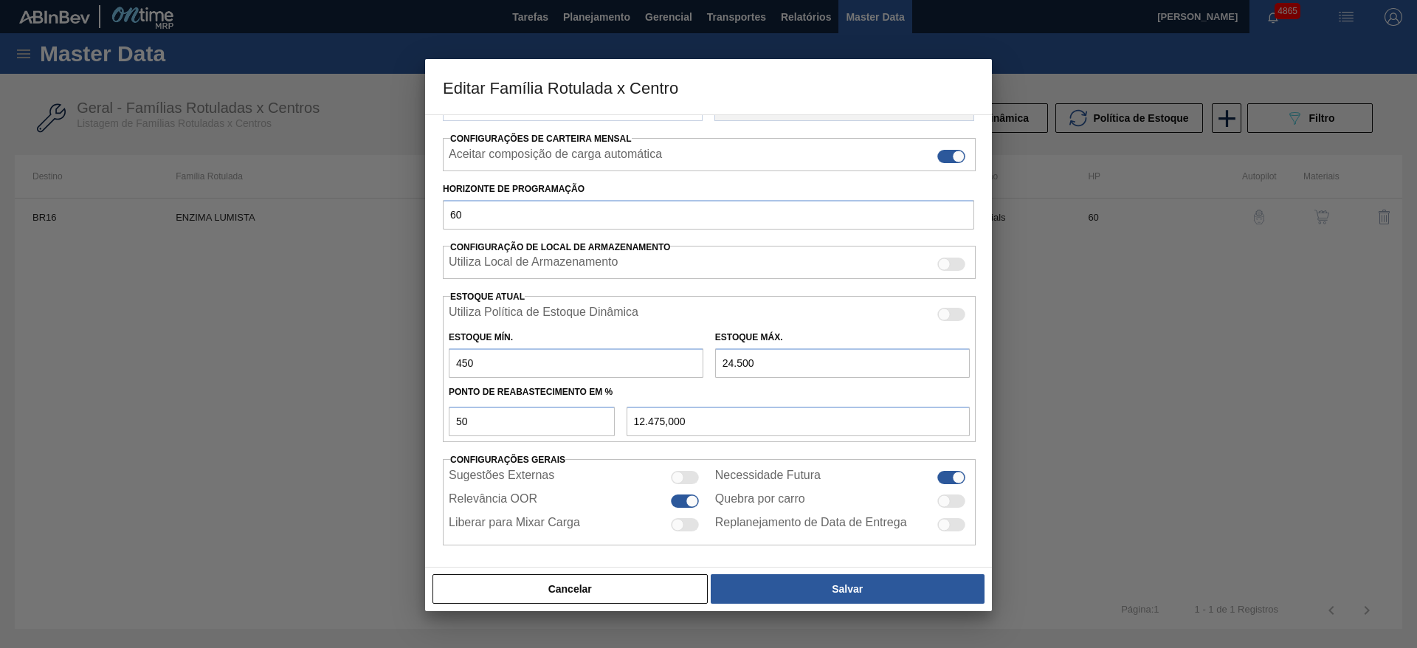
type input "2"
type input "226,000"
type input "25"
type input "237,500"
type input "255"
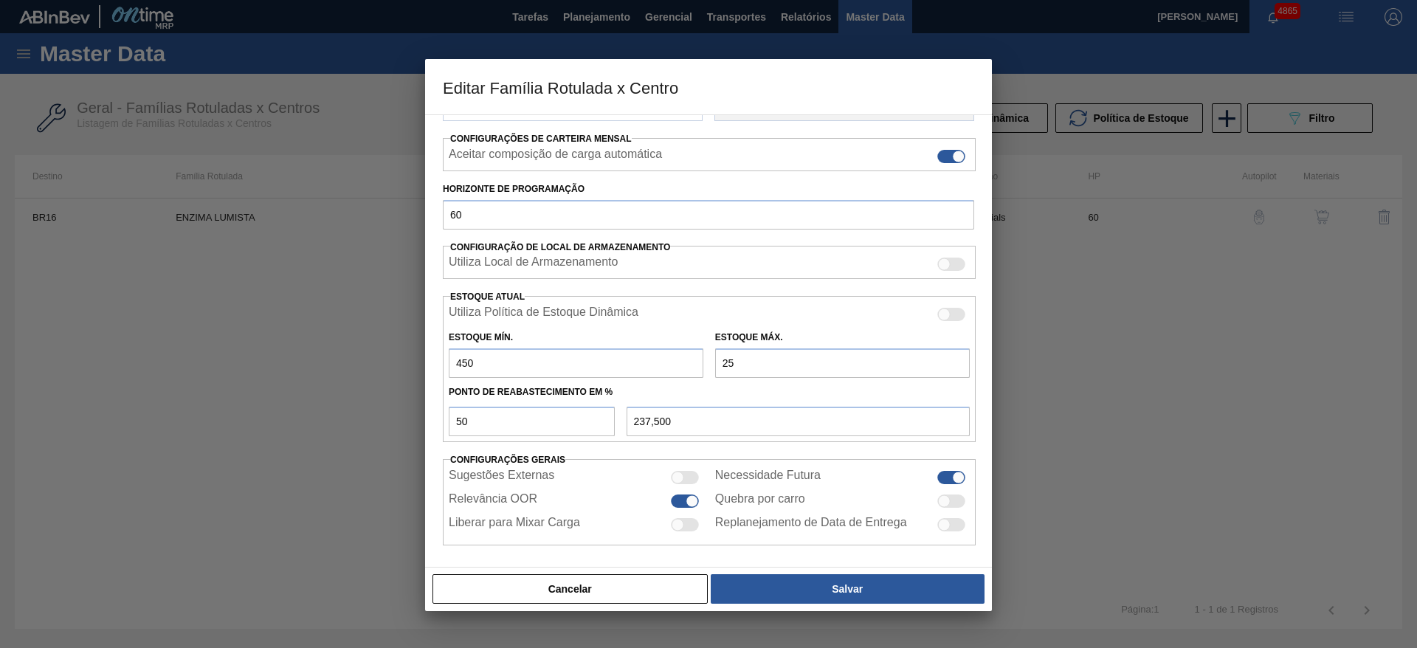
type input "352,500"
type input "2.550"
type input "1.500,000"
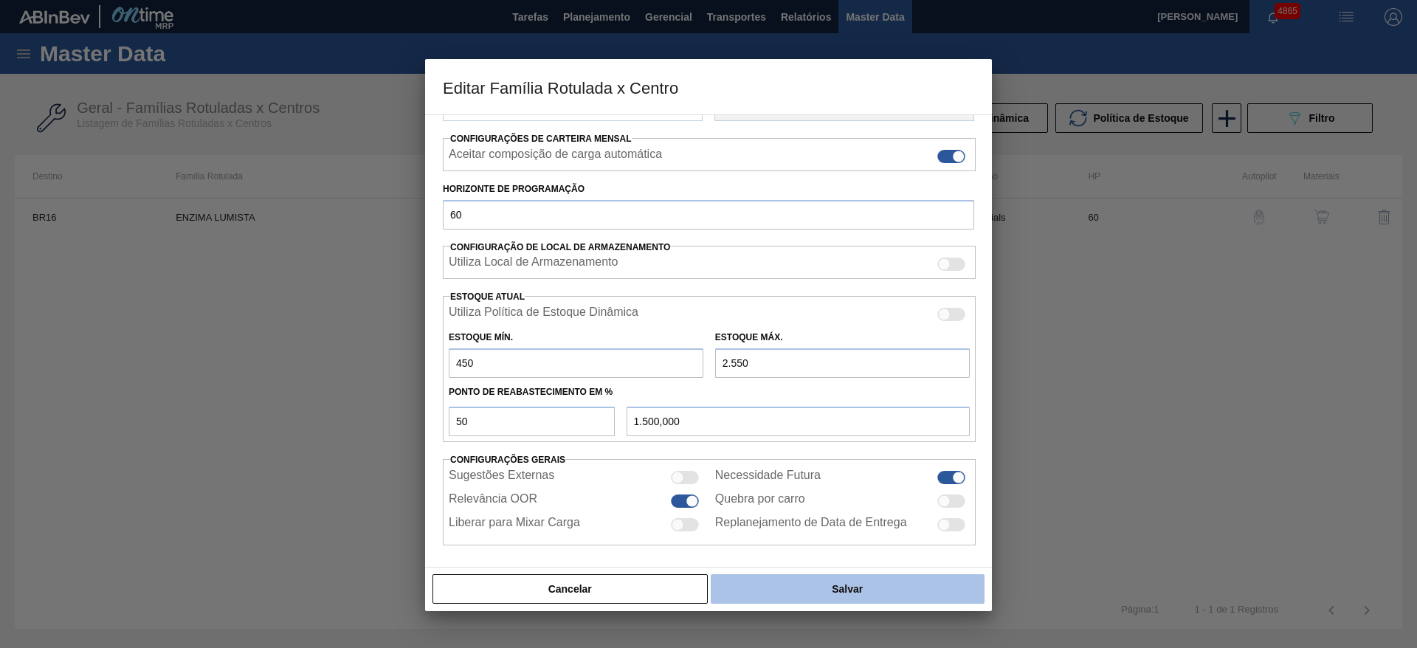
type input "2.550"
click at [884, 596] on button "Salvar" at bounding box center [848, 589] width 274 height 30
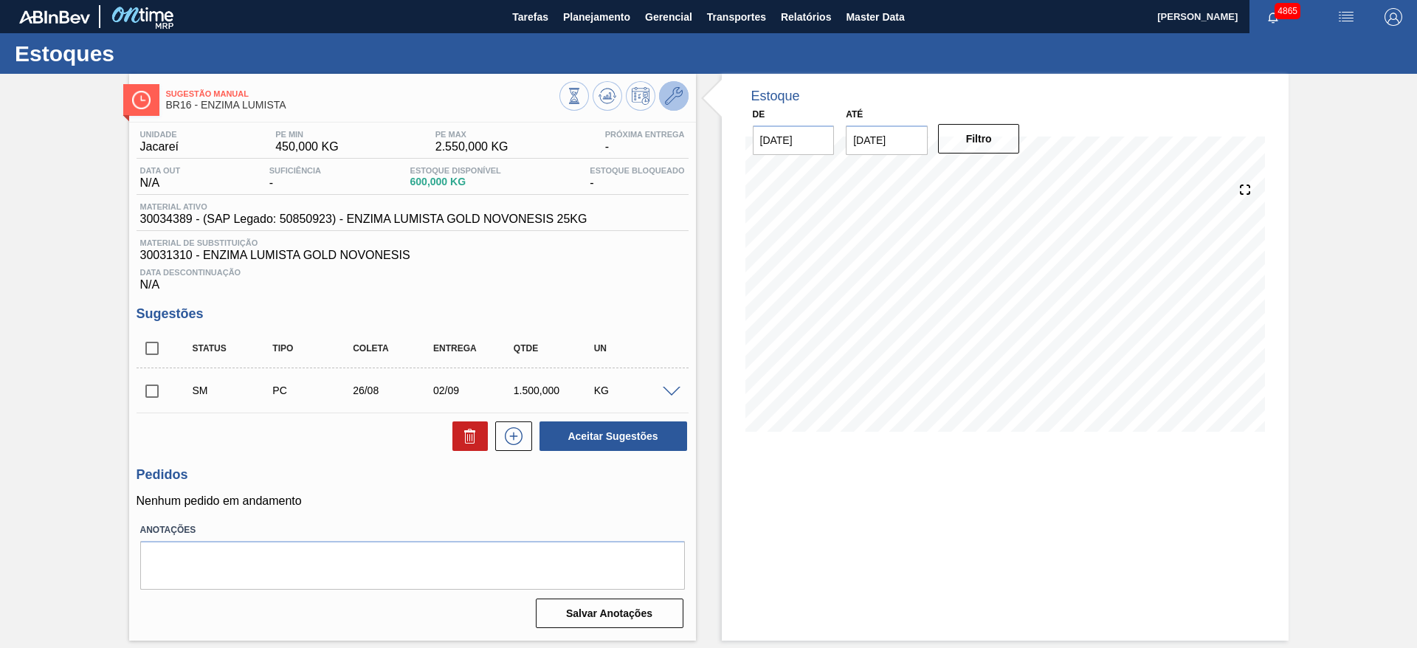
click at [667, 106] on button at bounding box center [674, 96] width 30 height 30
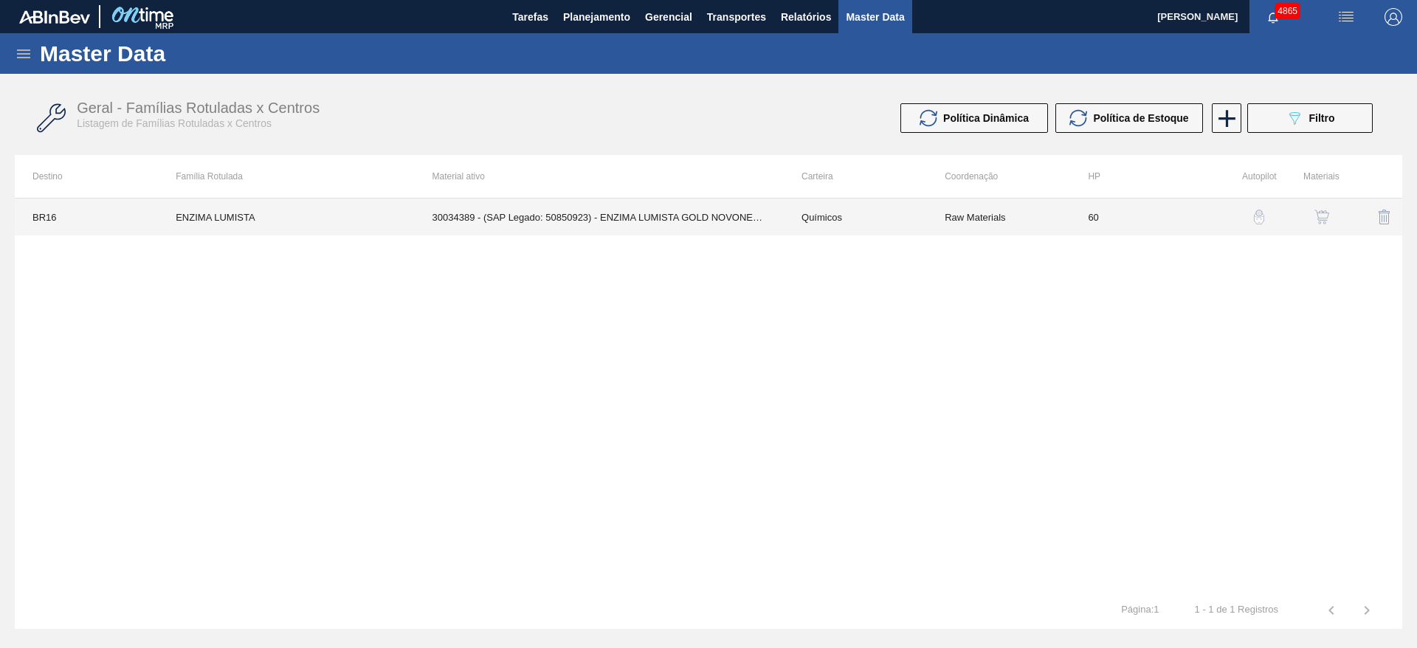
click at [744, 211] on td "30034389 - (SAP Legado: 50850923) - ENZIMA LUMISTA GOLD NOVONESIS 25KG" at bounding box center [599, 217] width 369 height 37
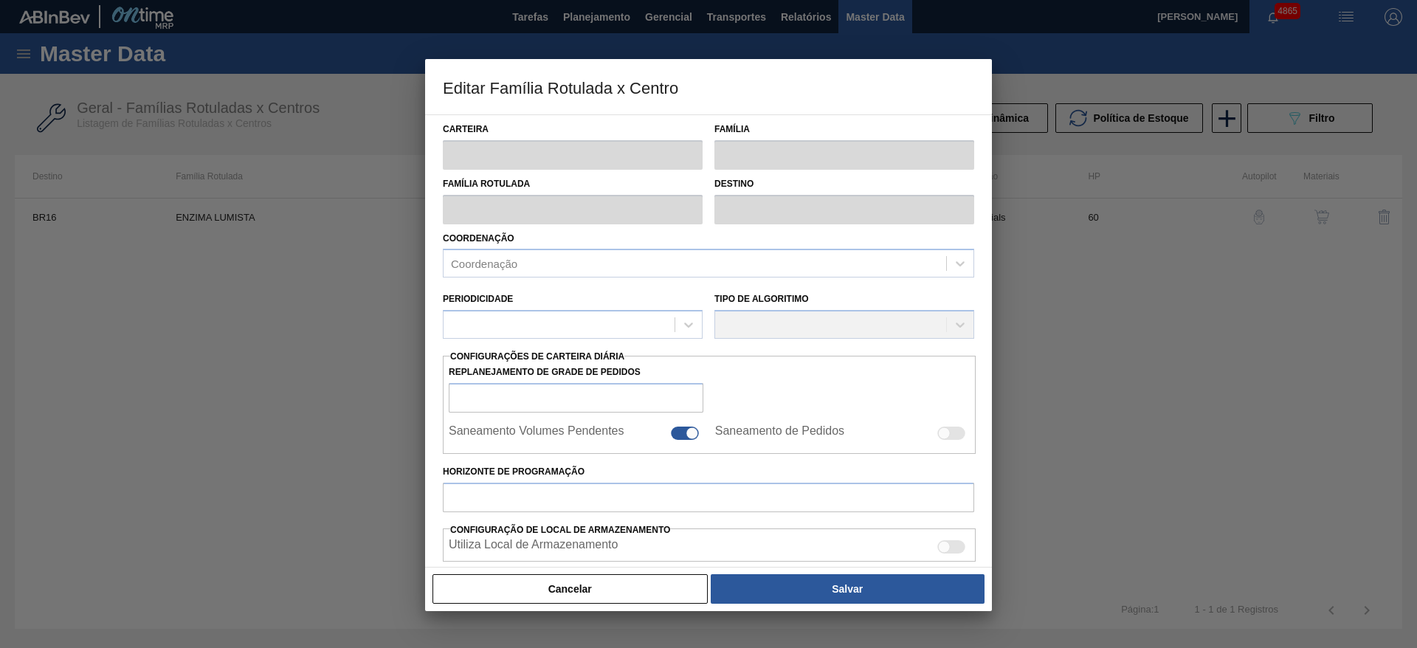
type input "Químicos"
type input "Enzima"
type input "ENZIMA LUMISTA"
type input "BR16 - Jacareí"
type input "60"
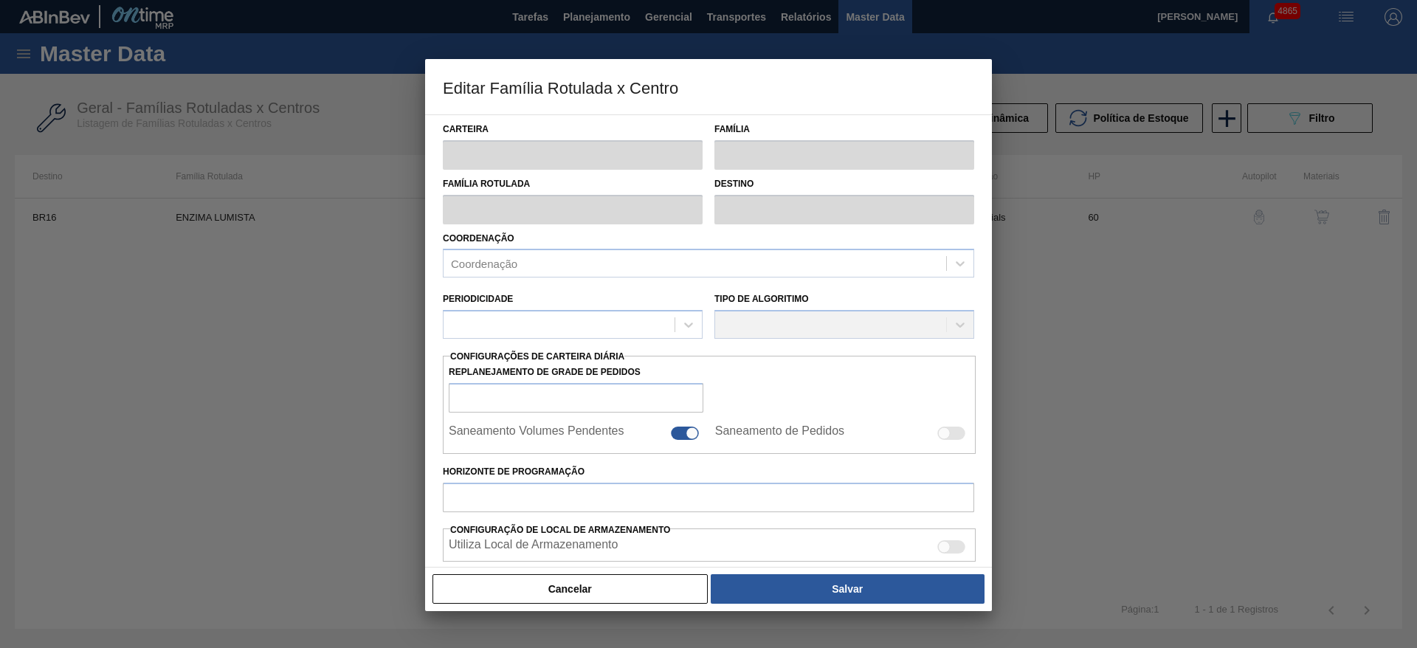
type input "450"
type input "2.550"
type input "50"
type input "1.500,000"
checkbox input "true"
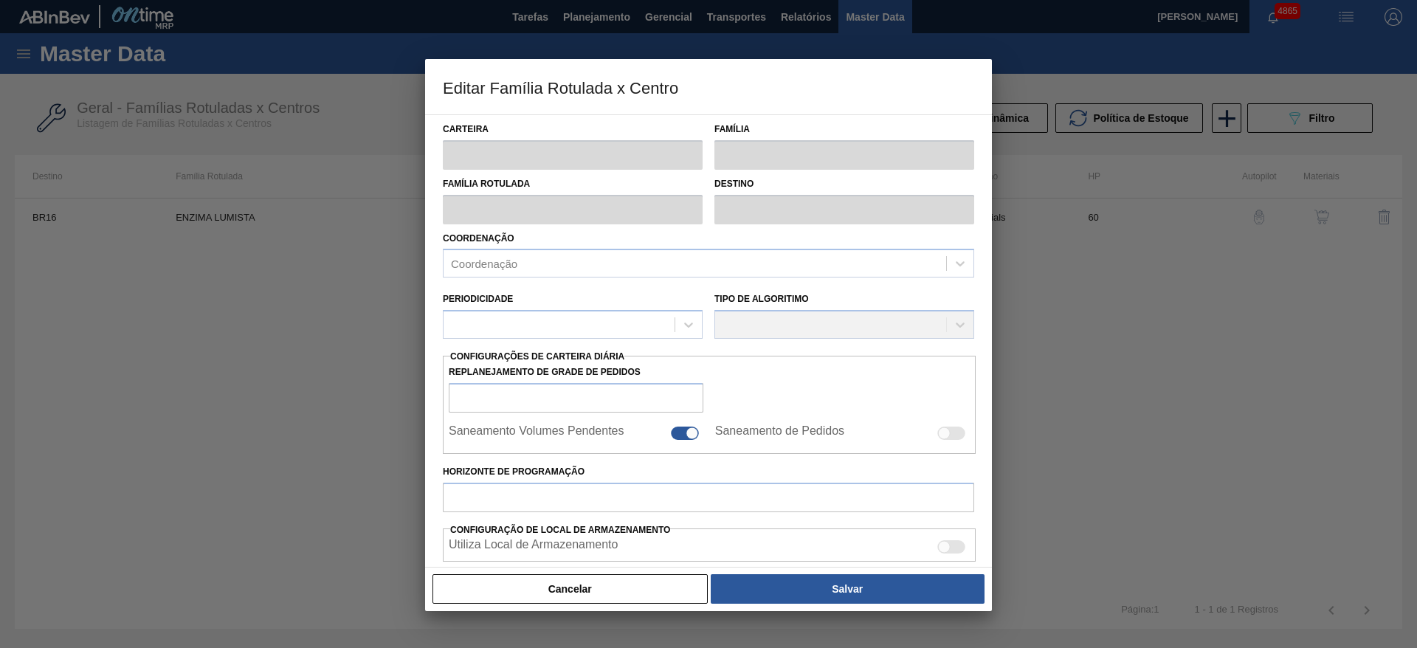
checkbox input "true"
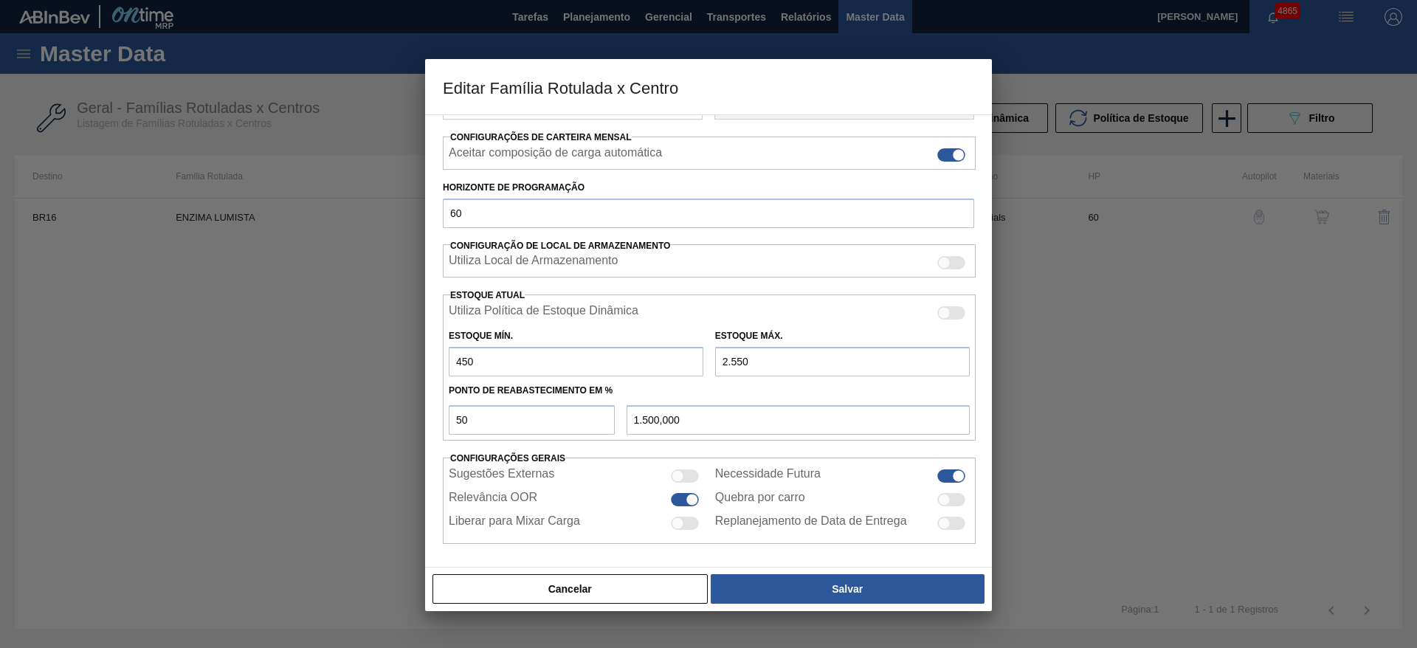
scroll to position [225, 0]
drag, startPoint x: 737, startPoint y: 361, endPoint x: 764, endPoint y: 359, distance: 27.4
click at [764, 359] on input "2.550" at bounding box center [842, 360] width 255 height 30
type input "258"
type input "354,000"
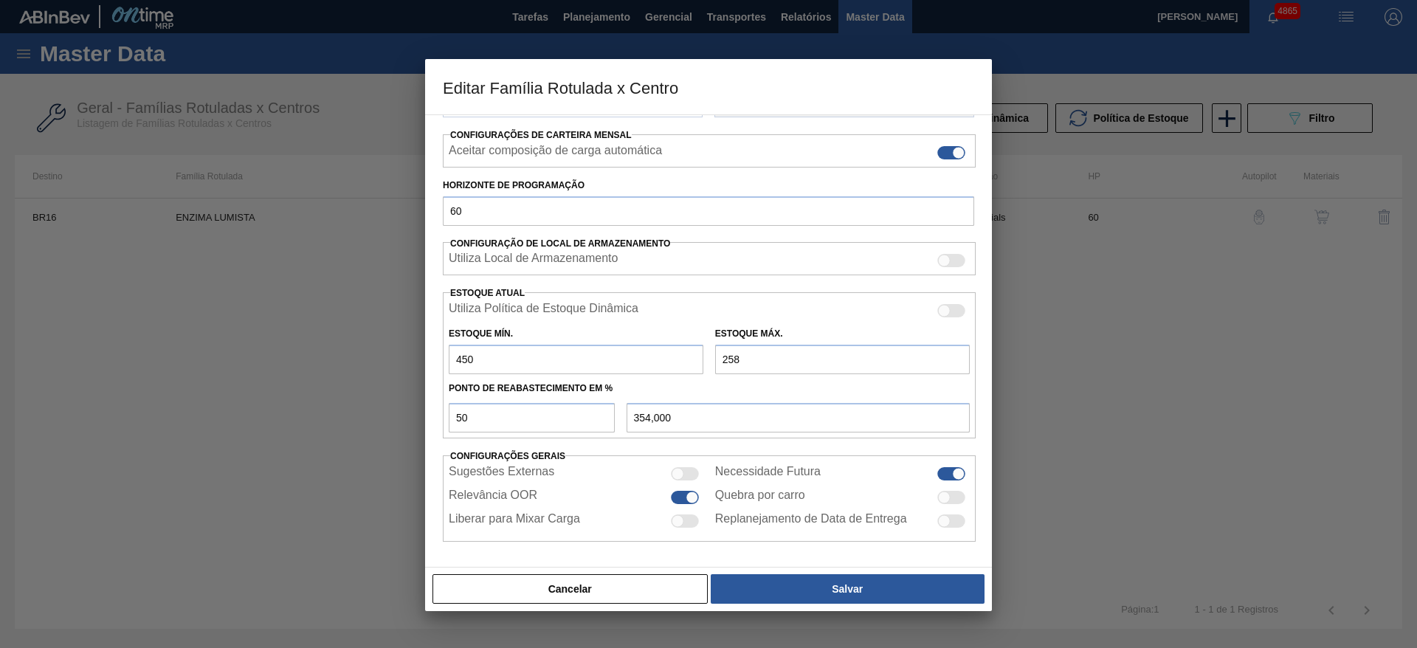
type input "2.580"
type input "1.515,000"
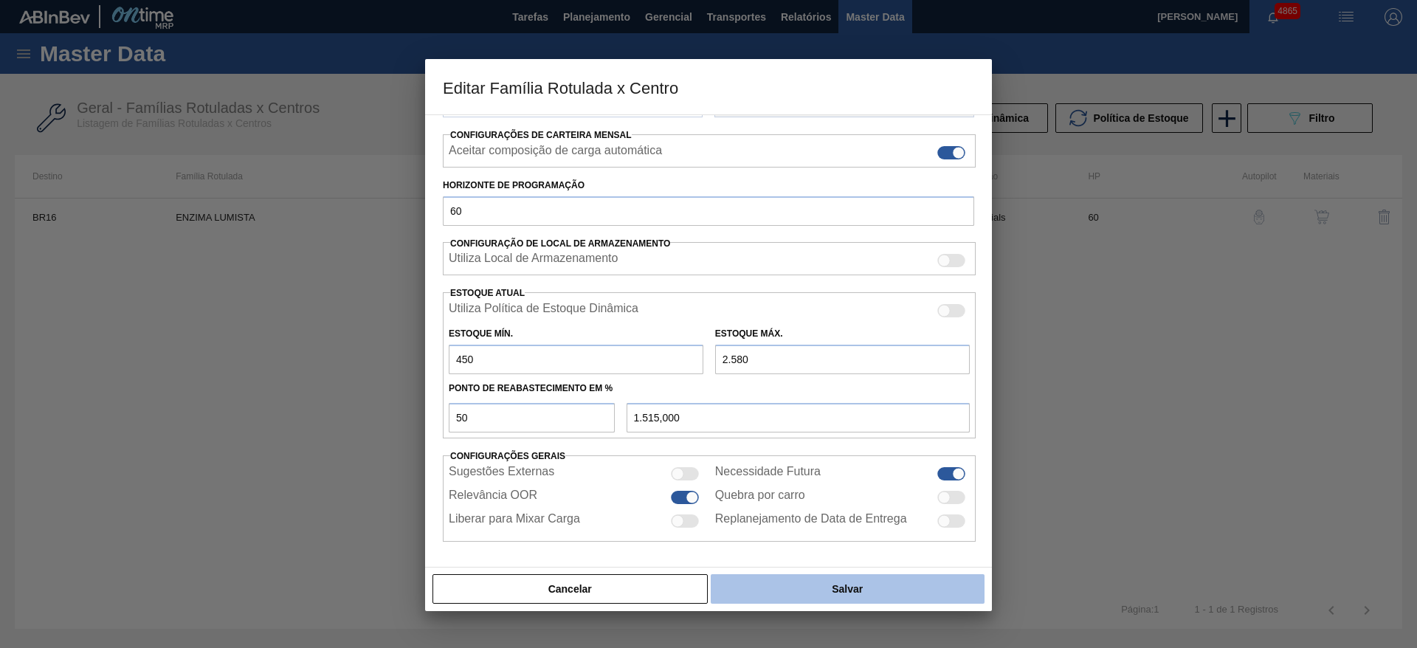
type input "2.580"
click at [829, 575] on button "Salvar" at bounding box center [848, 589] width 274 height 30
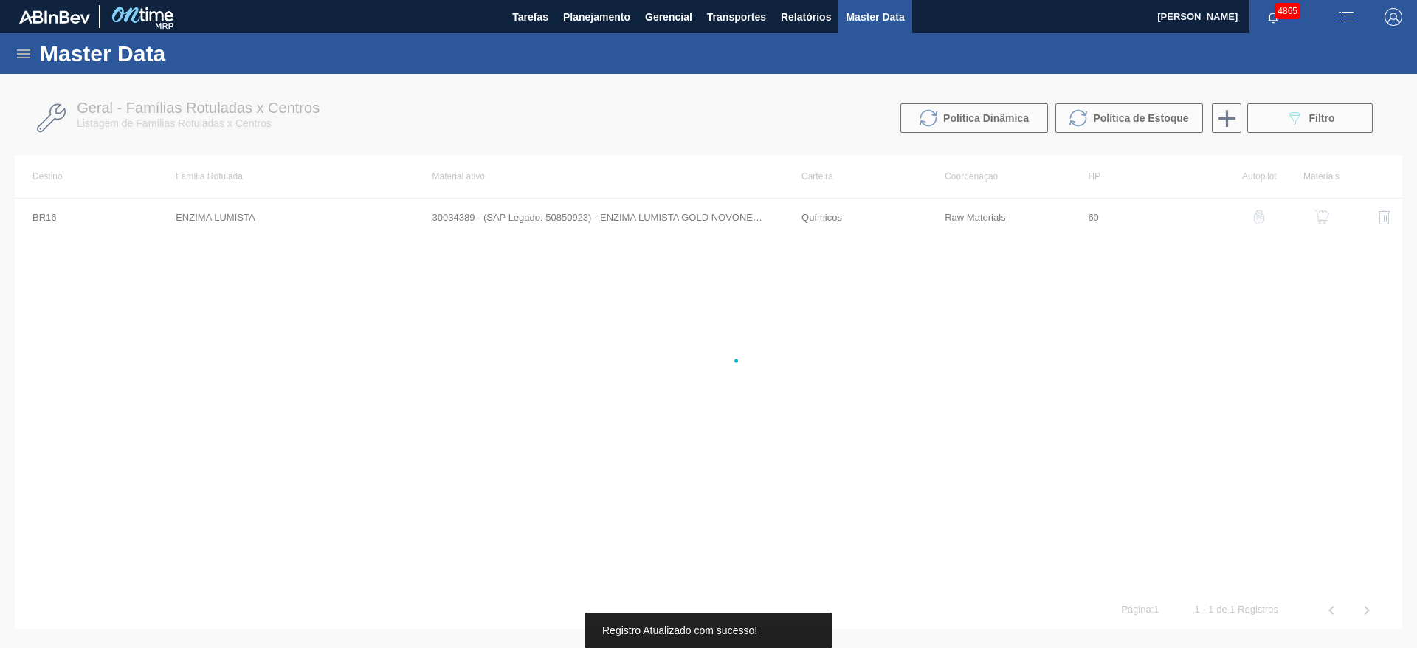
click at [818, 588] on div "BR16 ENZIMA LUMISTA 30034389 - (SAP Legado: 50850923) - ENZIMA LUMISTA GOLD NOV…" at bounding box center [709, 395] width 1388 height 394
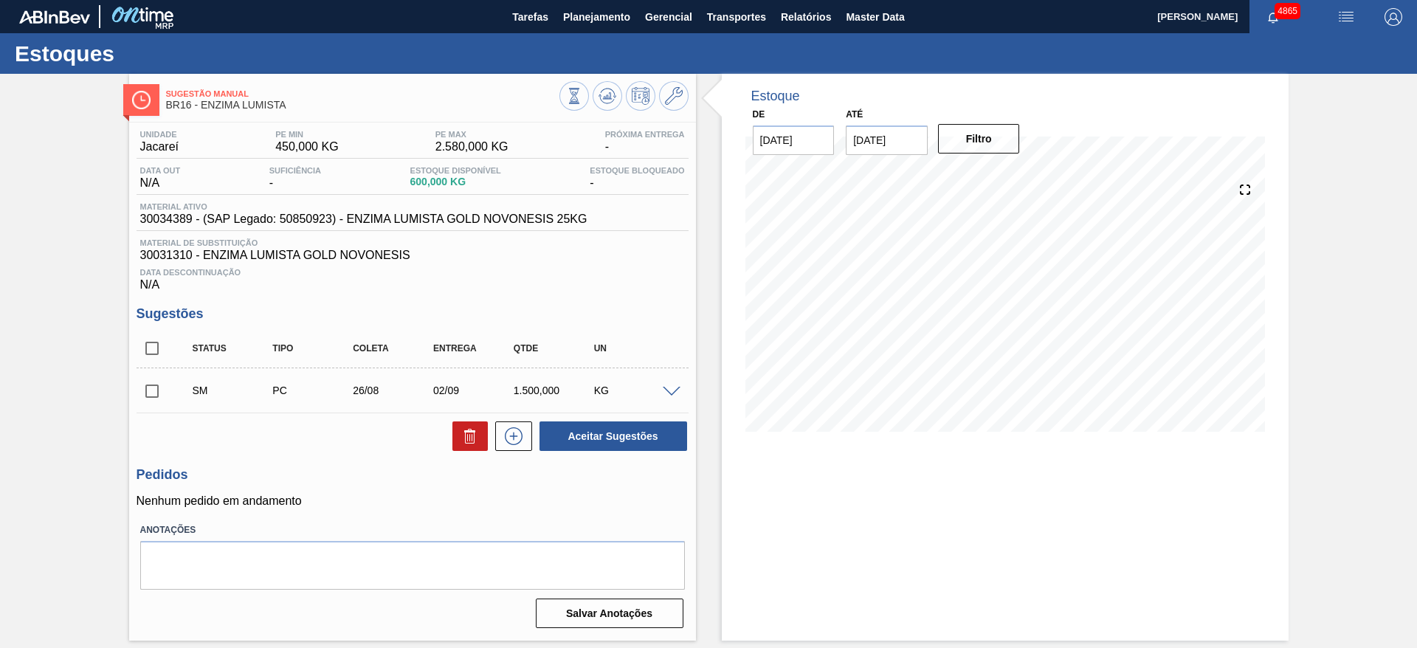
click at [666, 391] on span at bounding box center [672, 392] width 18 height 11
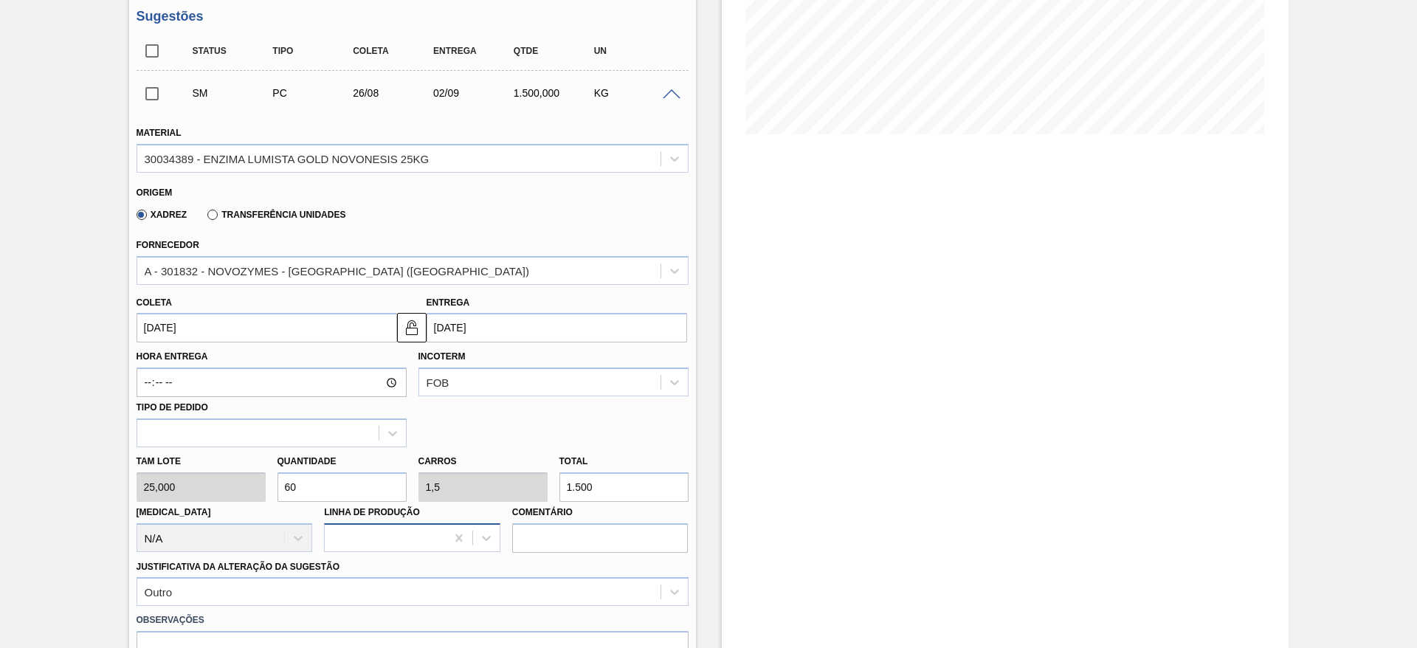
scroll to position [332, 0]
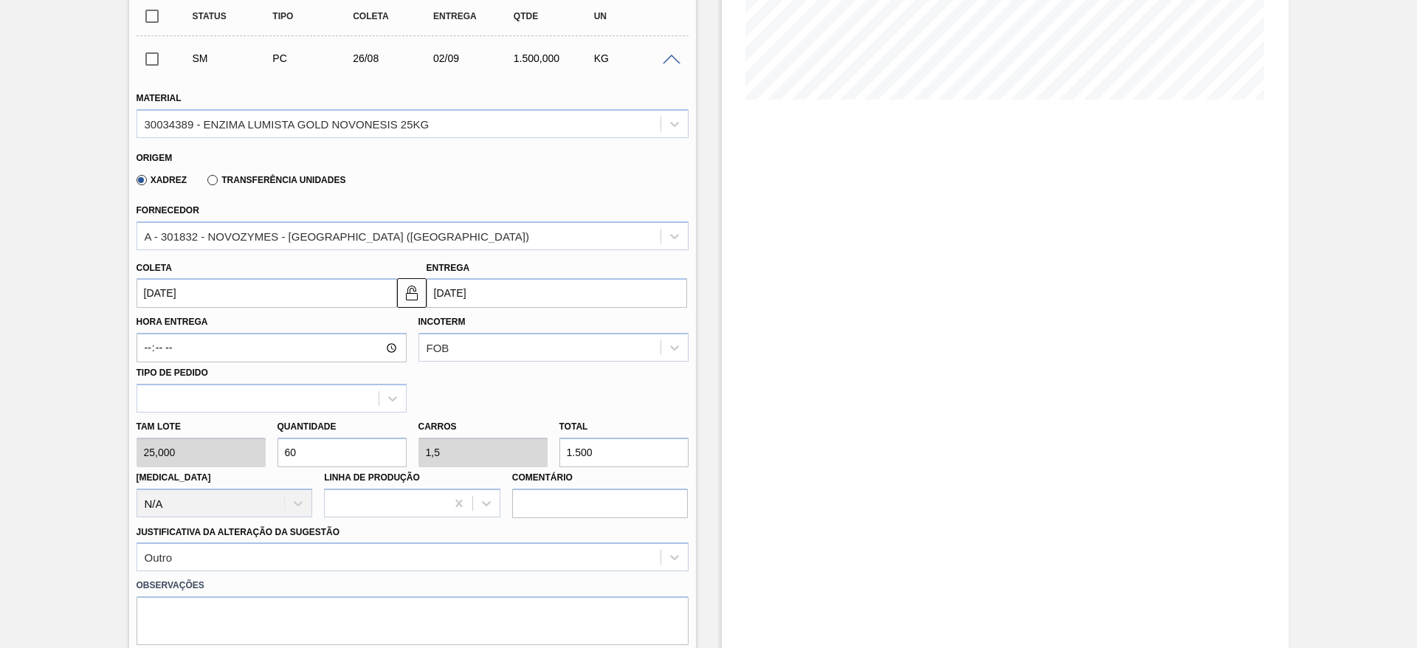
click at [450, 297] on input "[DATE]" at bounding box center [557, 293] width 261 height 30
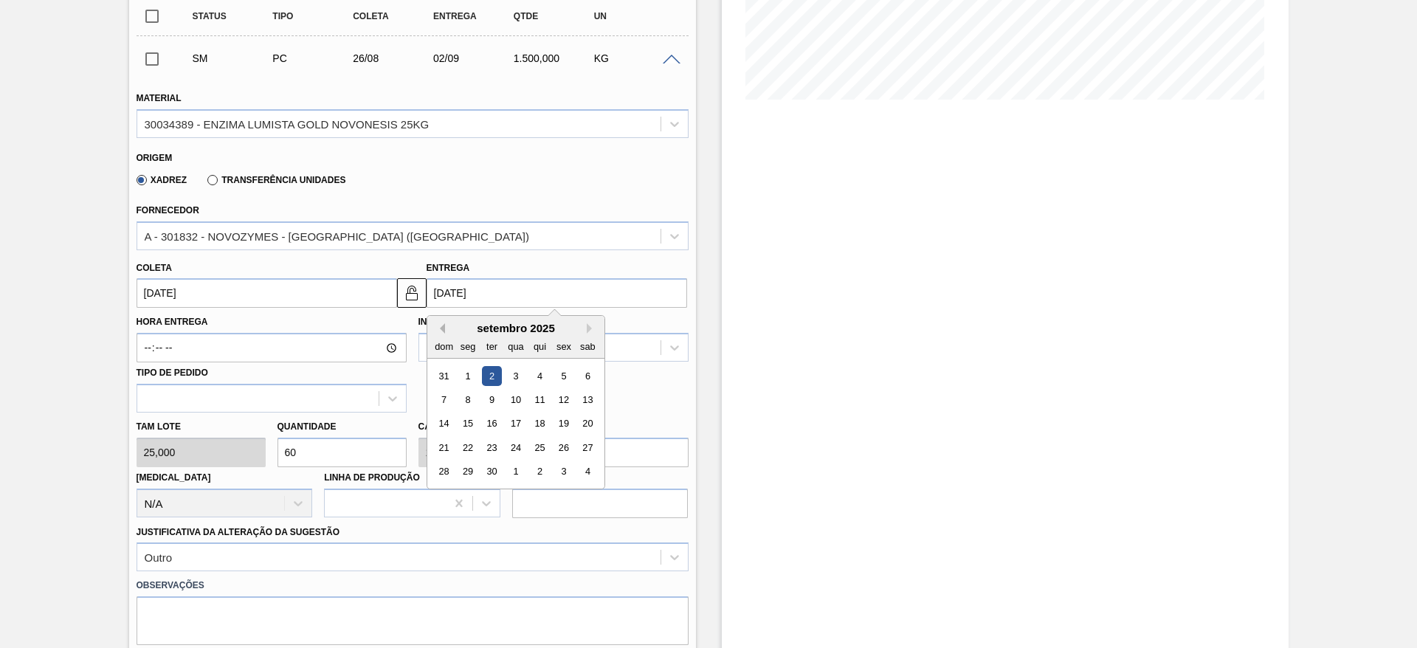
click at [438, 330] on button "Previous Month" at bounding box center [440, 328] width 10 height 10
click at [562, 463] on div "29" at bounding box center [564, 472] width 20 height 20
type input "[DATE]"
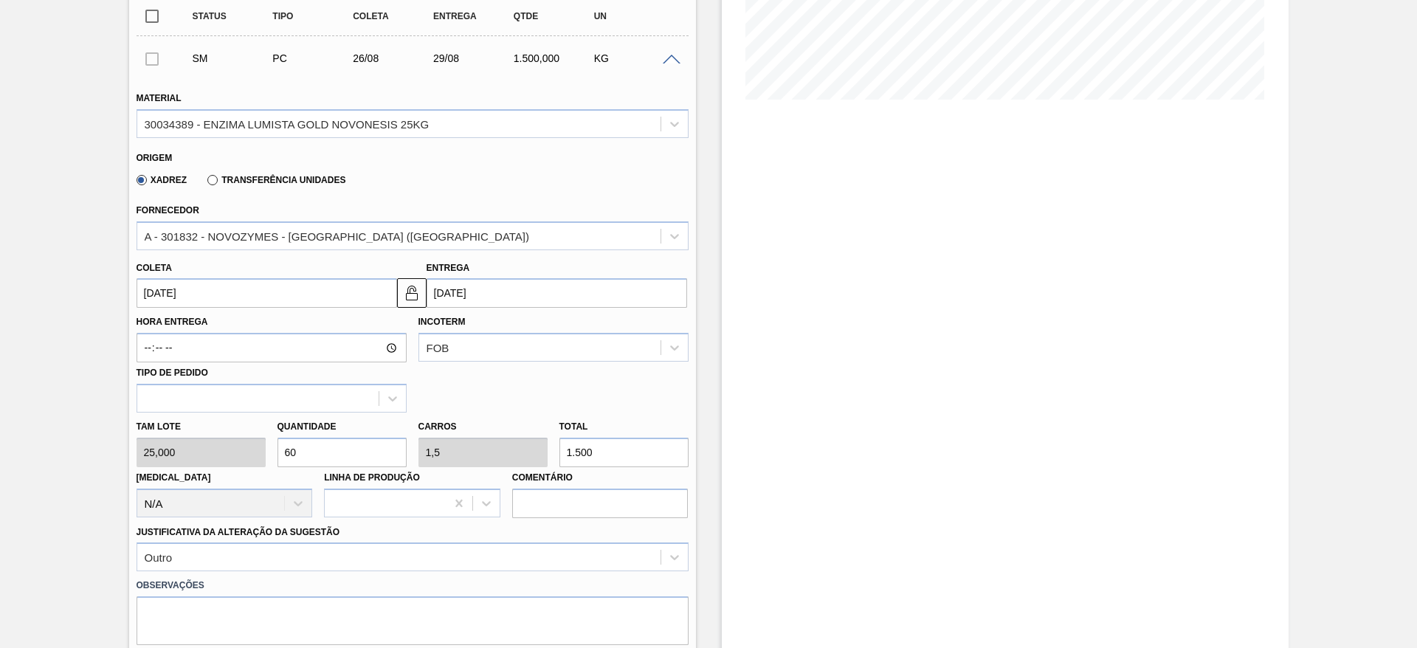
scroll to position [554, 0]
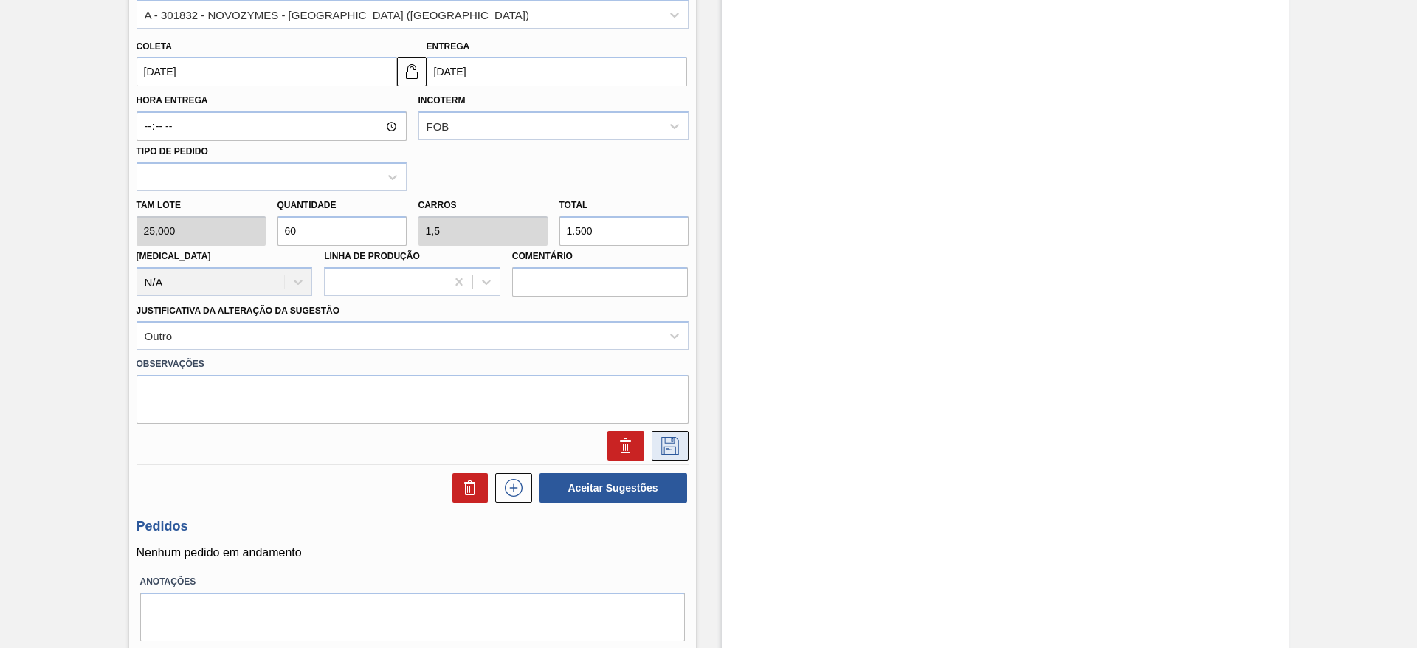
click at [668, 447] on icon at bounding box center [670, 446] width 18 height 18
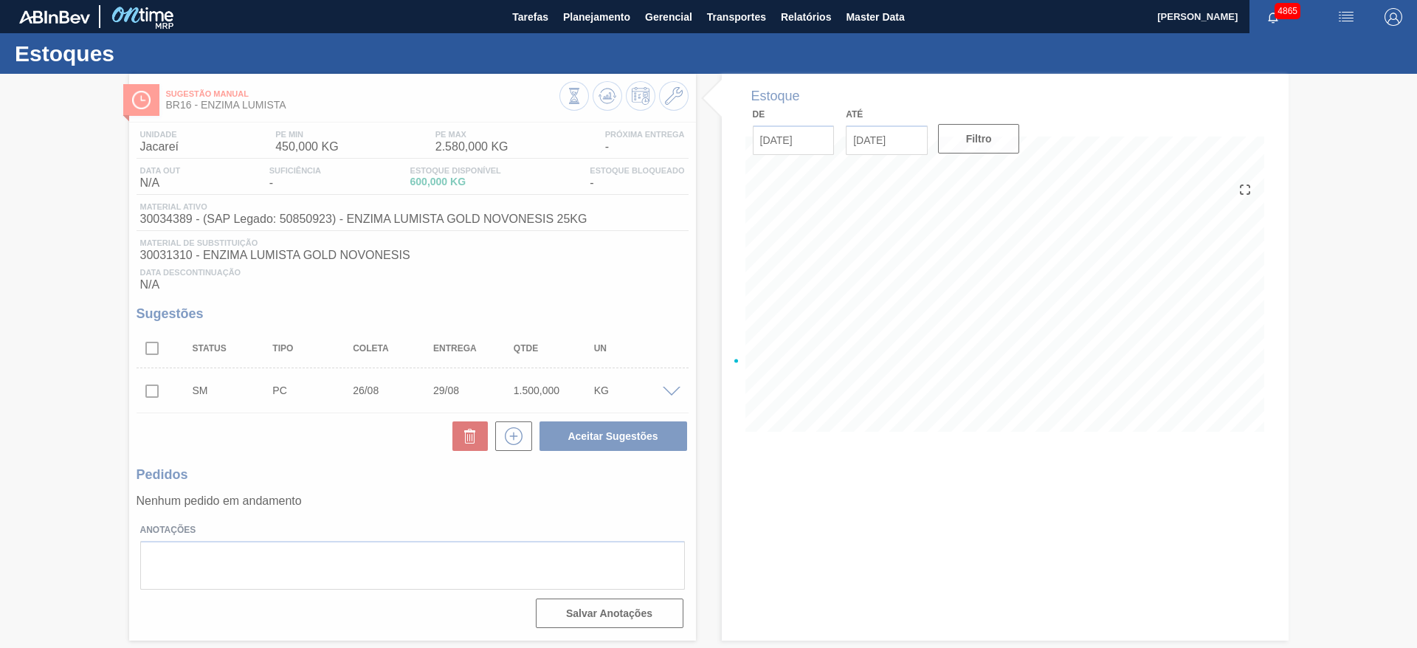
scroll to position [0, 0]
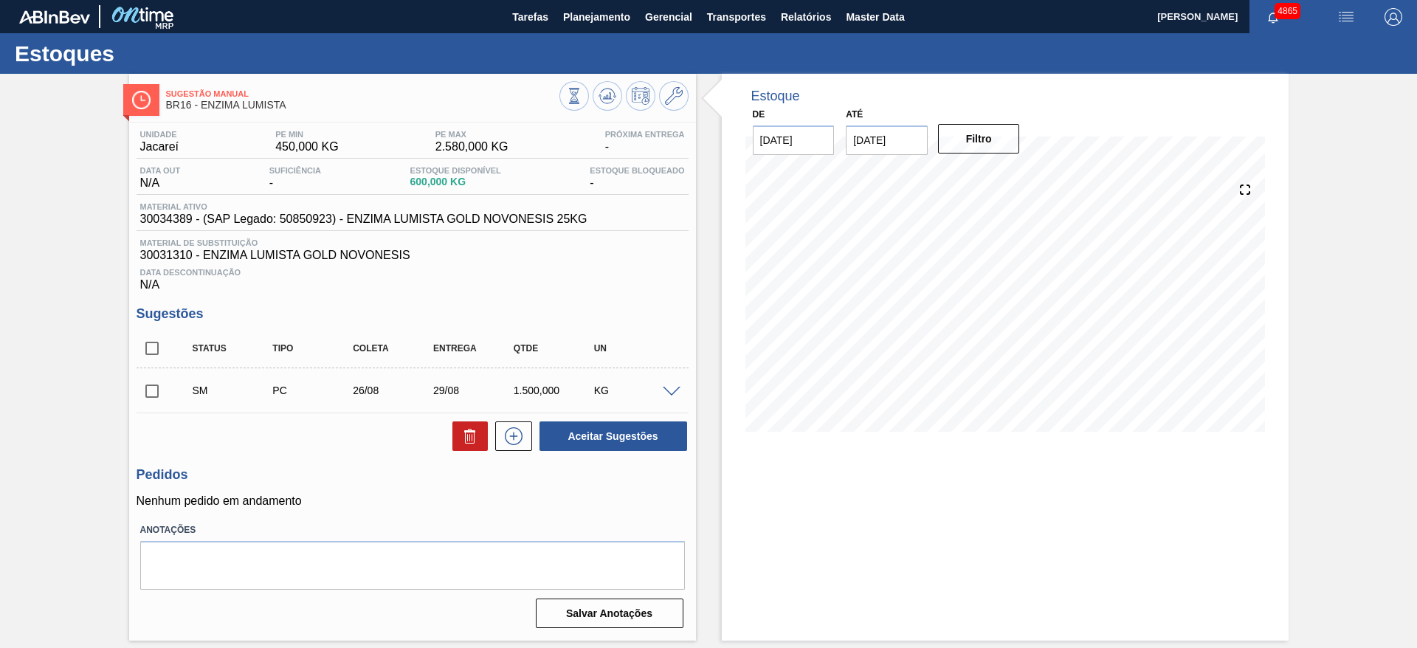
click at [145, 385] on input "checkbox" at bounding box center [152, 391] width 31 height 31
click at [630, 440] on button "Aceitar Sugestões" at bounding box center [614, 436] width 148 height 30
checkbox input "false"
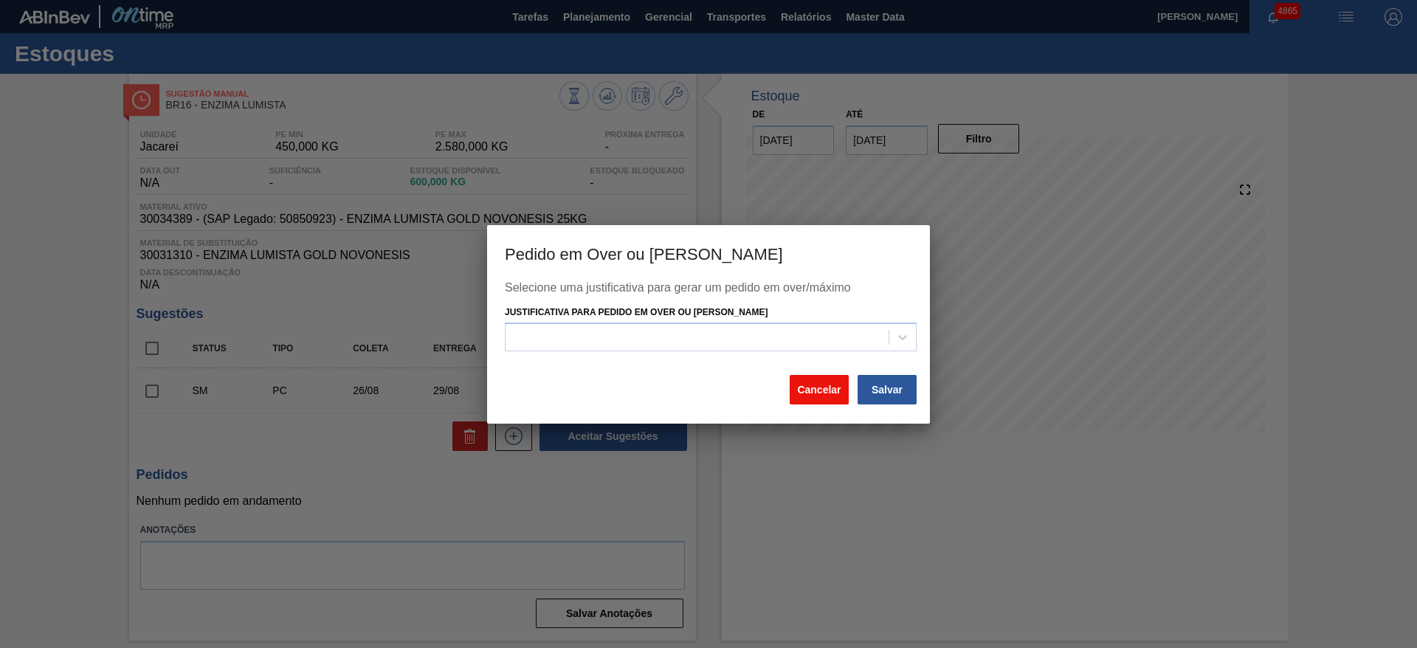
click at [829, 390] on button "Cancelar" at bounding box center [819, 390] width 59 height 30
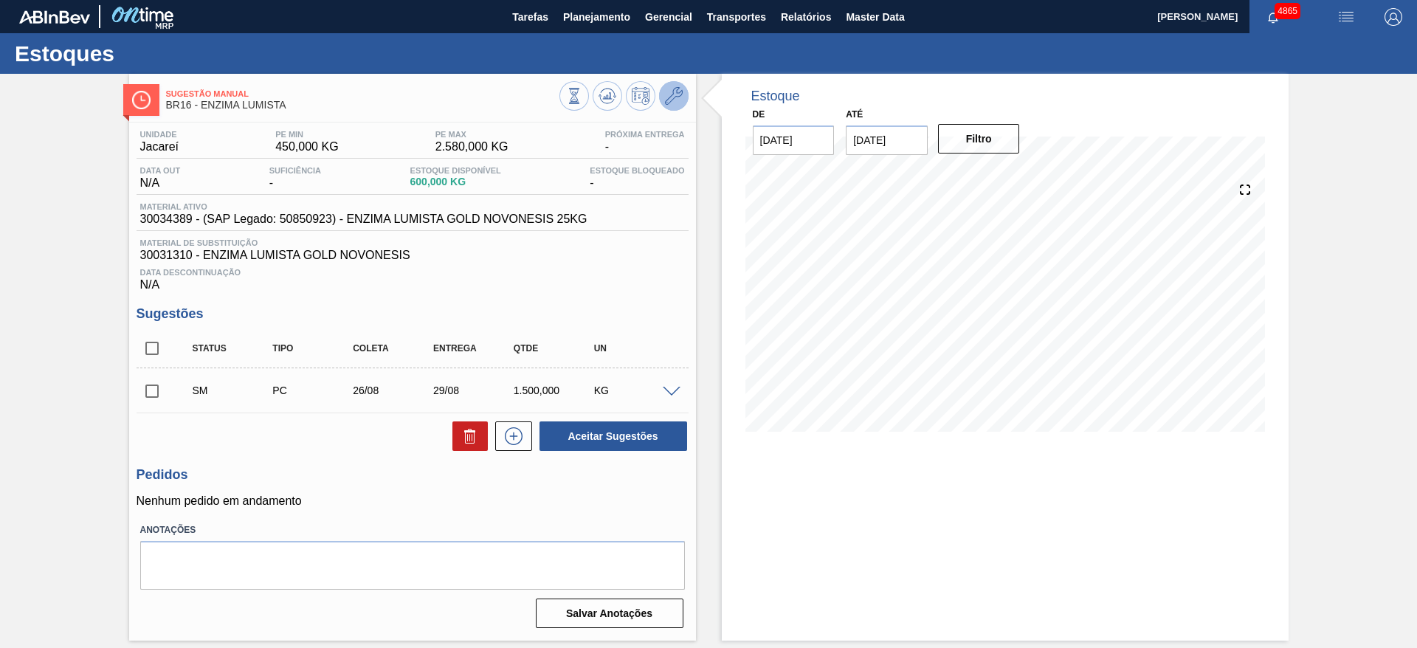
click at [675, 92] on icon at bounding box center [674, 96] width 18 height 18
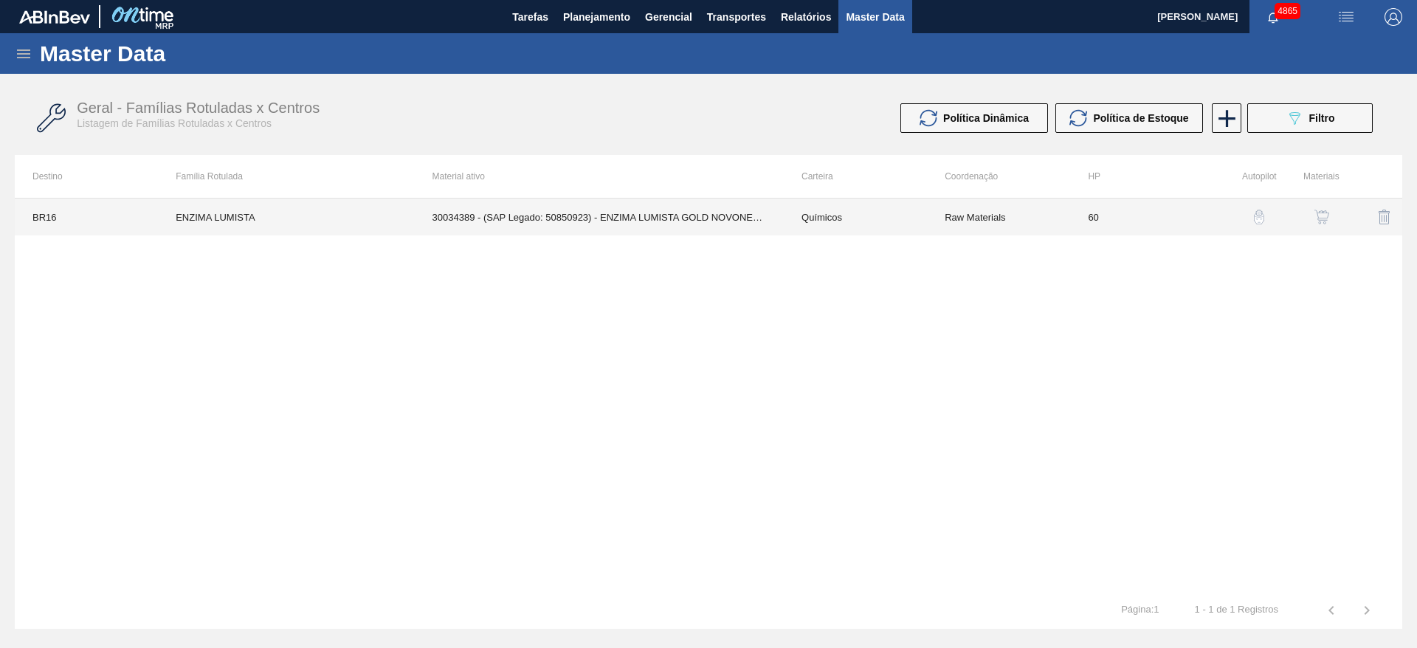
click at [698, 224] on td "30034389 - (SAP Legado: 50850923) - ENZIMA LUMISTA GOLD NOVONESIS 25KG" at bounding box center [599, 217] width 369 height 37
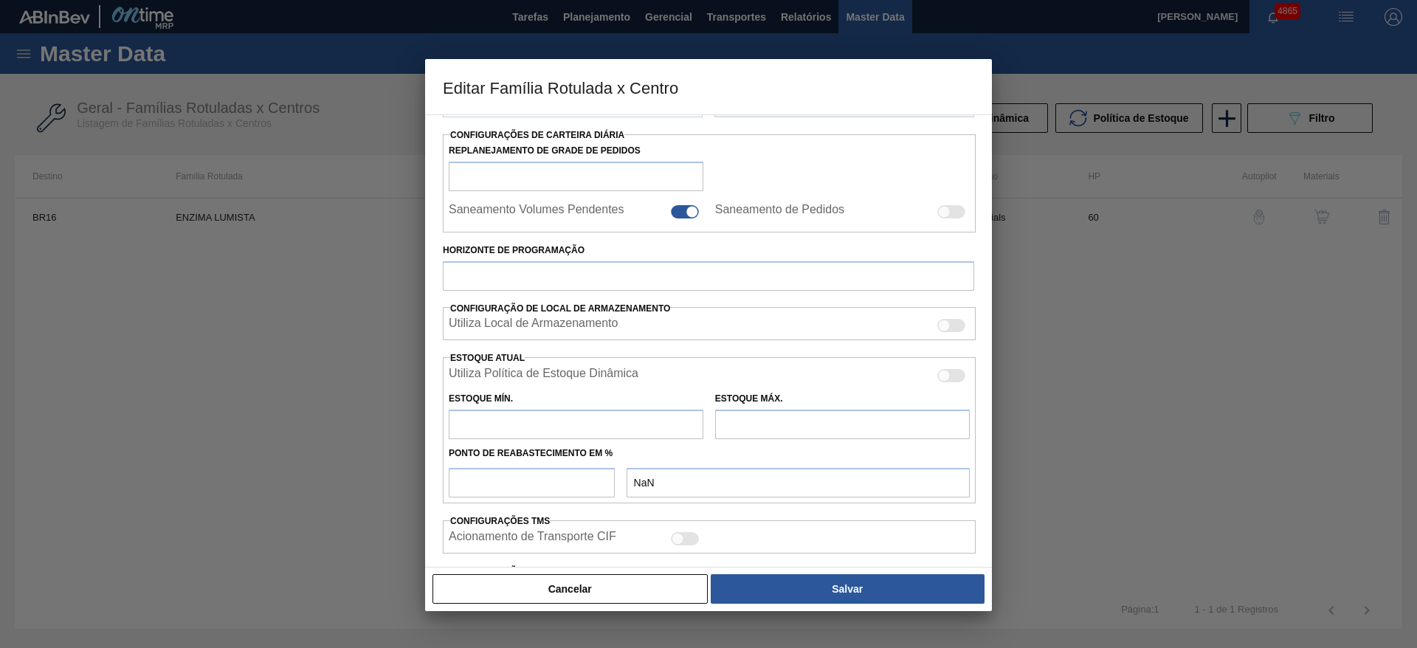
type input "Químicos"
type input "Enzima"
type input "ENZIMA LUMISTA"
type input "BR16 - Jacareí"
type input "60"
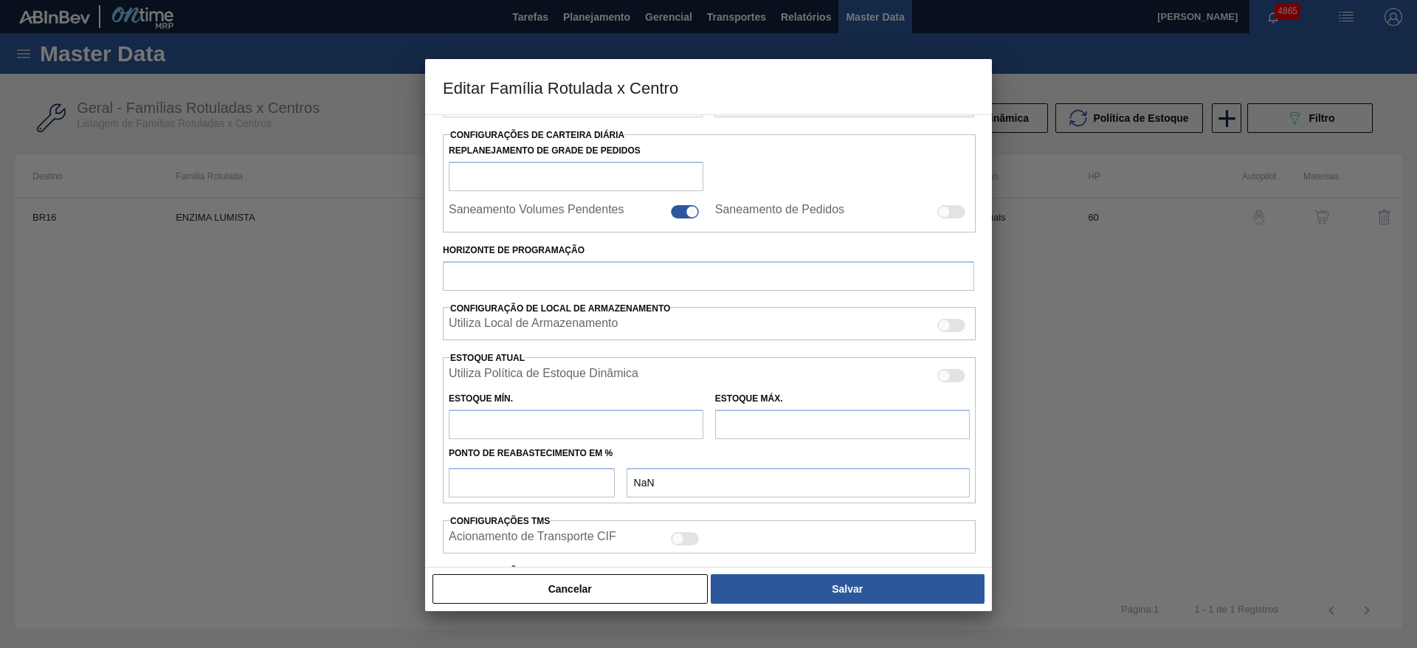
type input "450"
type input "2.580"
type input "50"
type input "1.515,000"
checkbox input "true"
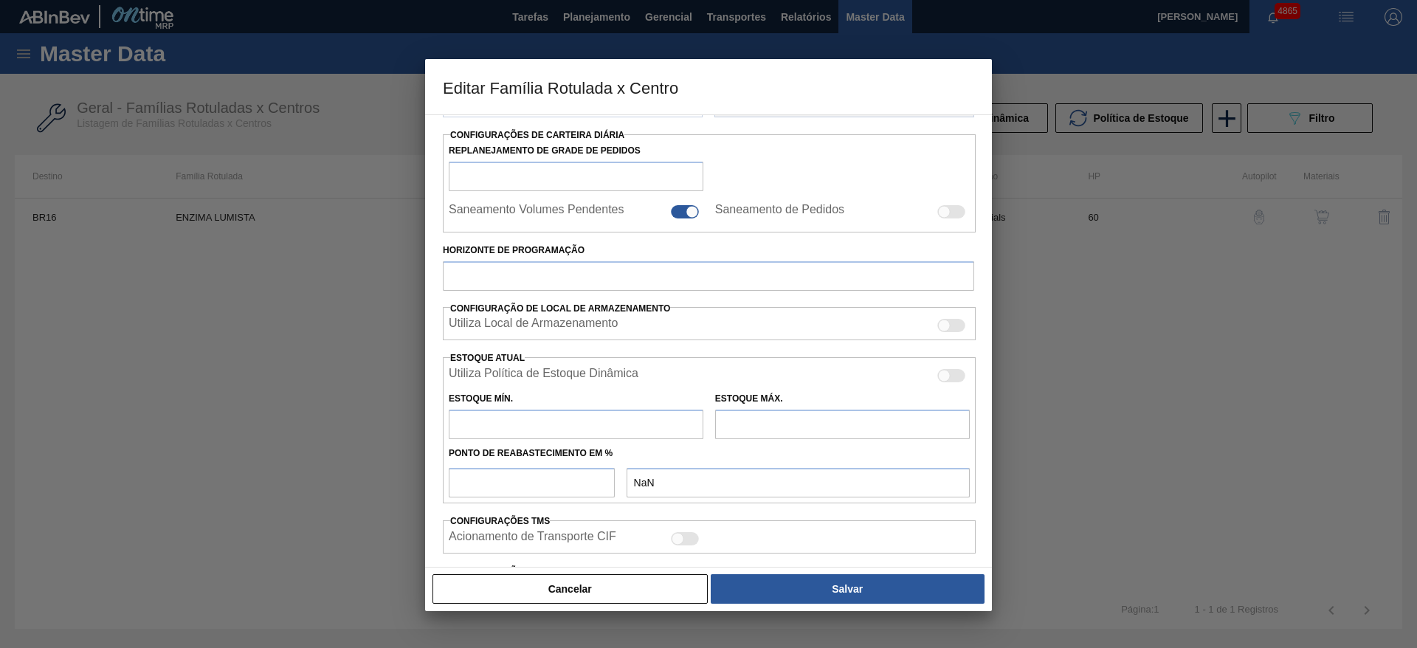
checkbox input "true"
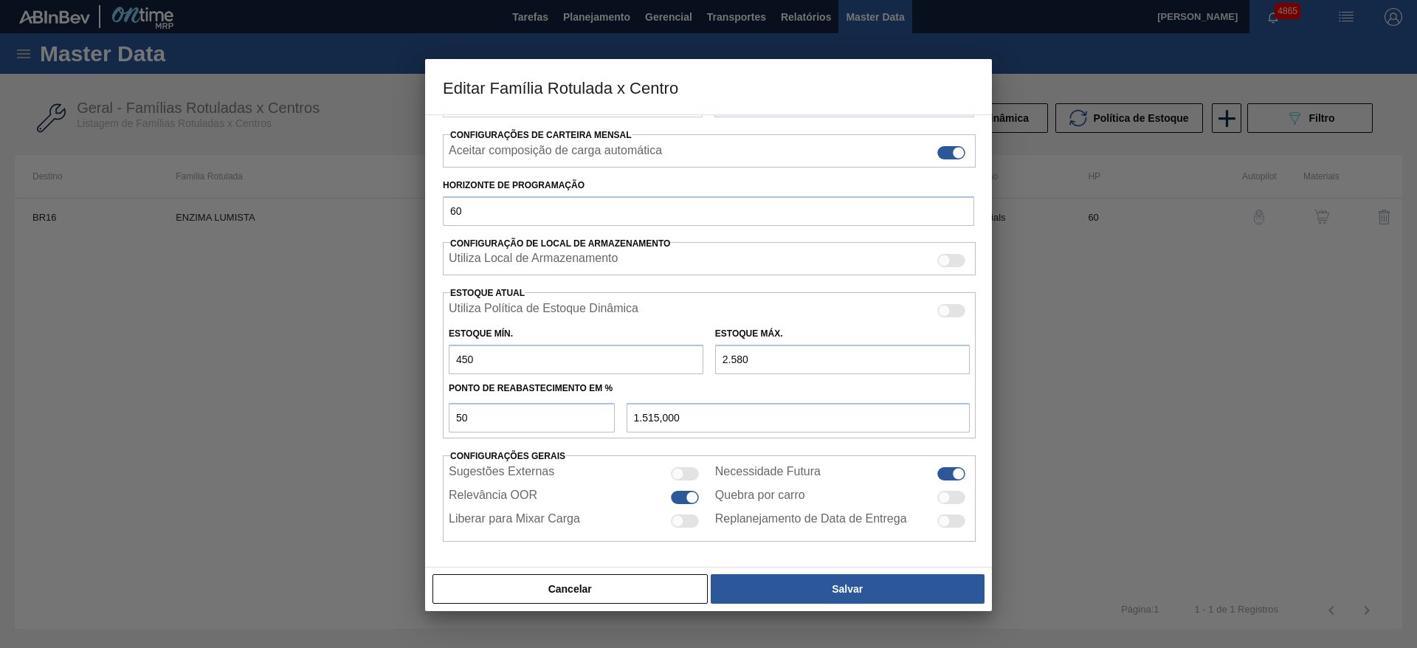
drag, startPoint x: 731, startPoint y: 358, endPoint x: 759, endPoint y: 359, distance: 27.3
click at [759, 359] on input "2.580" at bounding box center [842, 360] width 255 height 30
type input "26"
type input "238,000"
type input "260"
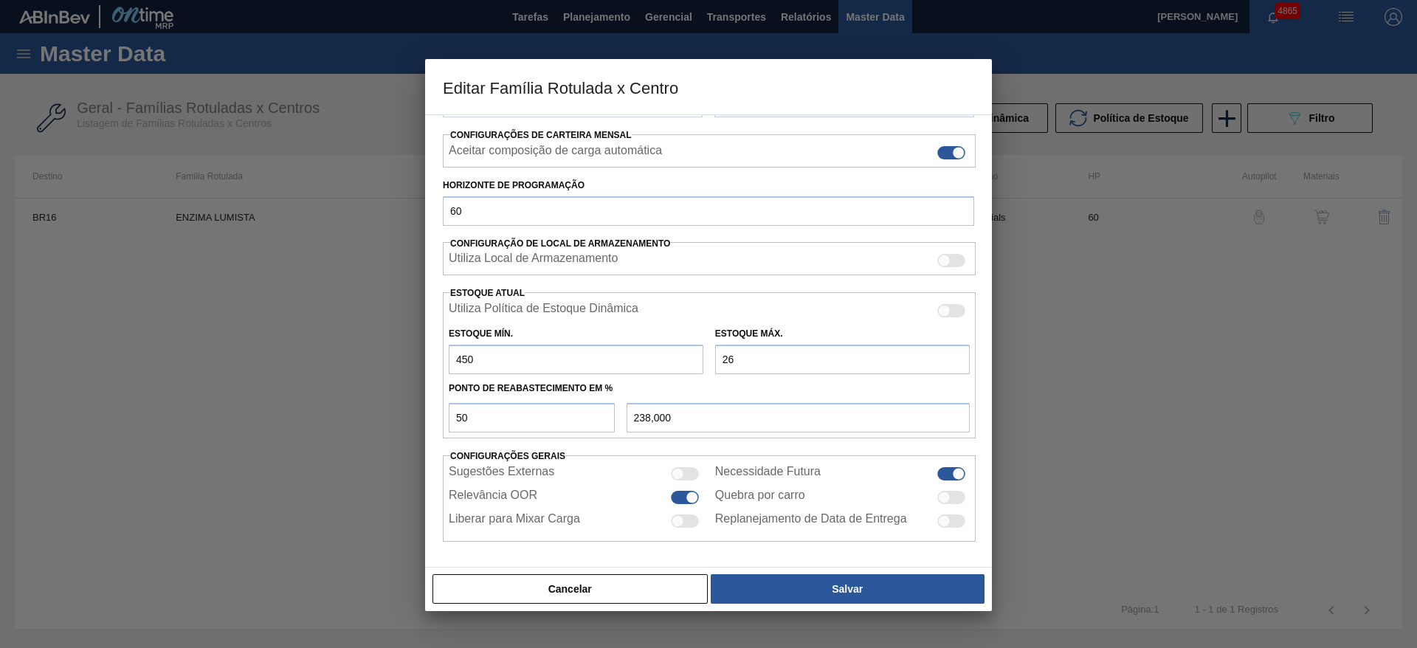
type input "355,000"
type input "2.600"
type input "1.525,000"
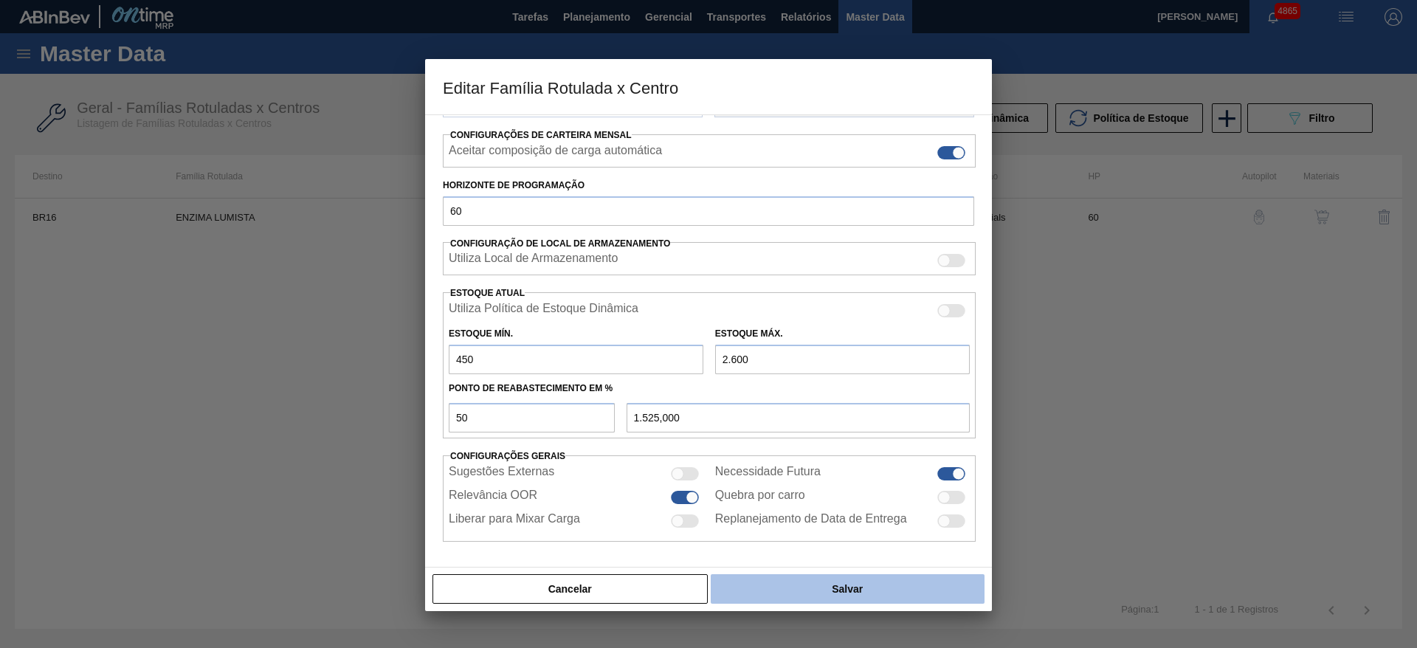
type input "2.600"
click at [797, 588] on button "Salvar" at bounding box center [848, 589] width 274 height 30
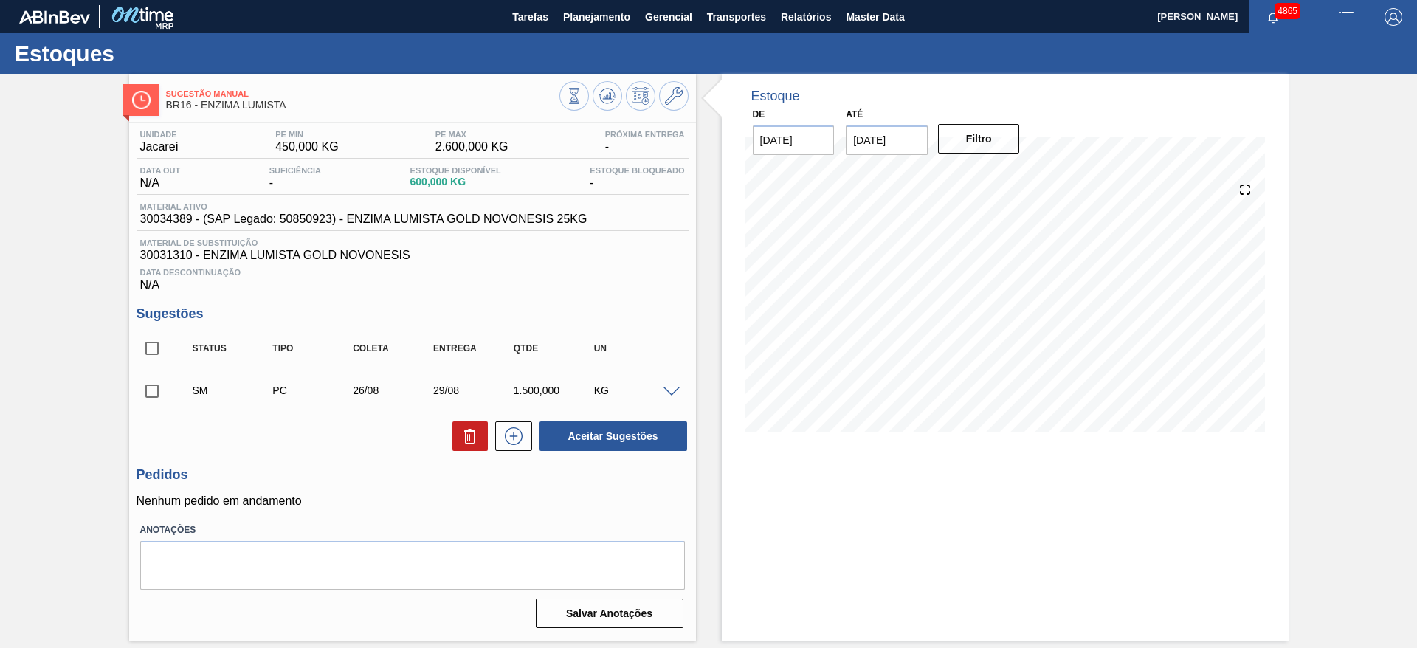
click at [158, 391] on input "checkbox" at bounding box center [152, 391] width 31 height 31
click at [598, 441] on button "Aceitar Sugestões" at bounding box center [614, 436] width 148 height 30
checkbox input "false"
